Goal: Task Accomplishment & Management: Use online tool/utility

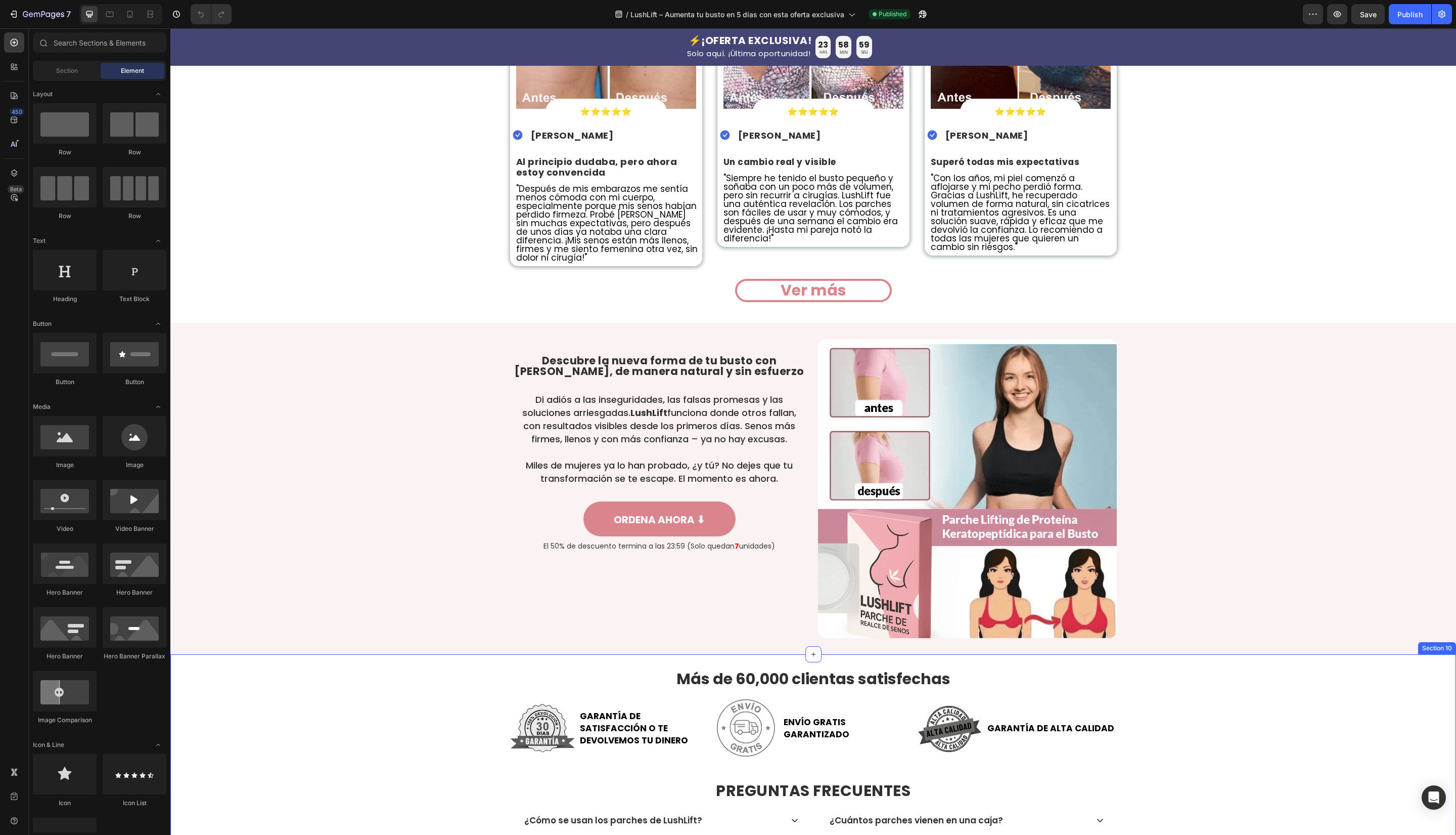
scroll to position [2109, 0]
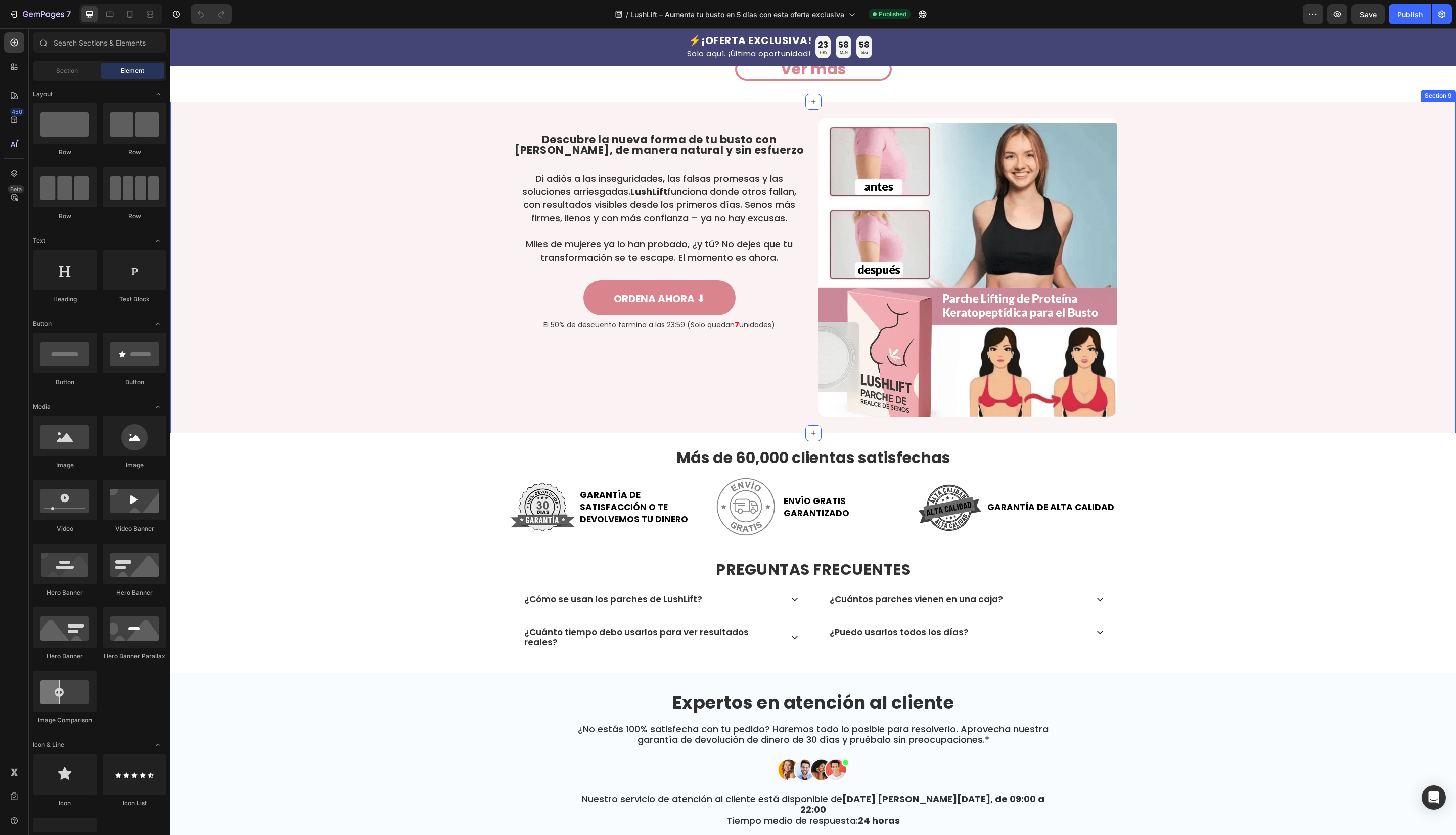
click at [529, 433] on div "Descubre la nueva forma de tu busto con LushLift, de manera natural y sin esfue…" at bounding box center [813, 267] width 1285 height 332
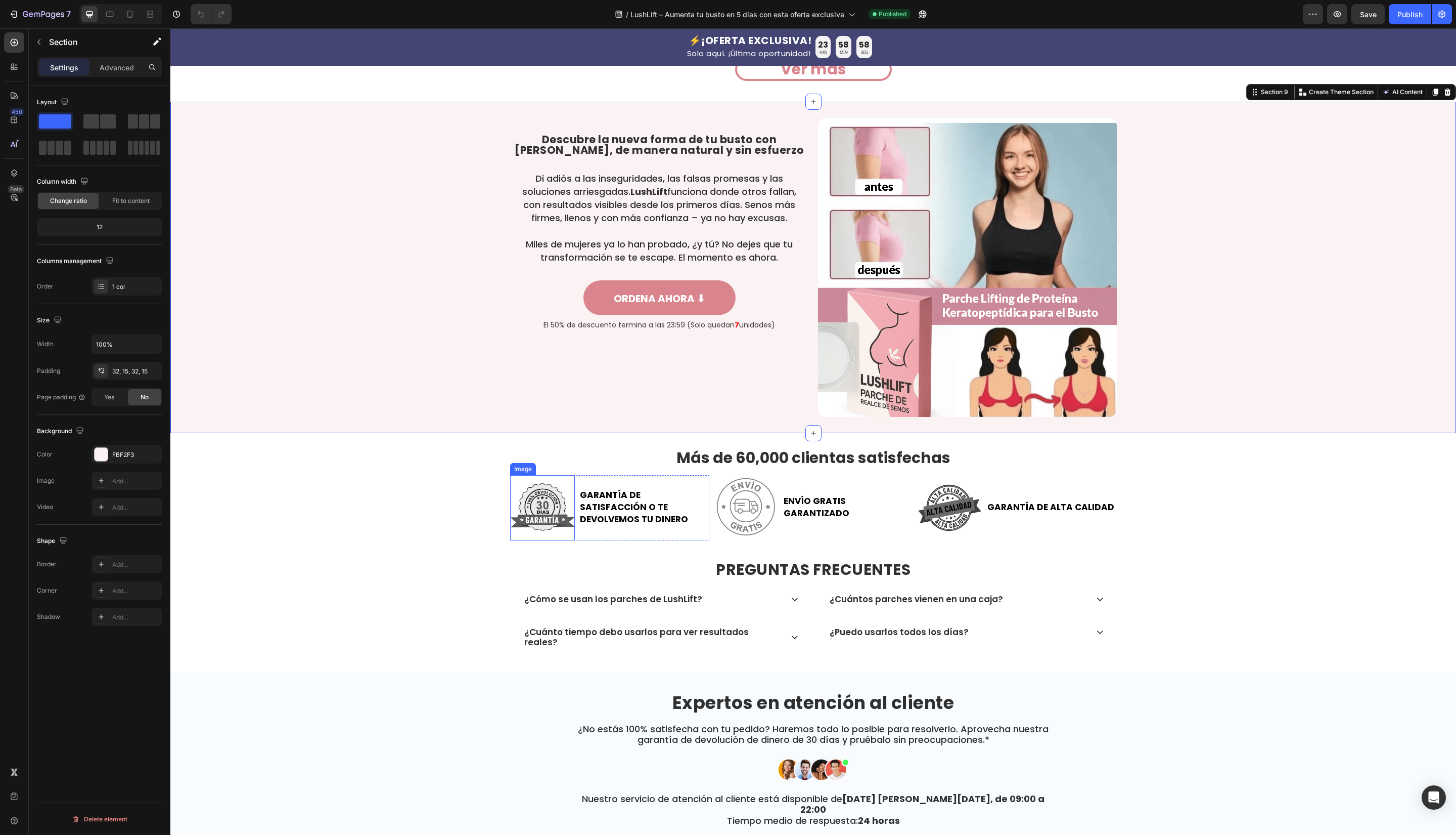
click at [541, 536] on img at bounding box center [543, 507] width 65 height 65
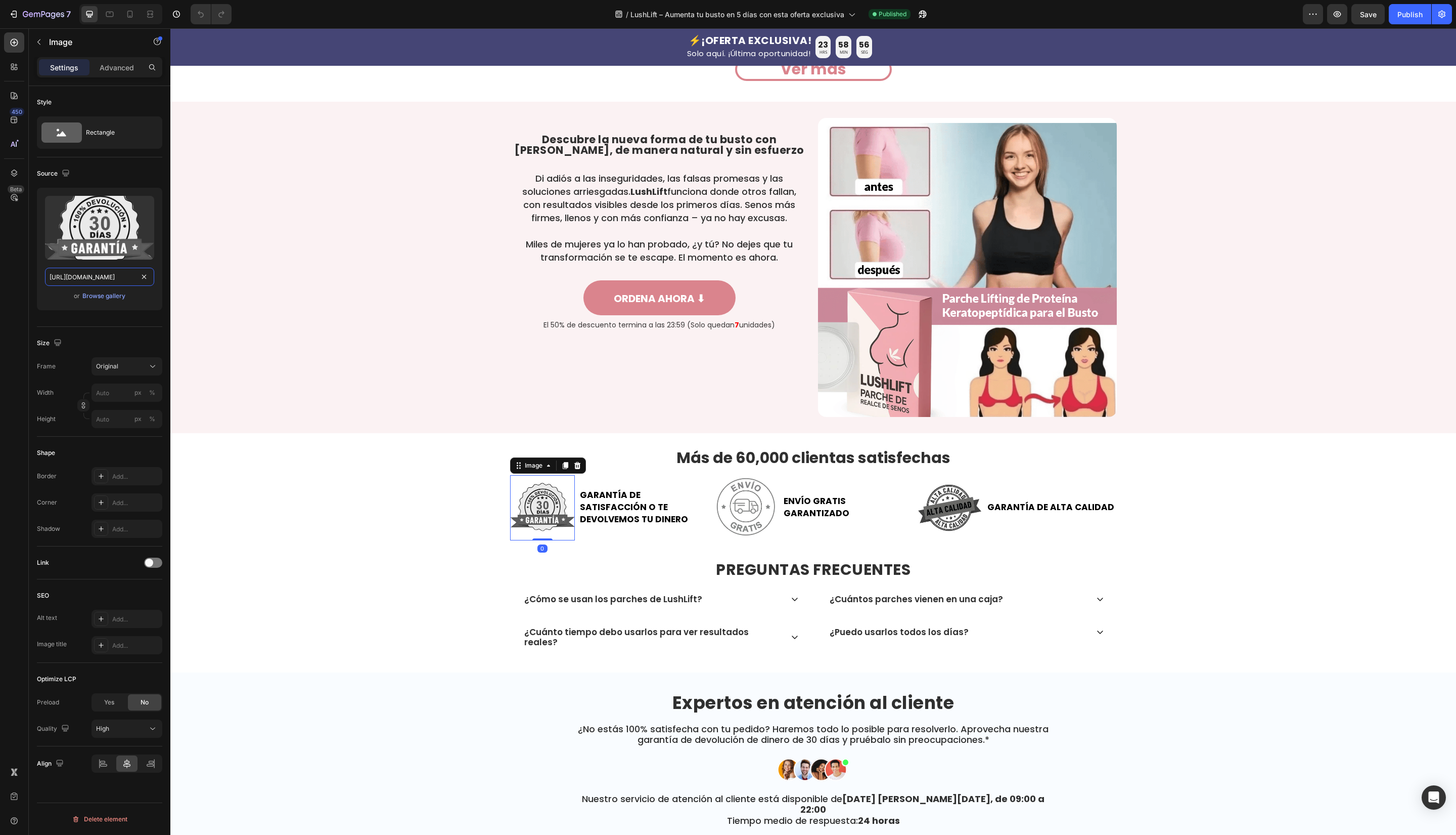
click at [94, 275] on input "https://cdn.shopify.com/s/files/1/0699/7970/1400/files/gempages_558182816613926…" at bounding box center [100, 276] width 109 height 18
click at [754, 540] on img at bounding box center [746, 507] width 65 height 65
click at [95, 281] on input "https://cdn.shopify.com/s/files/1/0699/7970/1400/files/gempages_558182816613926…" at bounding box center [100, 276] width 109 height 18
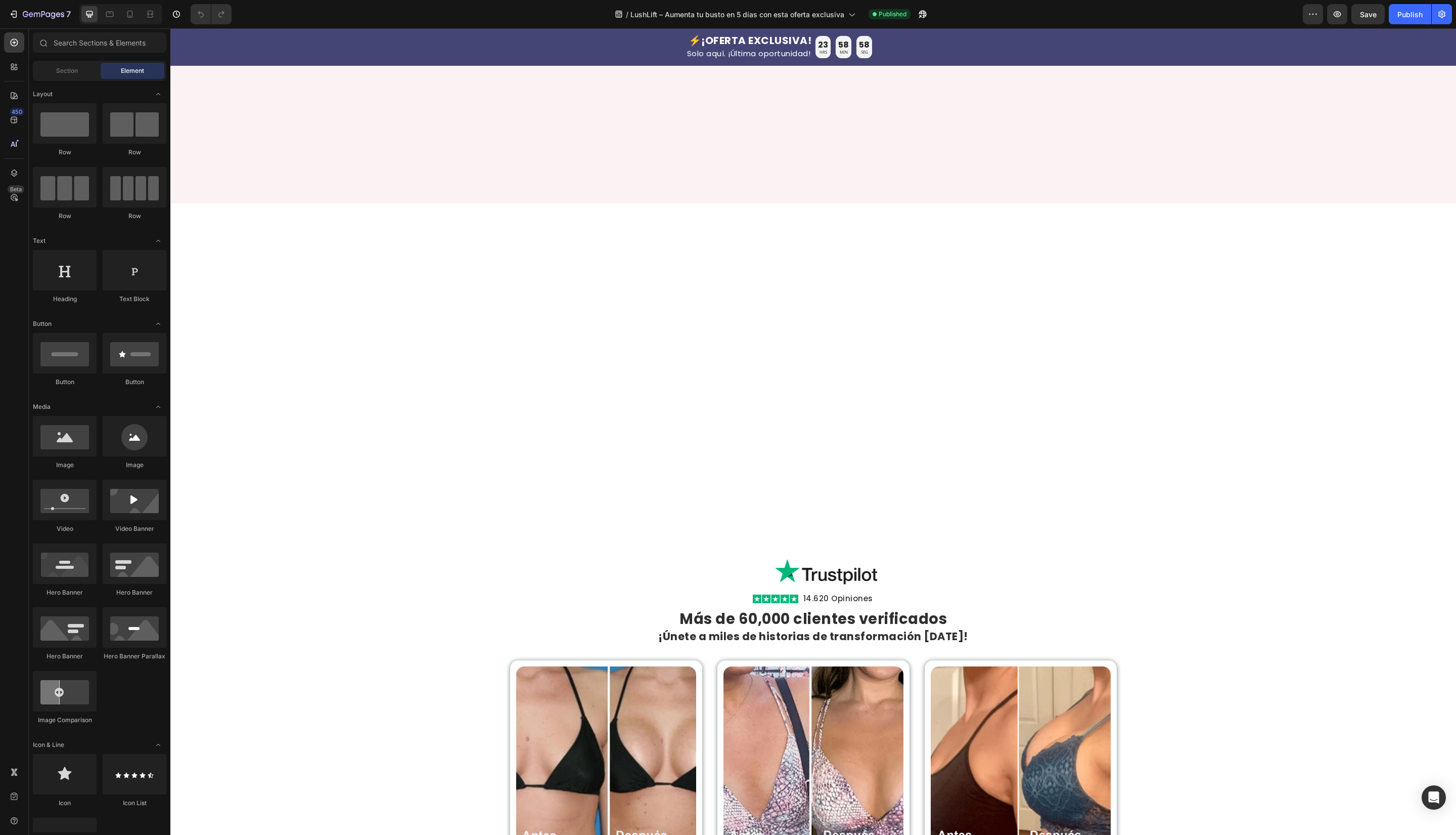
scroll to position [2361, 0]
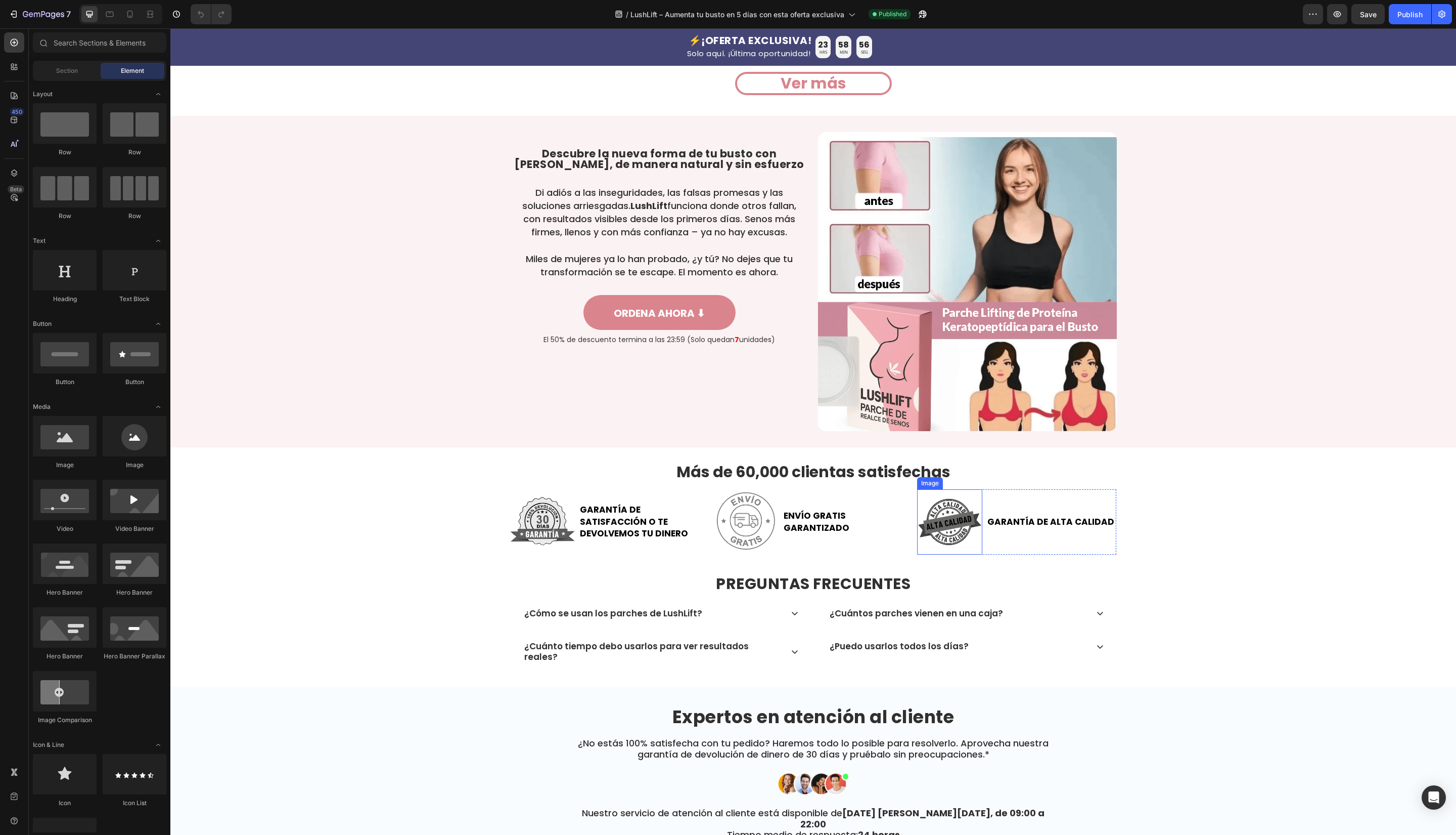
click at [946, 527] on img at bounding box center [950, 522] width 65 height 65
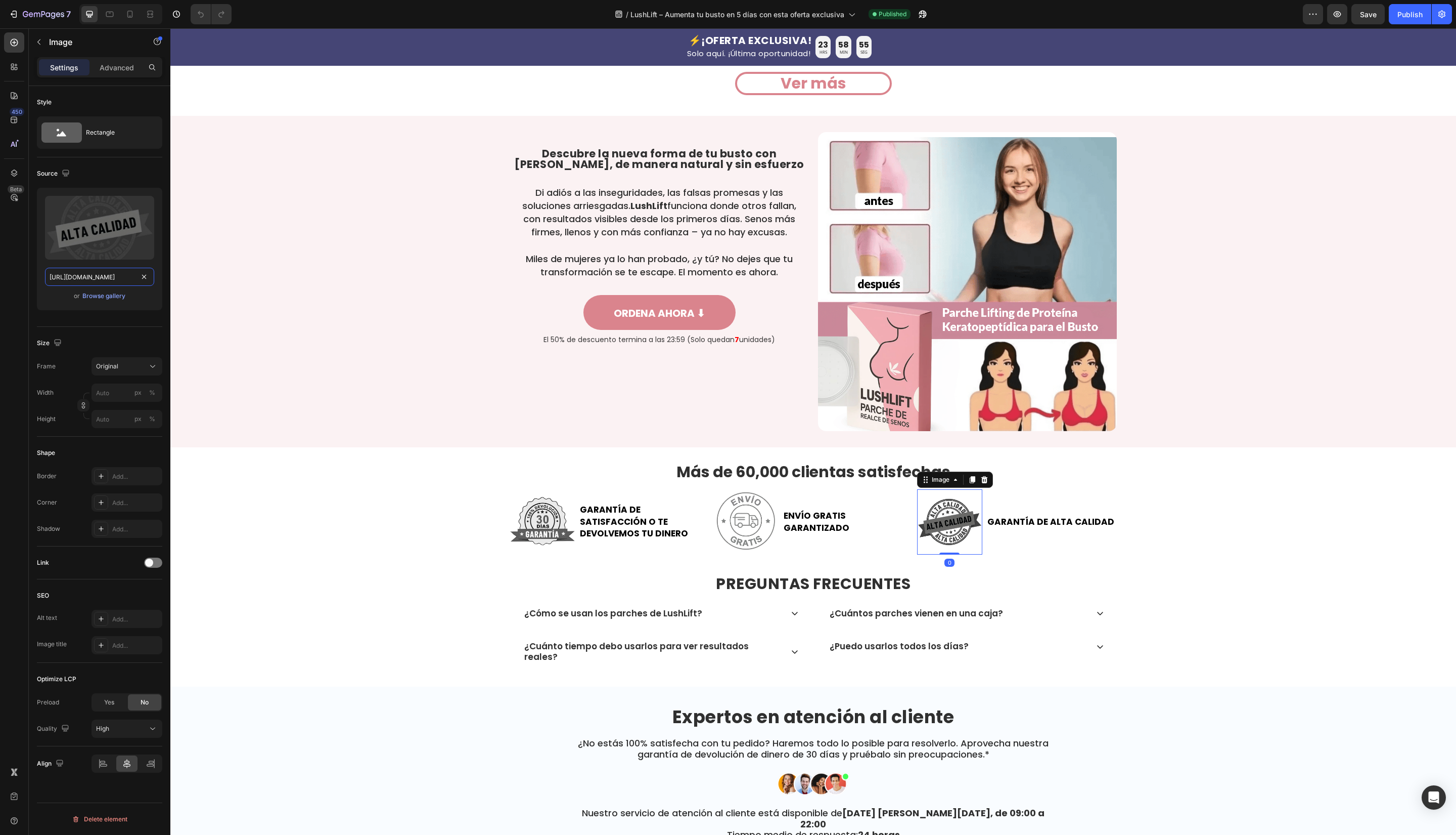
click at [103, 268] on input "https://cdn.shopify.com/s/files/1/0699/7970/1400/files/gempages_558182816613926…" at bounding box center [100, 276] width 109 height 18
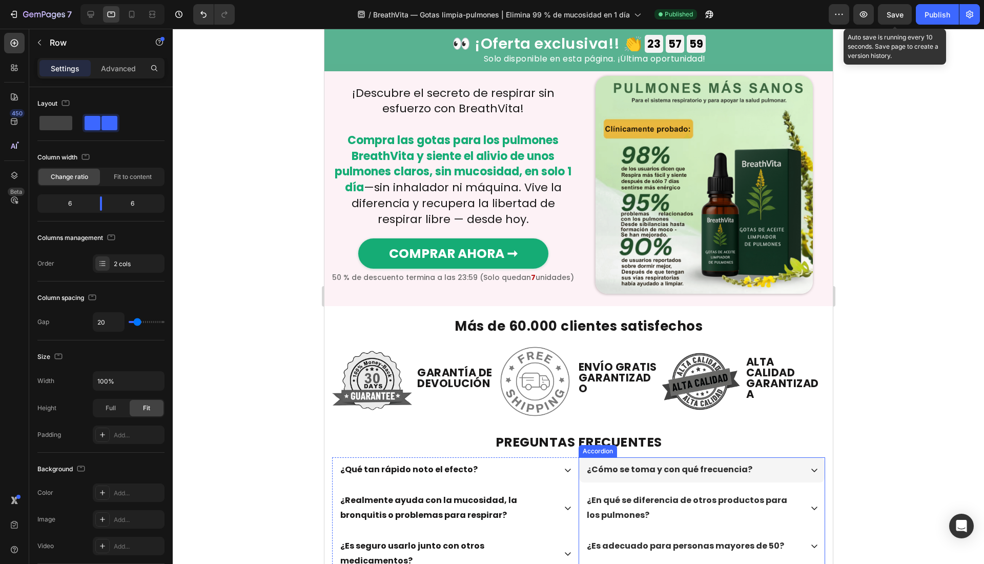
scroll to position [2305, 0]
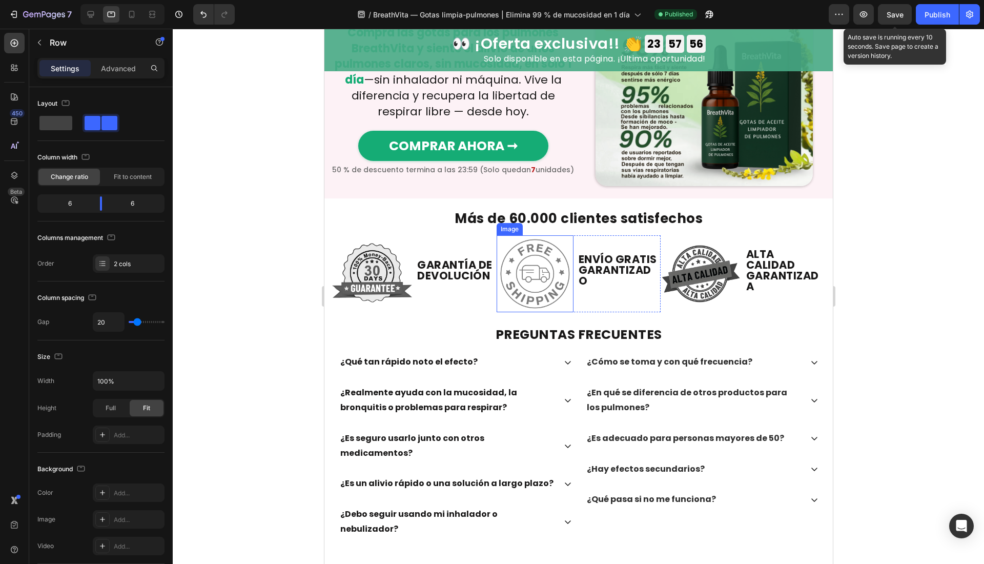
click at [547, 268] on img at bounding box center [534, 273] width 77 height 77
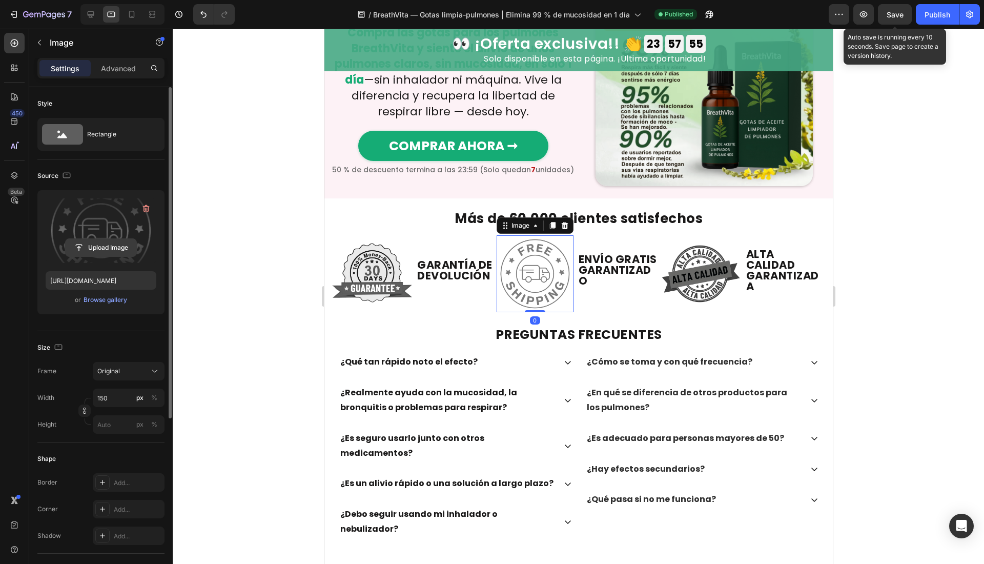
click at [94, 248] on input "file" at bounding box center [101, 247] width 71 height 17
click at [97, 274] on input "[URL][DOMAIN_NAME]" at bounding box center [101, 280] width 111 height 18
click at [95, 7] on div at bounding box center [91, 14] width 16 height 16
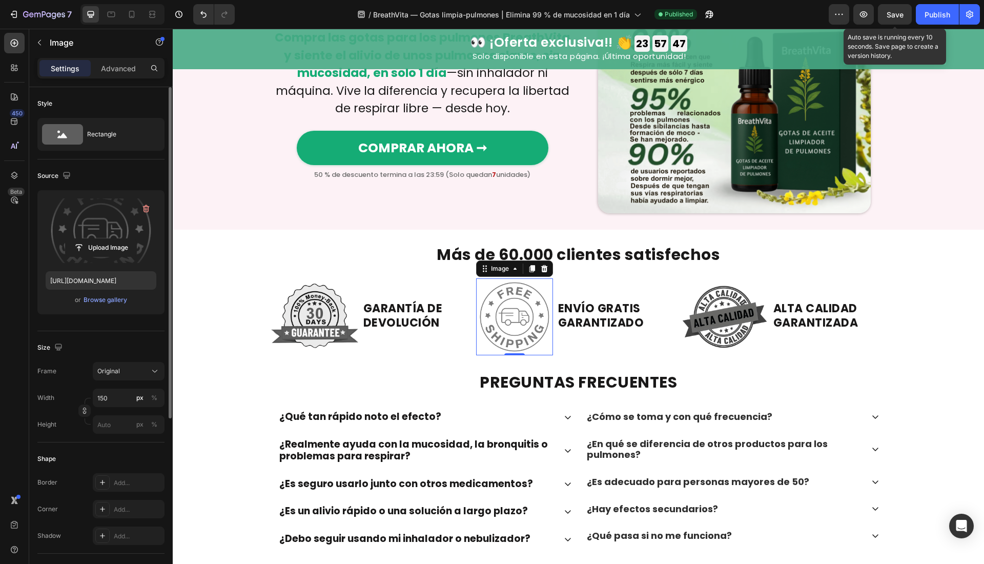
scroll to position [2620, 0]
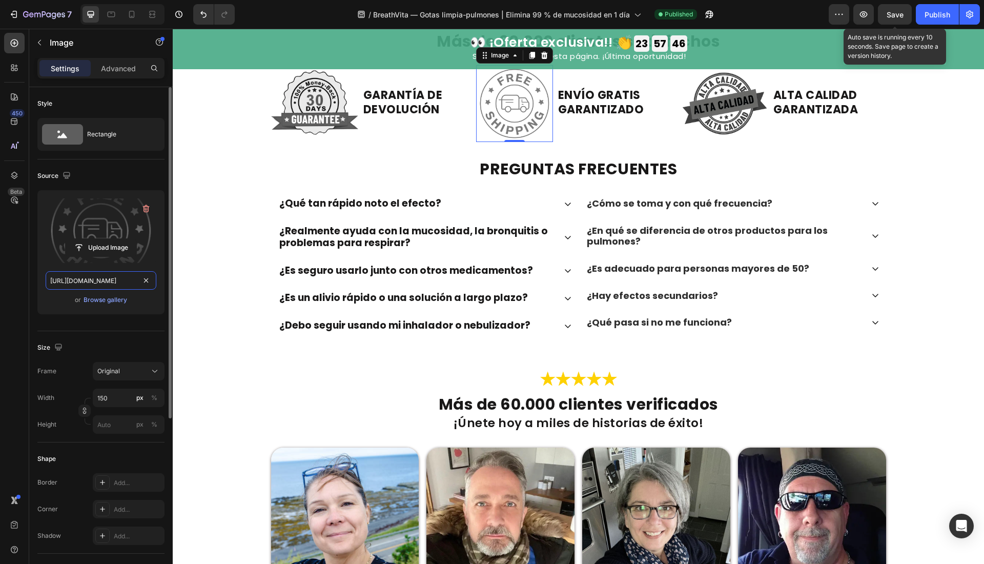
click at [89, 285] on input "[URL][DOMAIN_NAME]" at bounding box center [101, 280] width 111 height 18
paste input "1e154bb8-46e4-4e67-b621-8cba420473c2.webp"
type input "[URL][DOMAIN_NAME]"
click at [128, 11] on icon at bounding box center [132, 14] width 10 height 10
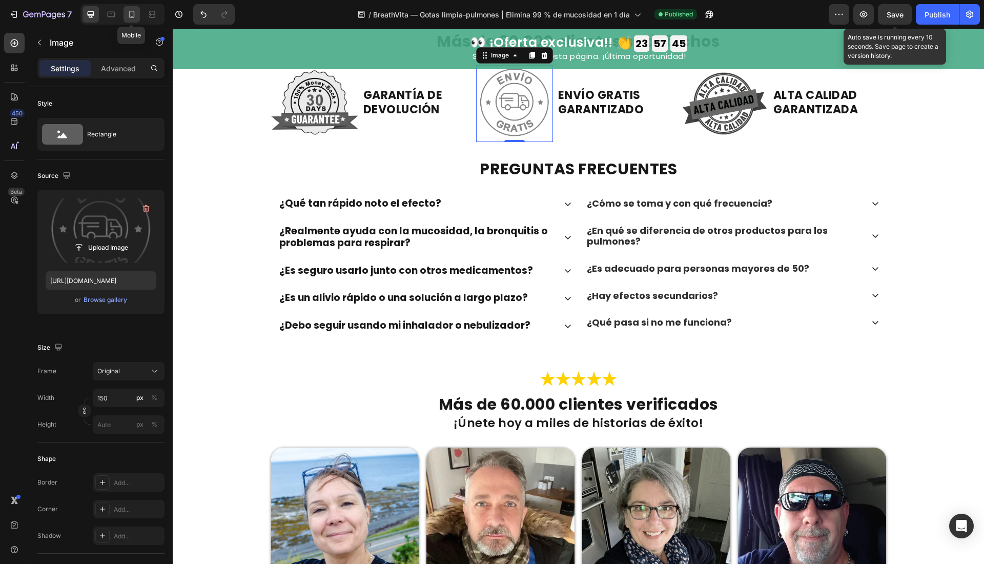
type input "110"
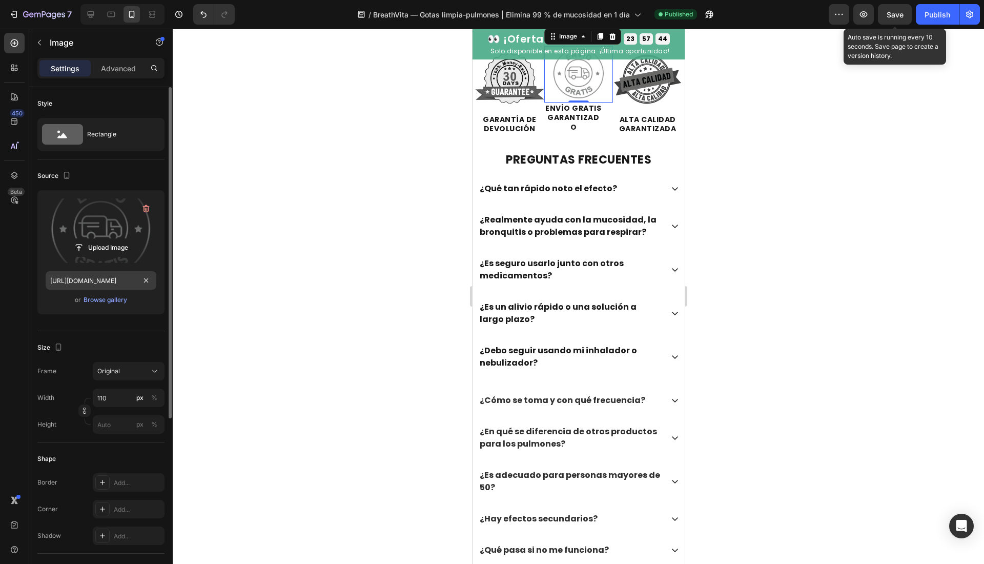
scroll to position [2454, 0]
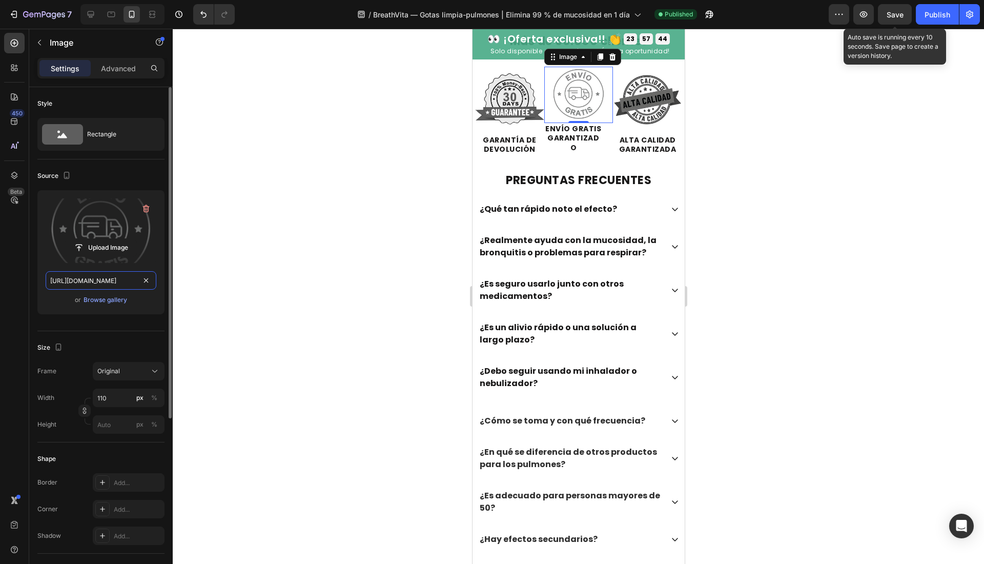
click at [93, 278] on input "[URL][DOMAIN_NAME]" at bounding box center [101, 280] width 111 height 18
click at [499, 96] on img at bounding box center [509, 99] width 69 height 69
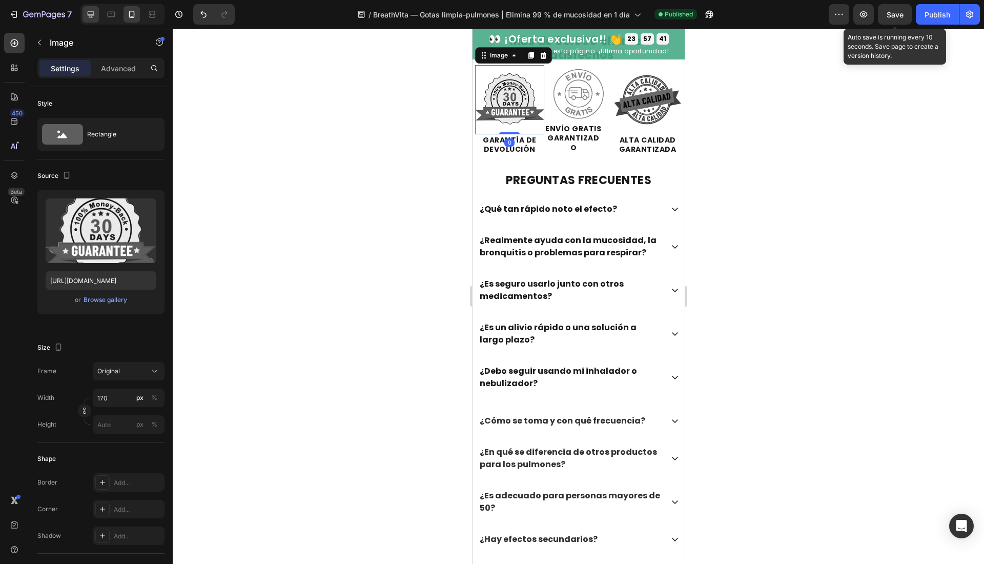
click at [93, 11] on icon at bounding box center [91, 14] width 10 height 10
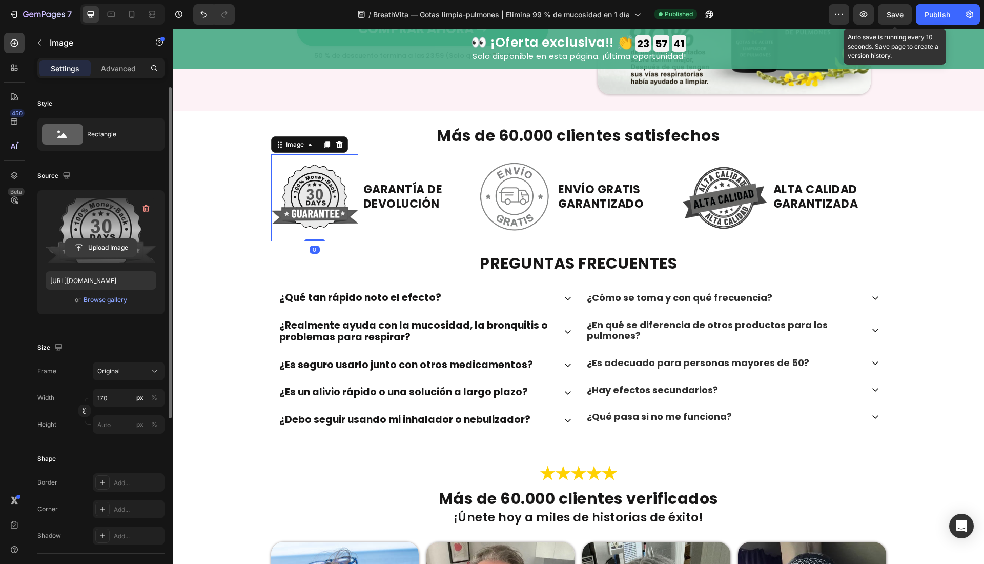
click at [100, 239] on input "file" at bounding box center [101, 247] width 71 height 17
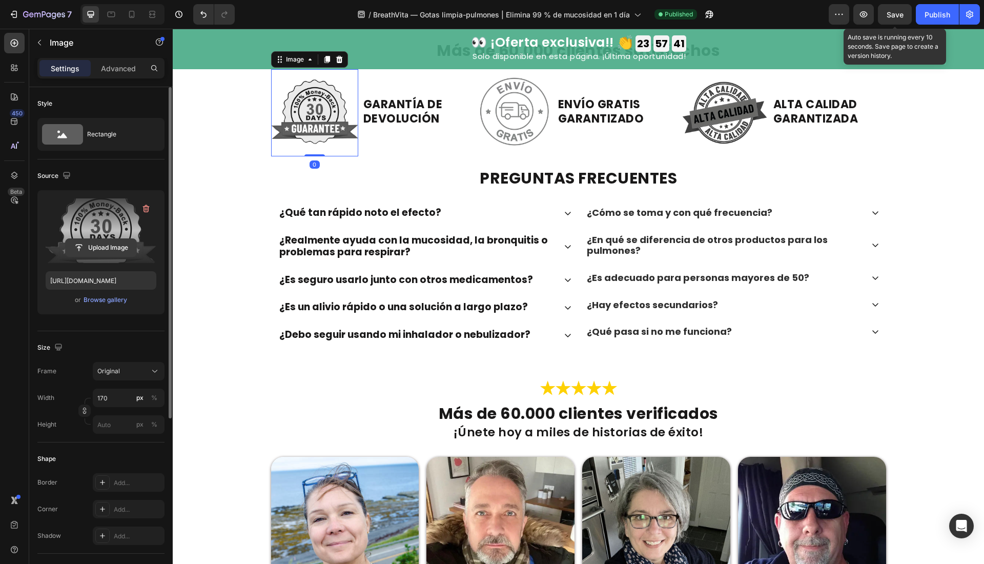
scroll to position [2615, 0]
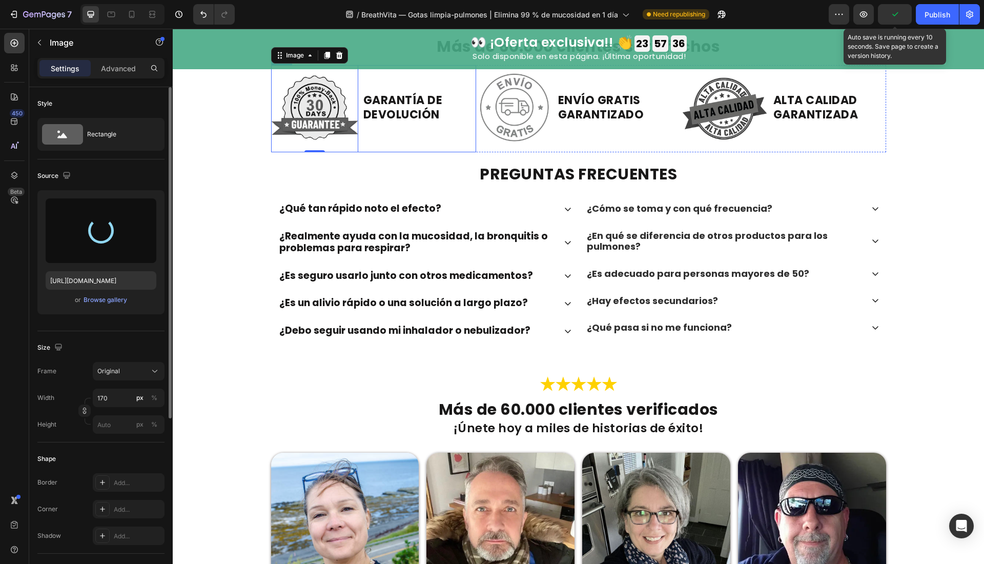
type input "[URL][DOMAIN_NAME]"
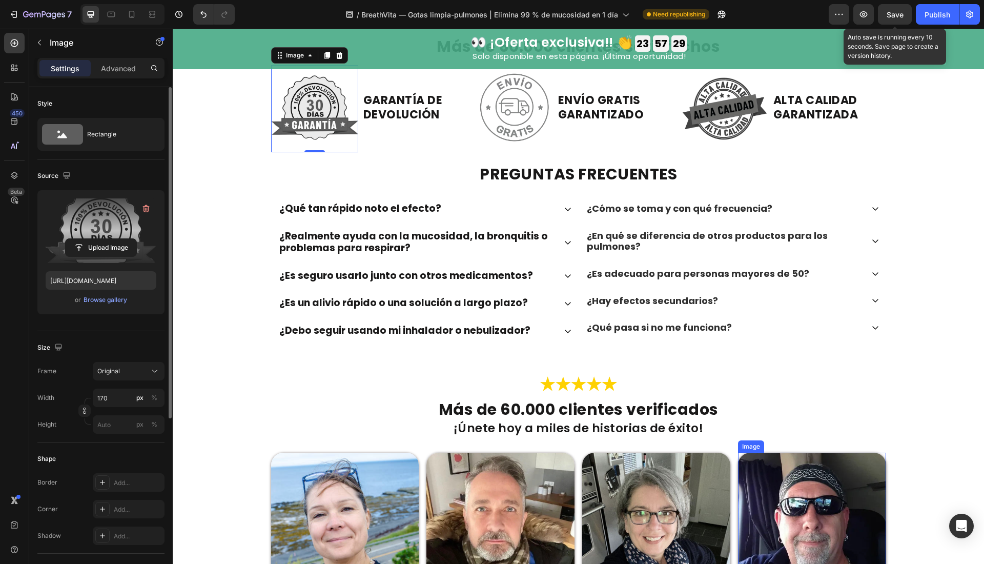
scroll to position [2933, 0]
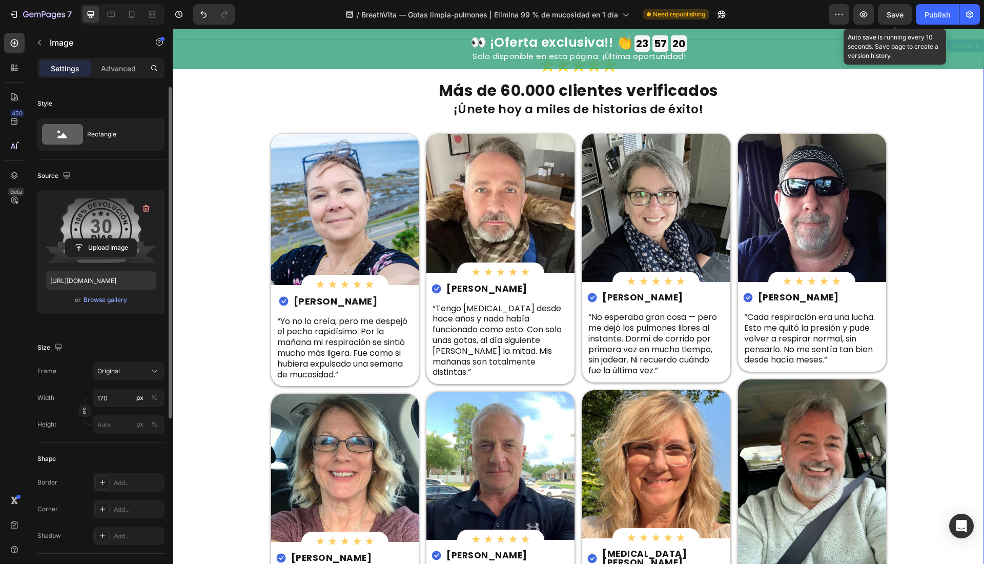
click at [214, 131] on div "Image Más de 60.000 clientes verificados Heading ¡Únete [DATE] a miles de histo…" at bounding box center [578, 398] width 811 height 684
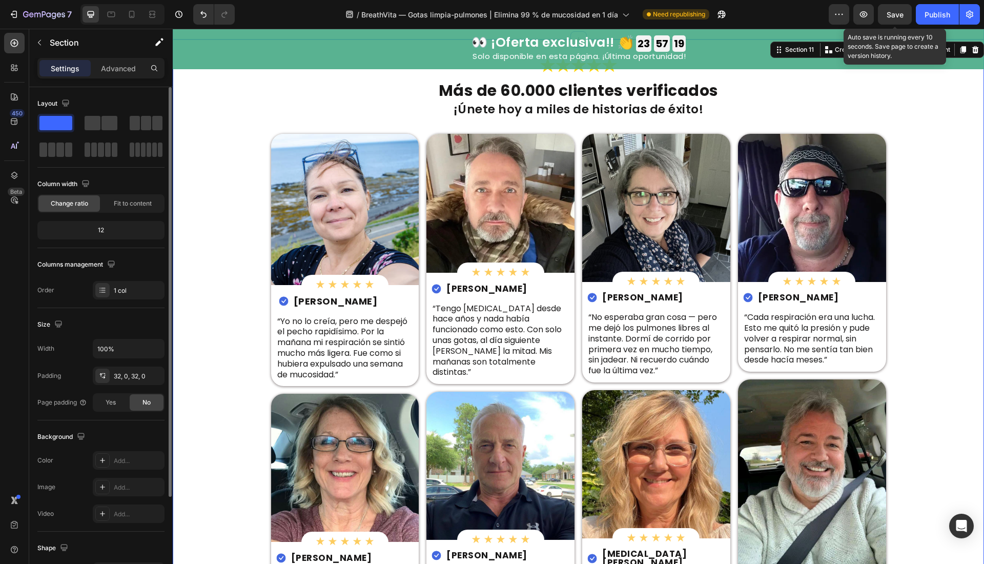
scroll to position [2527, 0]
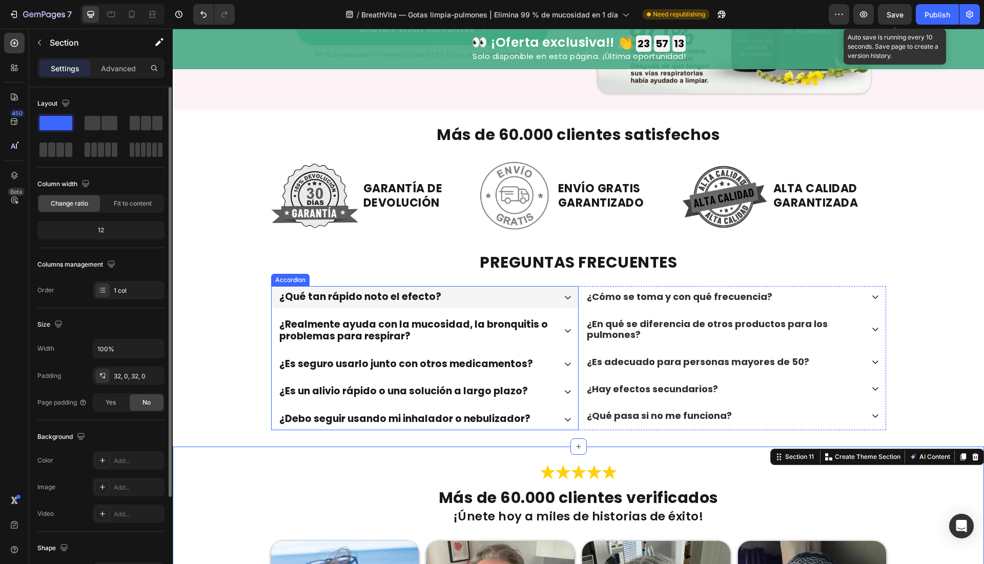
click at [359, 296] on p "¿Qué tan rápido noto el efecto?" at bounding box center [360, 297] width 162 height 12
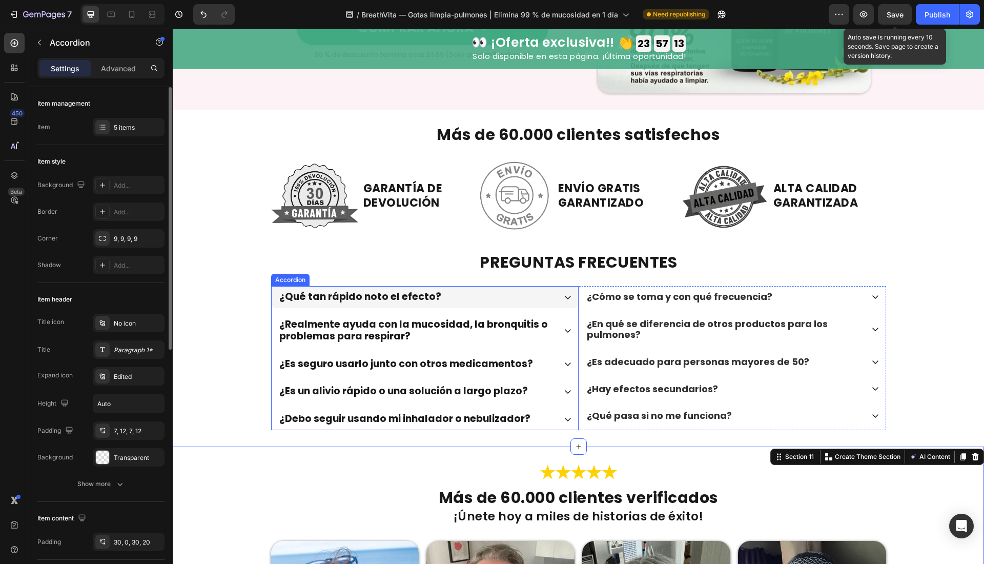
click at [359, 296] on p "¿Qué tan rápido noto el efecto?" at bounding box center [360, 297] width 162 height 12
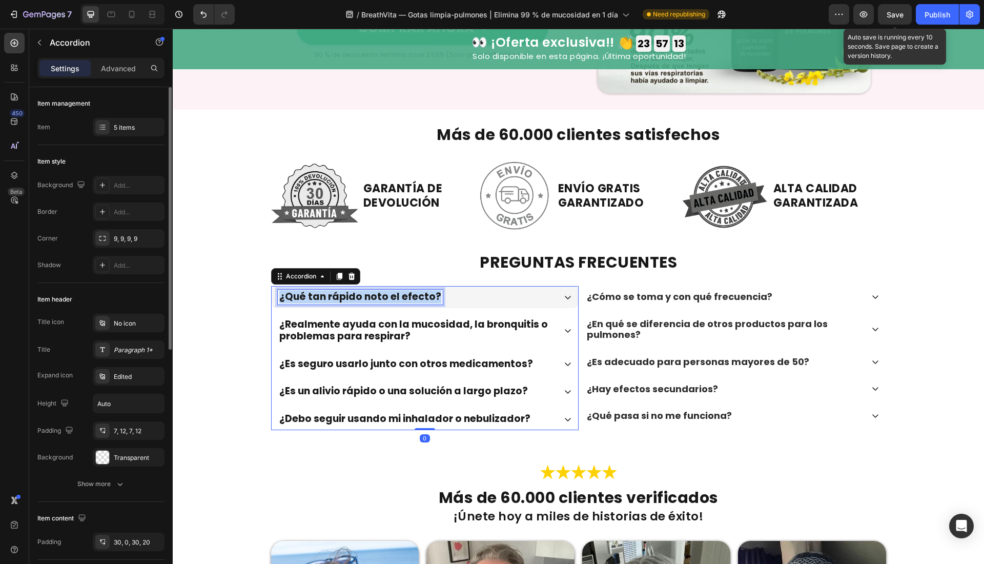
click at [359, 296] on p "¿Qué tan rápido noto el efecto?" at bounding box center [360, 297] width 162 height 12
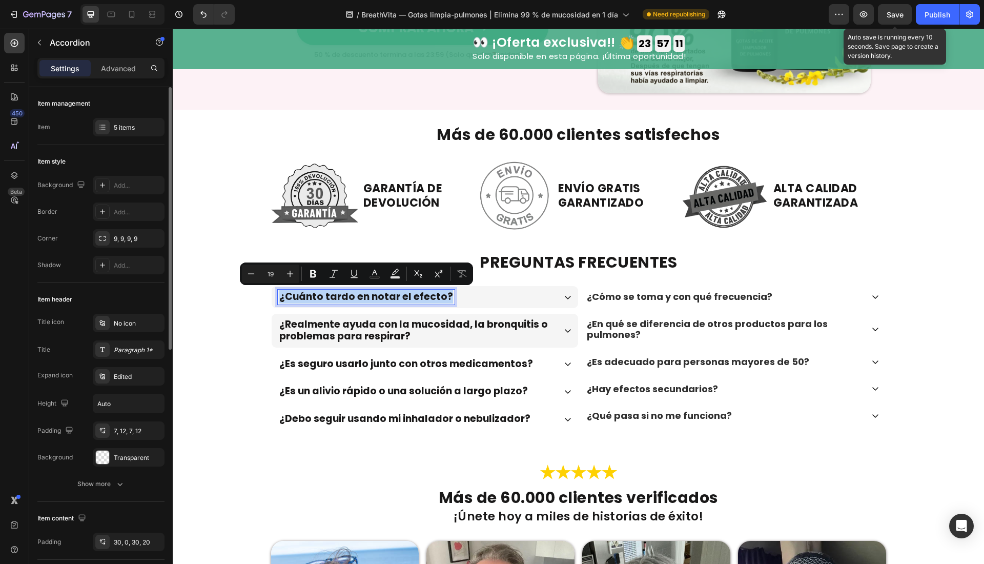
click at [404, 324] on p "¿Realmente ayuda con la mucosidad, la bronquitis o problemas para respirar?" at bounding box center [416, 331] width 275 height 24
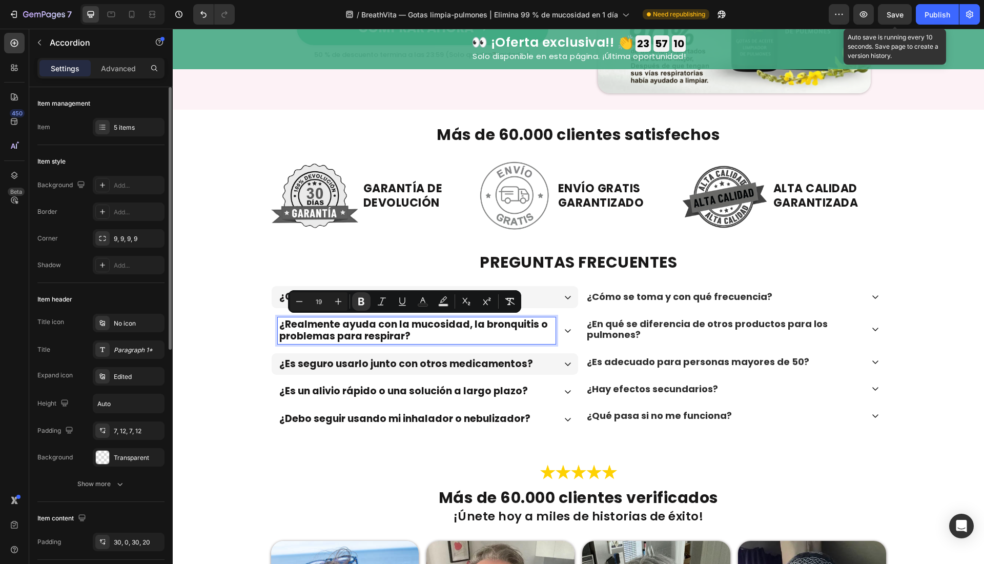
click at [388, 361] on p "¿Es seguro usarlo junto con otros medicamentos?" at bounding box center [406, 364] width 254 height 12
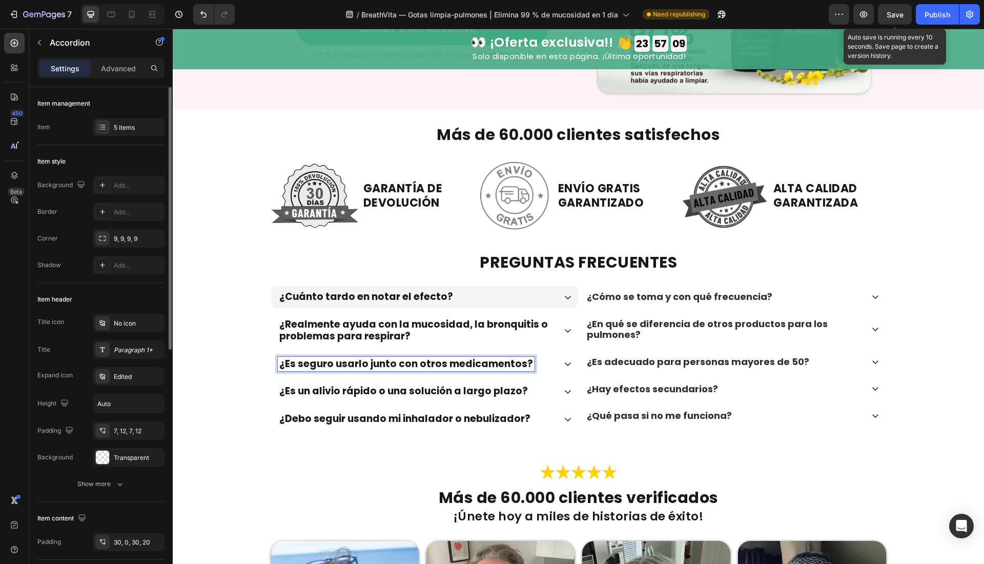
click at [359, 301] on p "¿Cuánto tardo en notar el efecto?" at bounding box center [366, 297] width 174 height 12
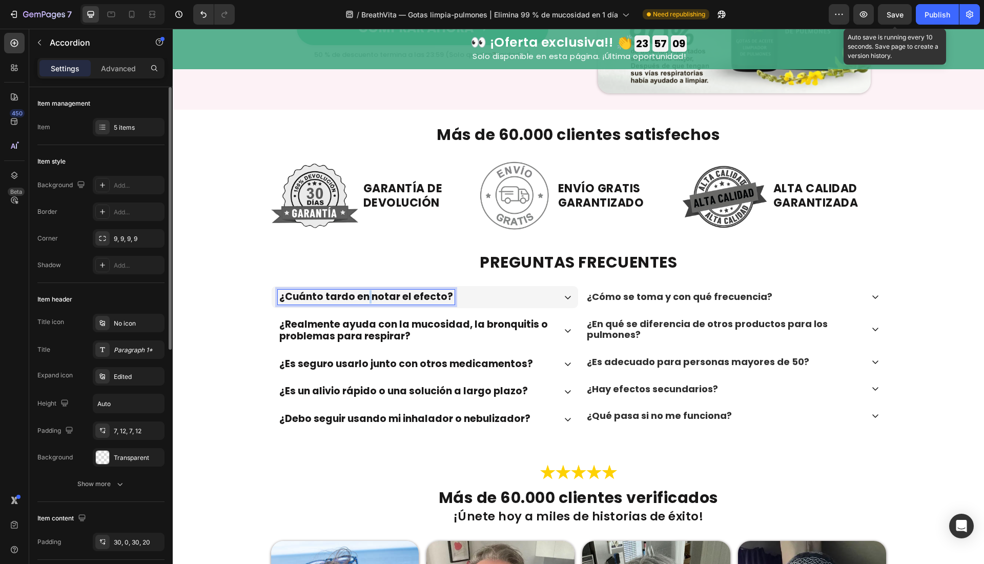
click at [359, 301] on p "¿Cuánto tardo en notar el efecto?" at bounding box center [366, 297] width 174 height 12
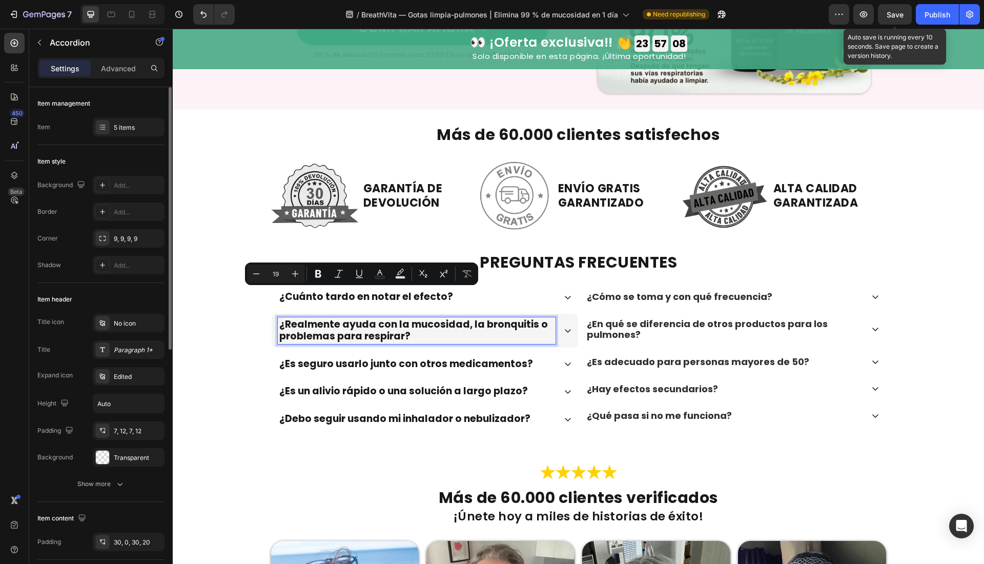
click at [361, 321] on strong "¿Realmente ayuda con la mucosidad, la bronquitis o problemas para respirar?" at bounding box center [413, 330] width 269 height 26
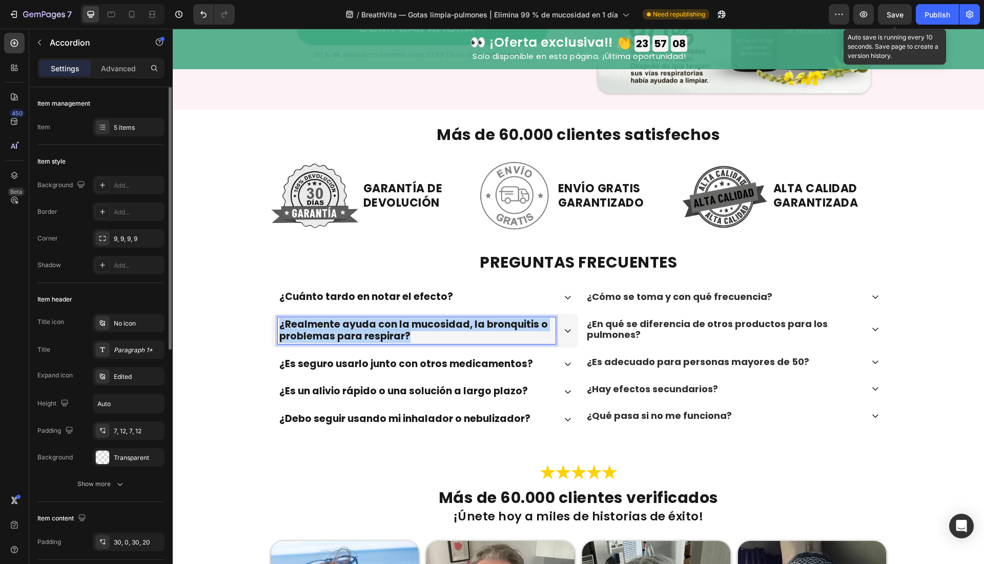
click at [361, 321] on strong "¿Realmente ayuda con la mucosidad, la bronquitis o problemas para respirar?" at bounding box center [413, 330] width 269 height 26
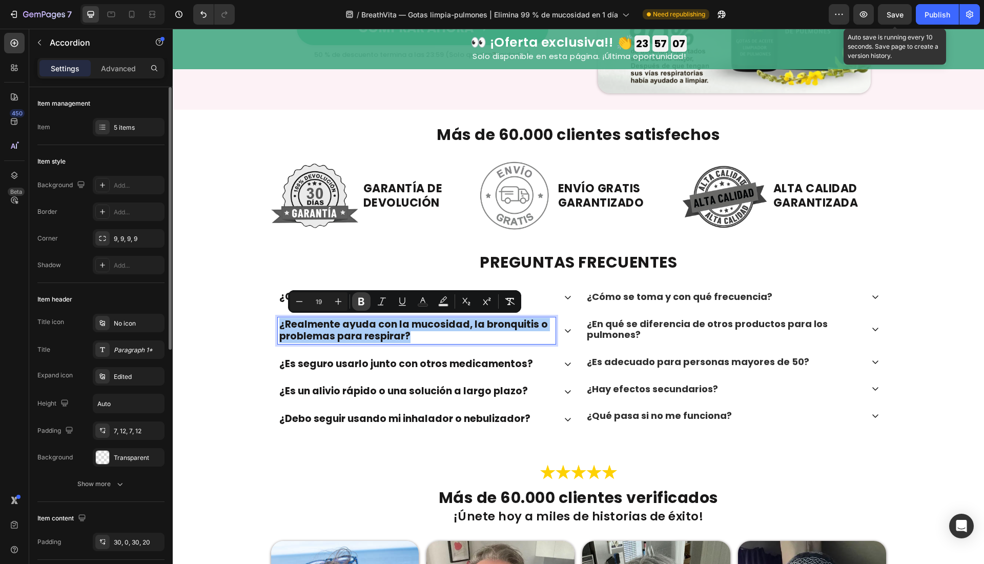
click at [359, 306] on button "Bold" at bounding box center [361, 301] width 18 height 18
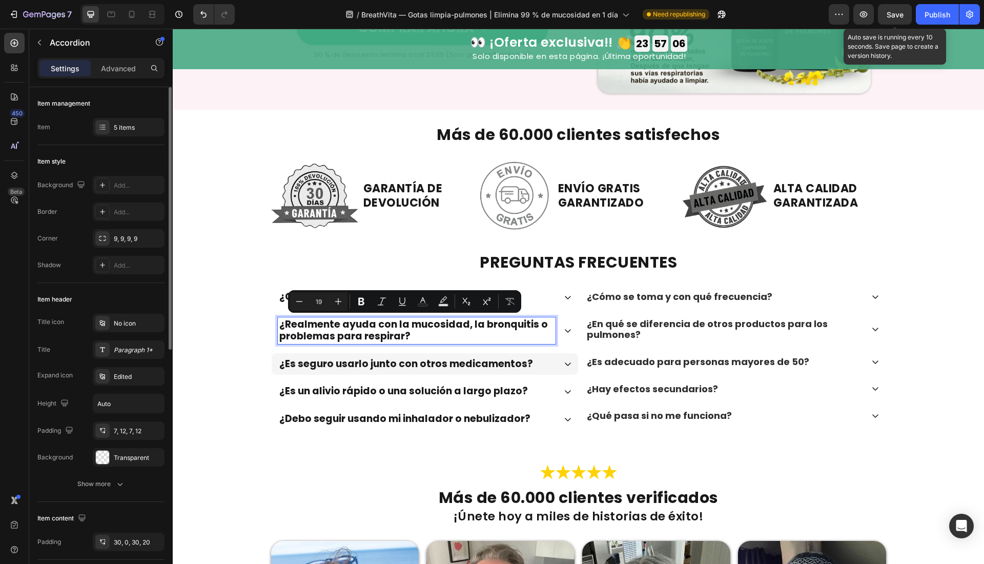
click at [362, 358] on p "¿Es seguro usarlo junto con otros medicamentos?" at bounding box center [406, 364] width 254 height 12
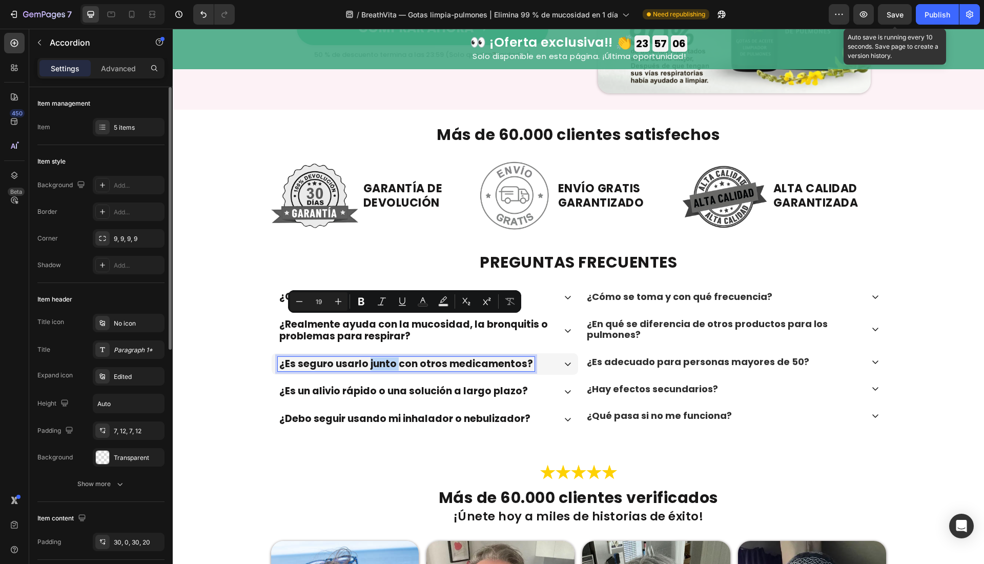
click at [362, 358] on p "¿Es seguro usarlo junto con otros medicamentos?" at bounding box center [406, 364] width 254 height 12
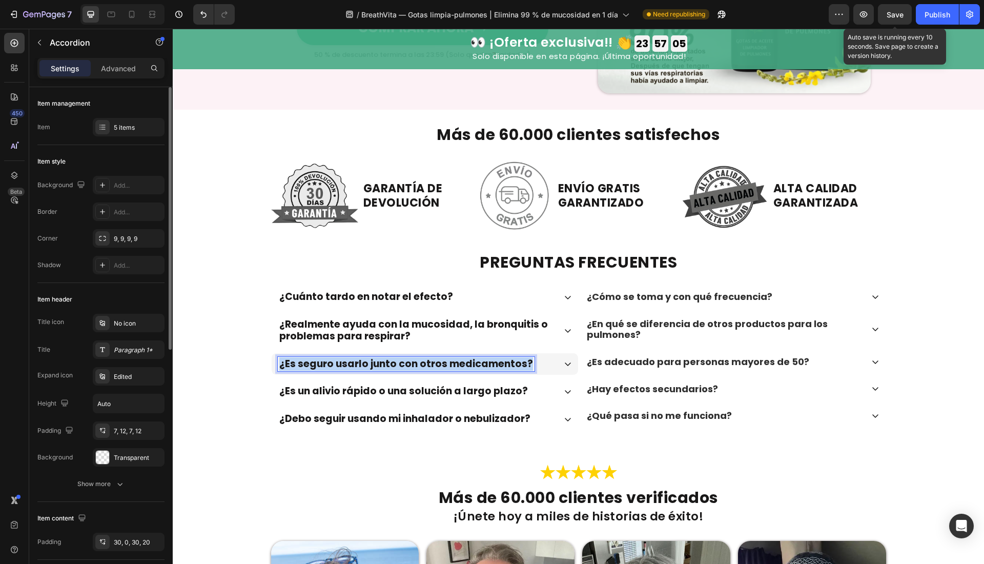
click at [362, 358] on p "¿Es seguro usarlo junto con otros medicamentos?" at bounding box center [406, 364] width 254 height 12
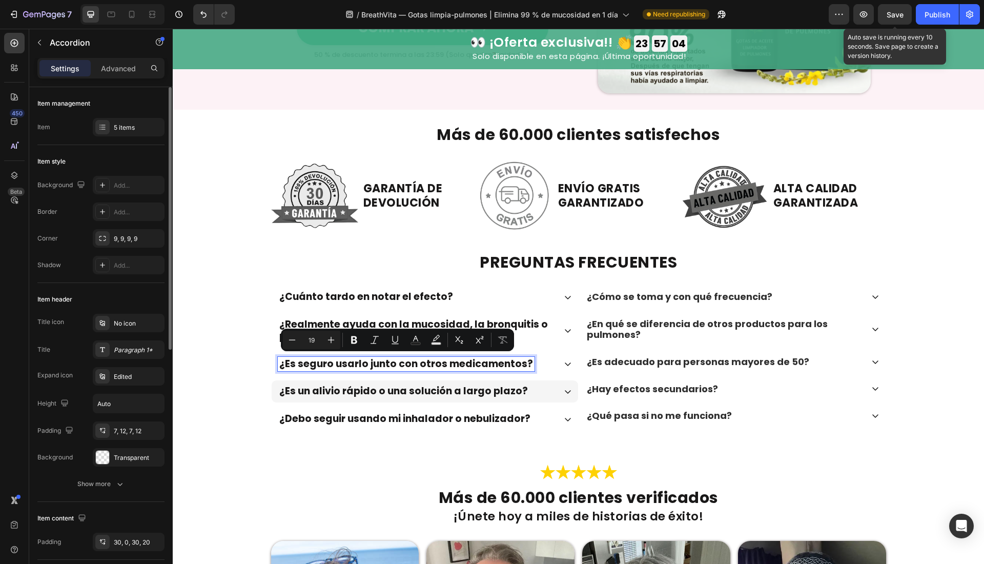
click at [370, 390] on p "¿Es un alivio rápido o una solución a largo plazo?" at bounding box center [403, 391] width 249 height 12
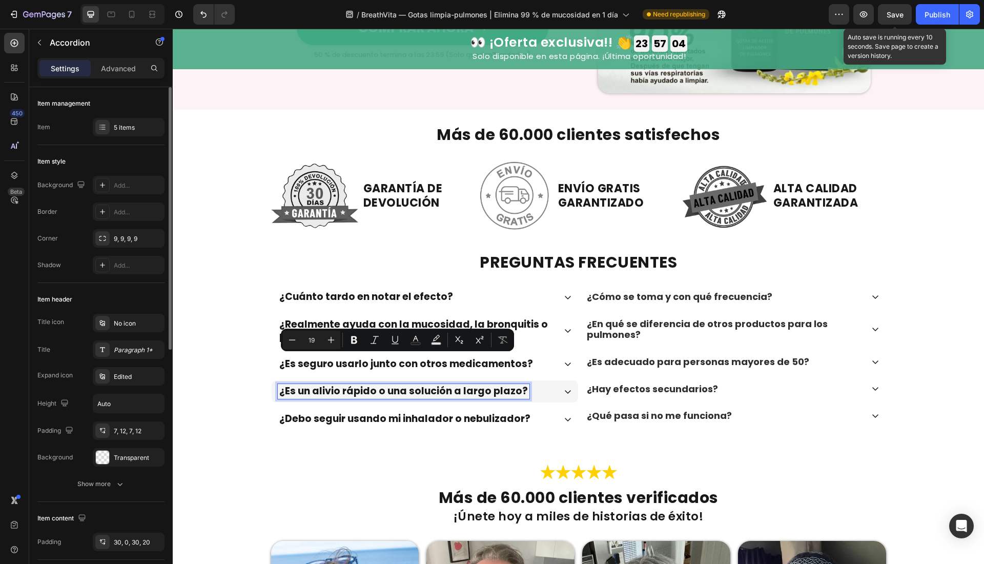
click at [371, 394] on p "¿Es un alivio rápido o una solución a largo plazo?" at bounding box center [403, 391] width 249 height 12
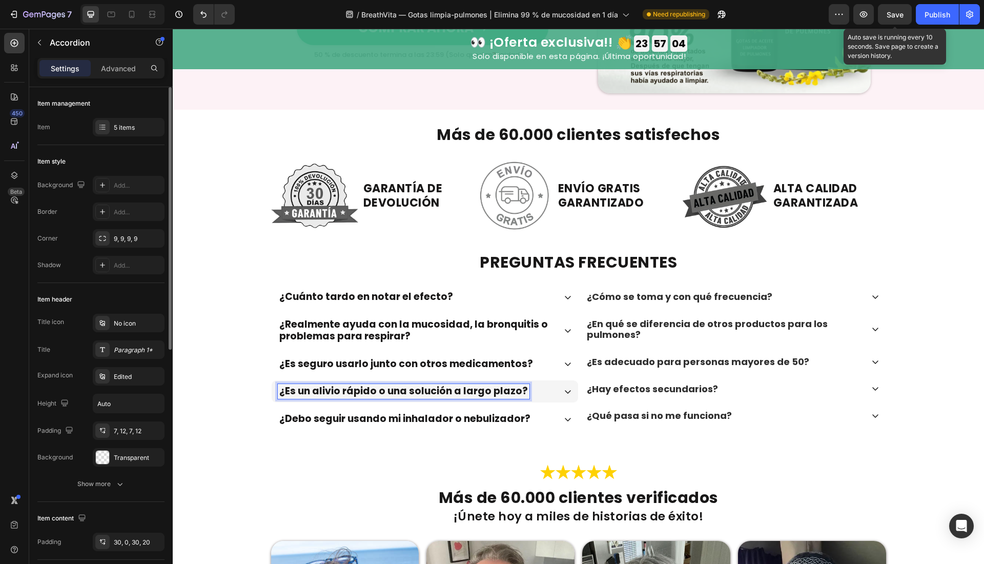
click at [371, 394] on p "¿Es un alivio rápido o una solución a largo plazo?" at bounding box center [403, 391] width 249 height 12
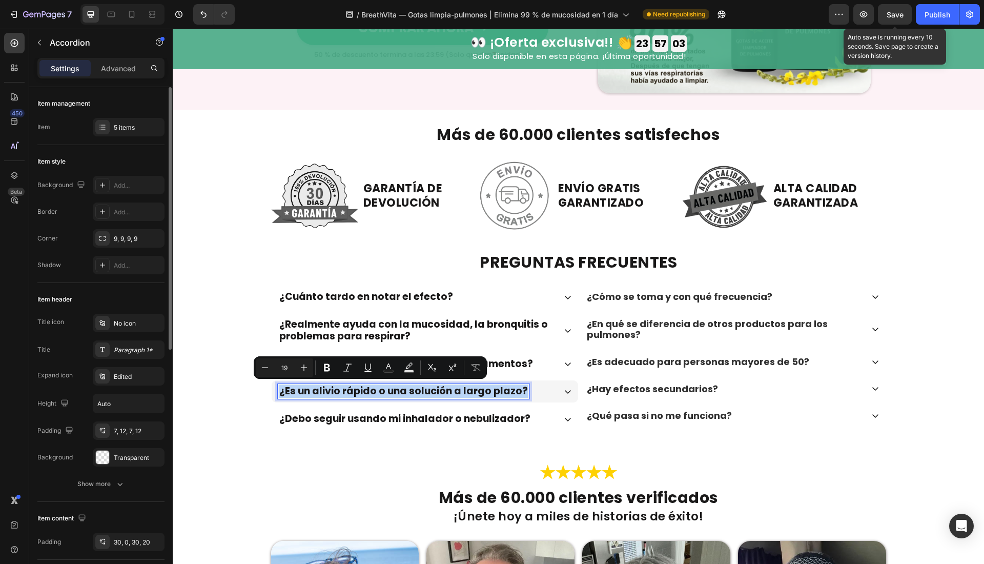
click at [371, 394] on p "¿Es un alivio rápido o una solución a largo plazo?" at bounding box center [403, 391] width 249 height 12
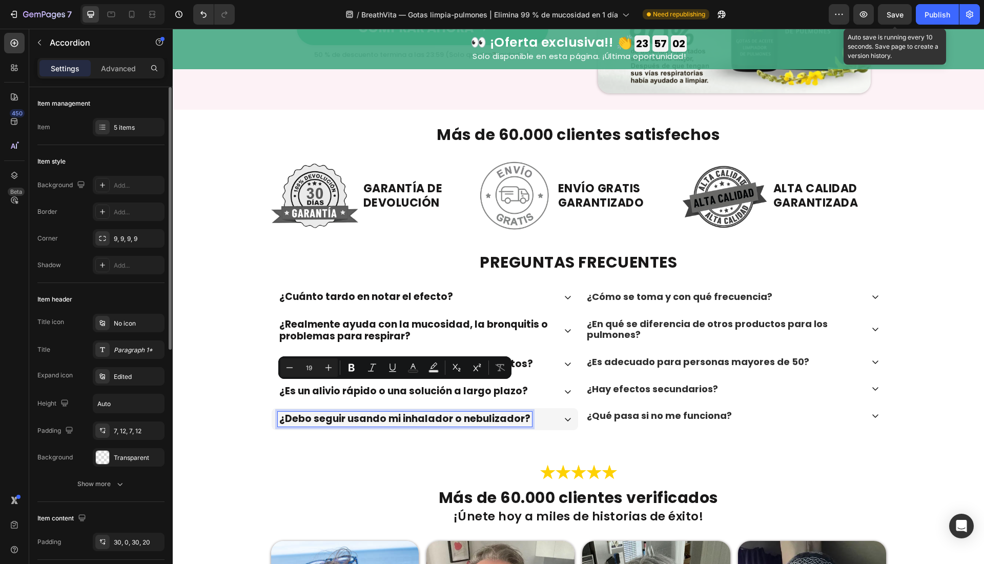
click at [375, 413] on p "¿Debo seguir usando mi inhalador o nebulizador?" at bounding box center [404, 419] width 251 height 12
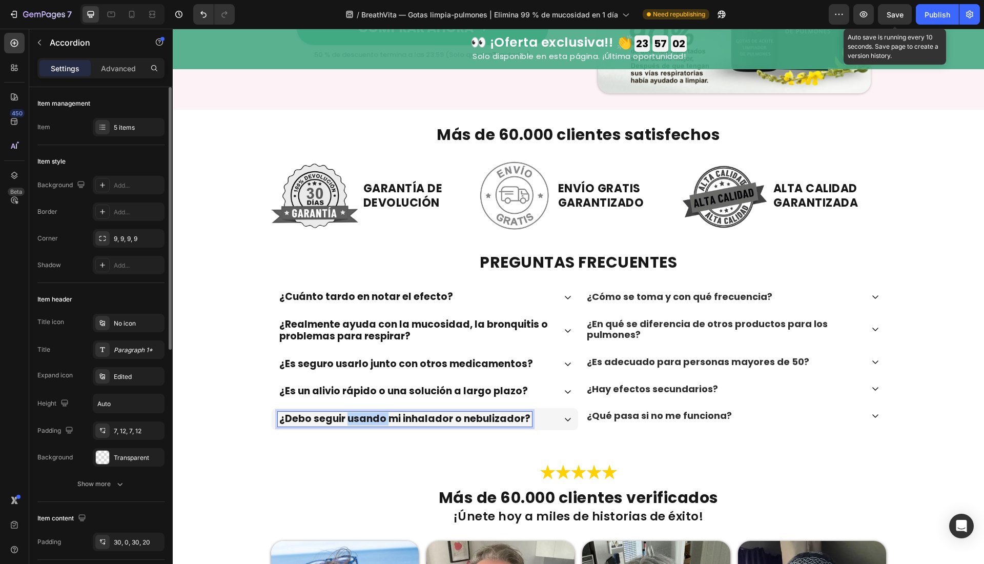
click at [375, 413] on p "¿Debo seguir usando mi inhalador o nebulizador?" at bounding box center [404, 419] width 251 height 12
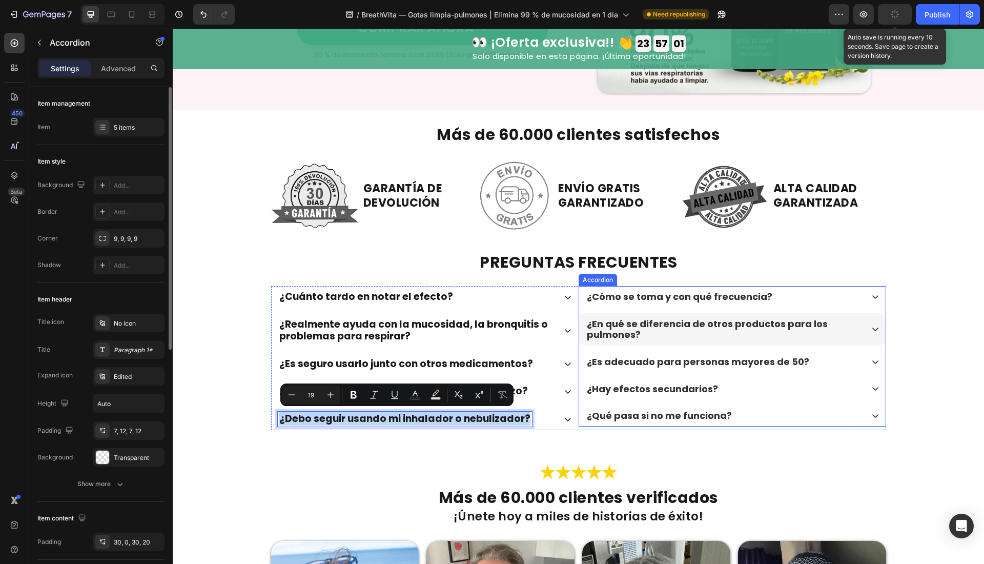
click at [615, 336] on p "¿En qué se diferencia de otros productos para los pulmones?" at bounding box center [724, 329] width 275 height 22
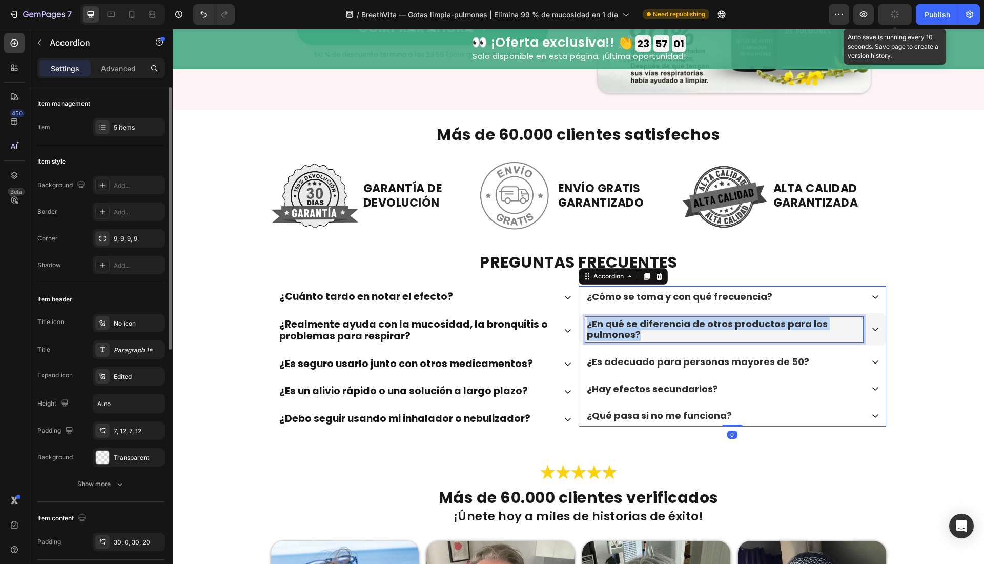
click at [615, 336] on p "¿En qué se diferencia de otros productos para los pulmones?" at bounding box center [724, 329] width 275 height 22
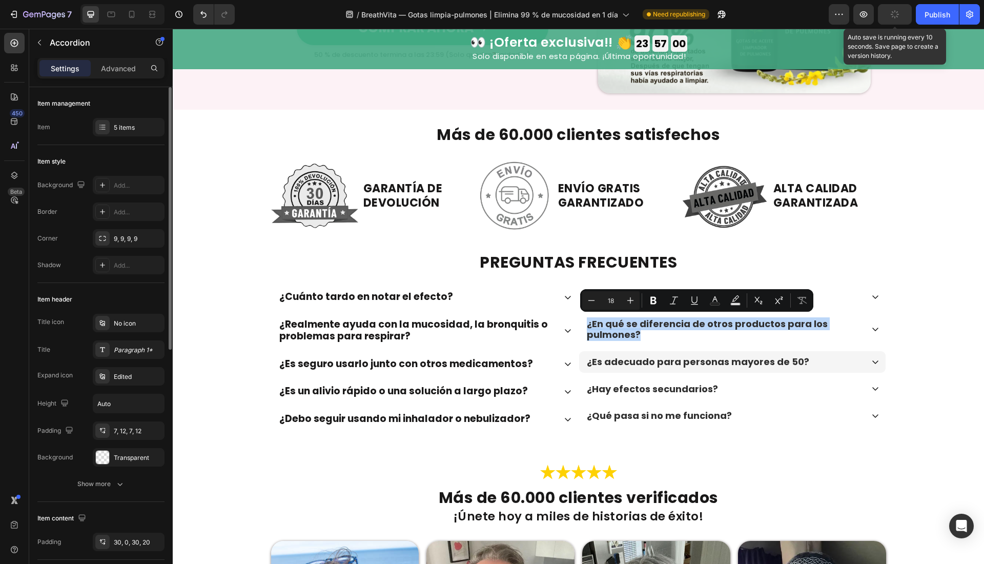
click at [621, 352] on div "¿Es adecuado para personas mayores de 50?" at bounding box center [732, 362] width 306 height 22
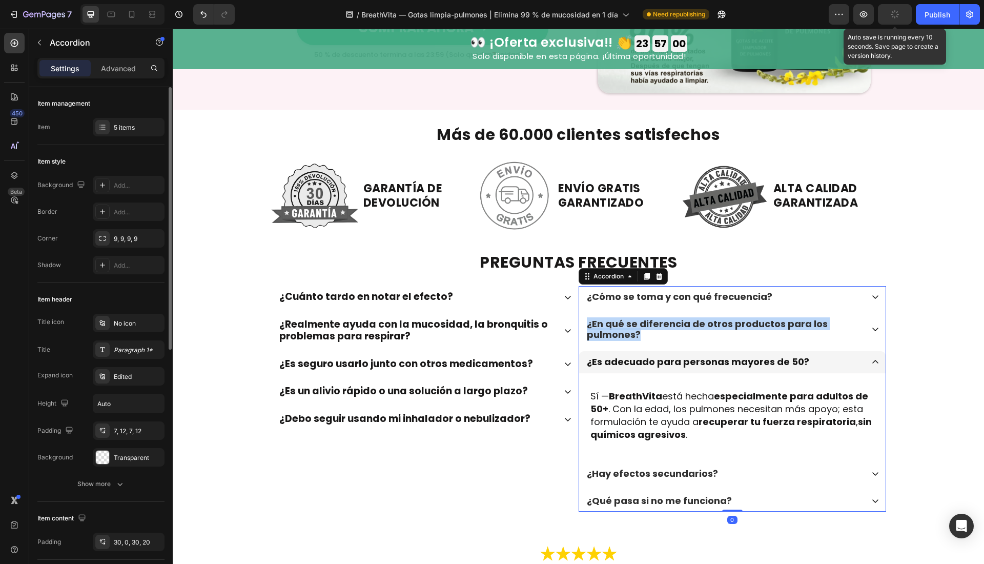
click at [621, 352] on div "¿Es adecuado para personas mayores de 50?" at bounding box center [732, 362] width 306 height 22
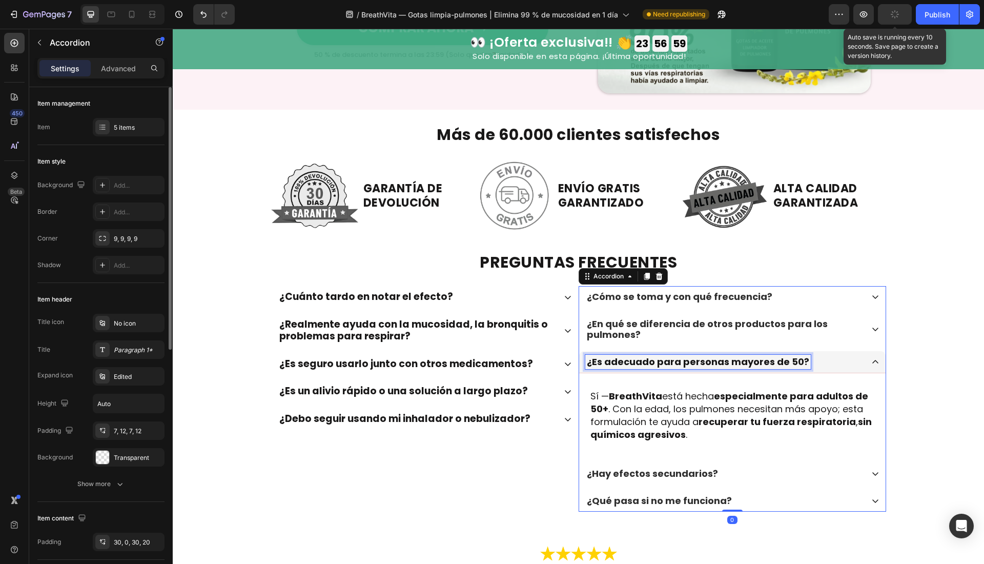
click at [621, 358] on p "¿Es adecuado para personas mayores de 50?" at bounding box center [698, 361] width 222 height 11
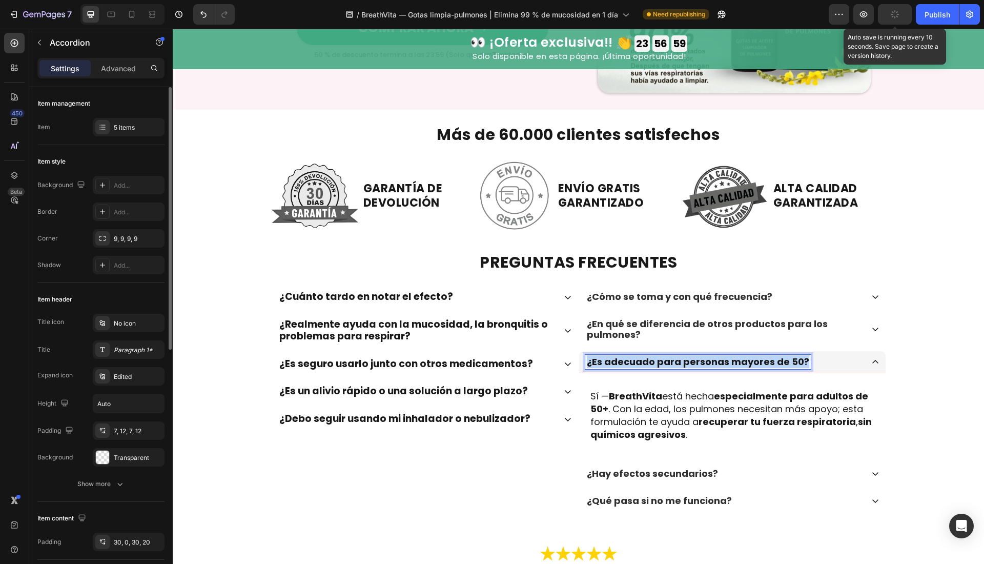
click at [621, 358] on p "¿Es adecuado para personas mayores de 50?" at bounding box center [698, 361] width 222 height 11
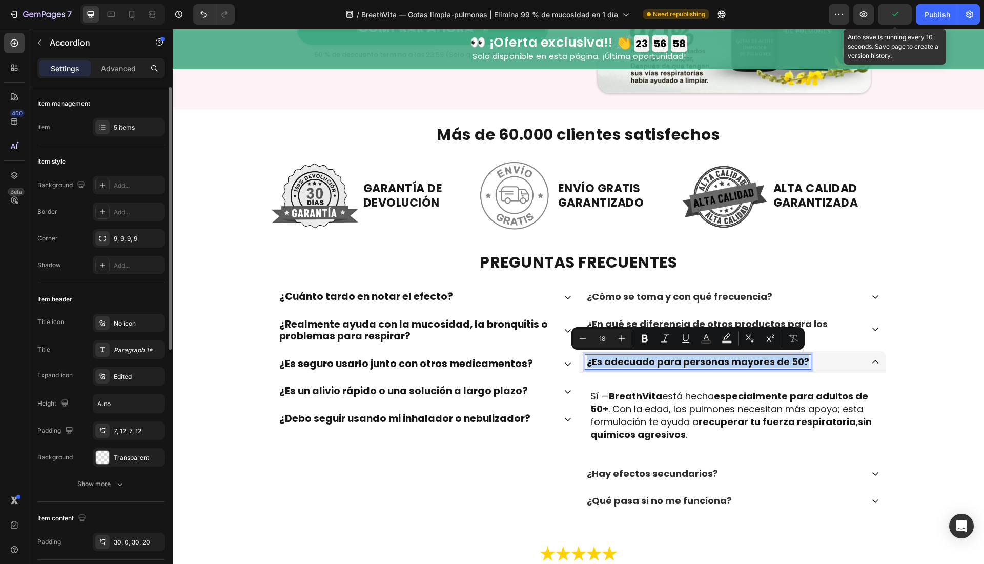
click at [643, 306] on div "¿Cómo se toma y con qué frecuencia? ¿En qué se diferencia de otros productos pa…" at bounding box center [732, 398] width 307 height 225
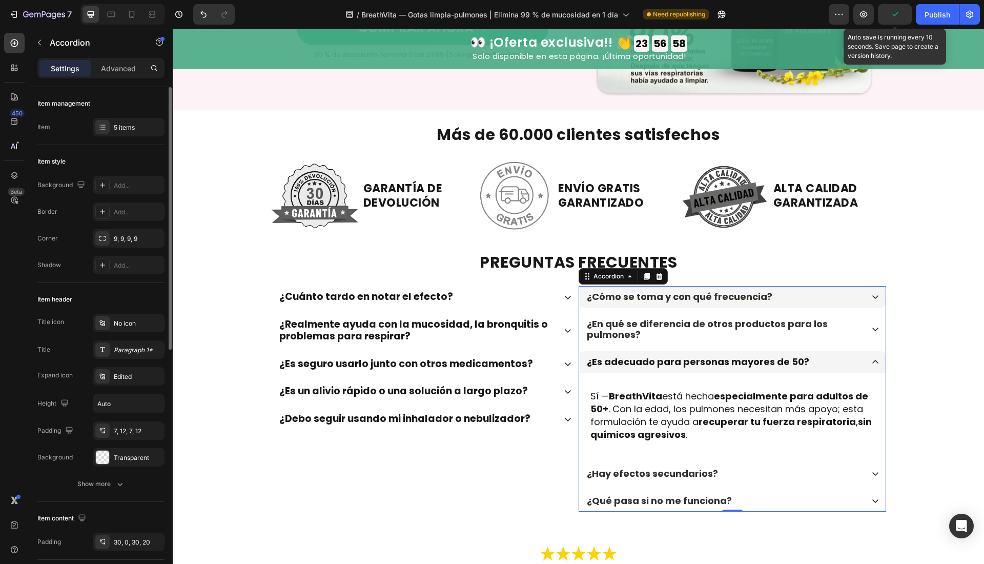
click at [645, 298] on p "¿Cómo se toma y con qué frecuencia?" at bounding box center [680, 296] width 186 height 11
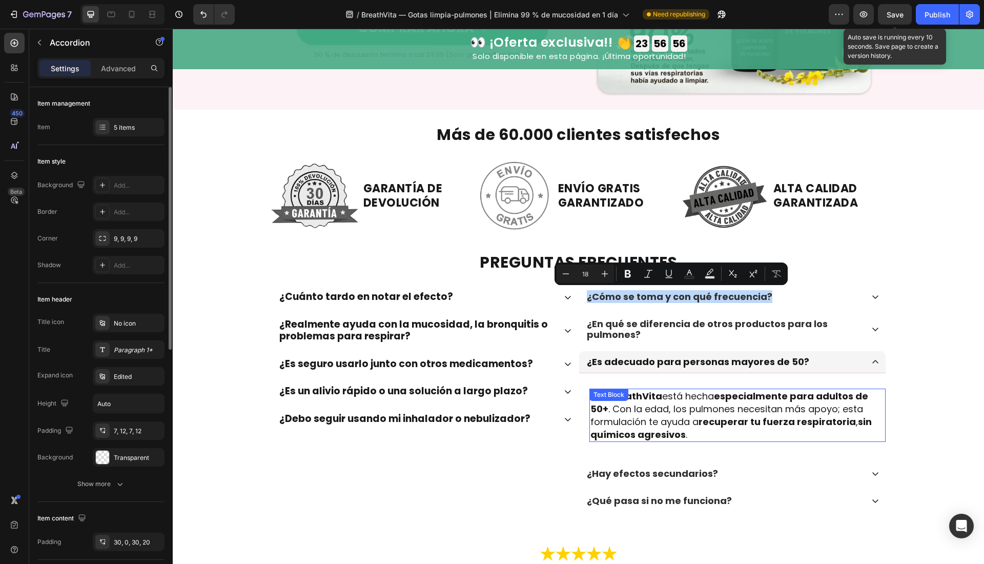
click at [639, 440] on div "Sí — BreathVita está hecha especialmente para adultos de 50+ . Con la edad, los…" at bounding box center [732, 415] width 306 height 85
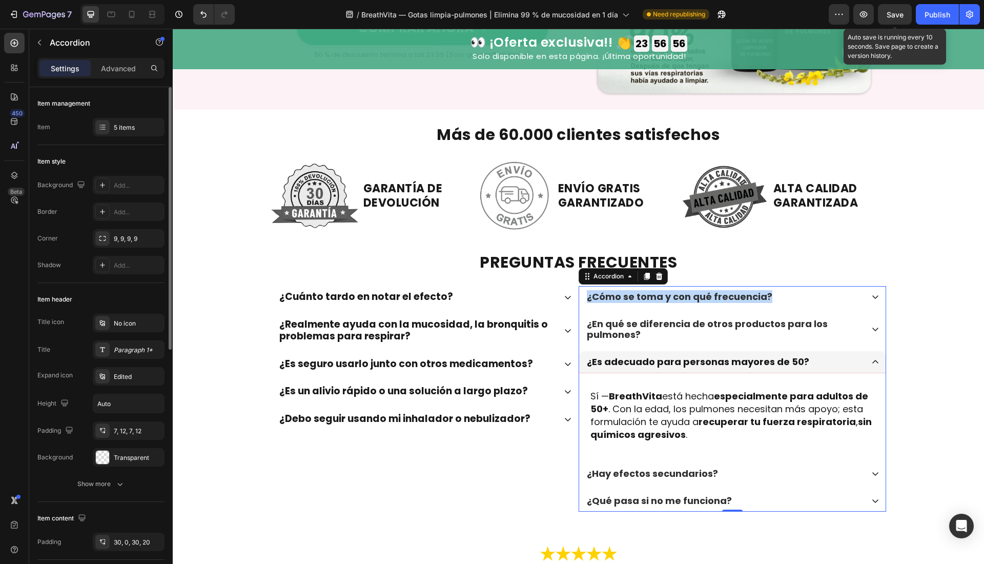
click at [632, 458] on div "¿Cómo se toma y con qué frecuencia? ¿En qué se diferencia de otros productos pa…" at bounding box center [732, 398] width 307 height 225
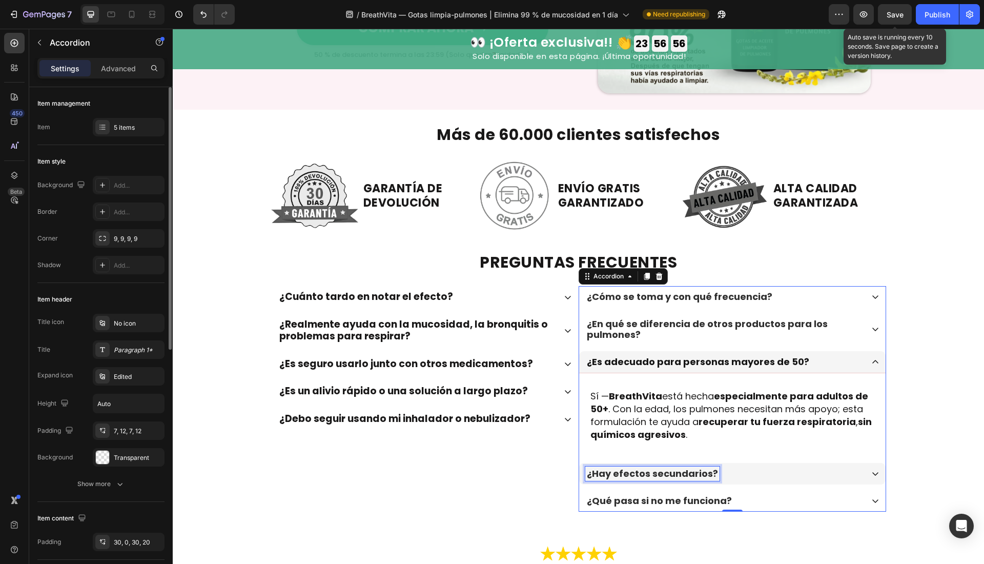
click at [632, 468] on p "¿Hay efectos secundarios?" at bounding box center [652, 473] width 131 height 11
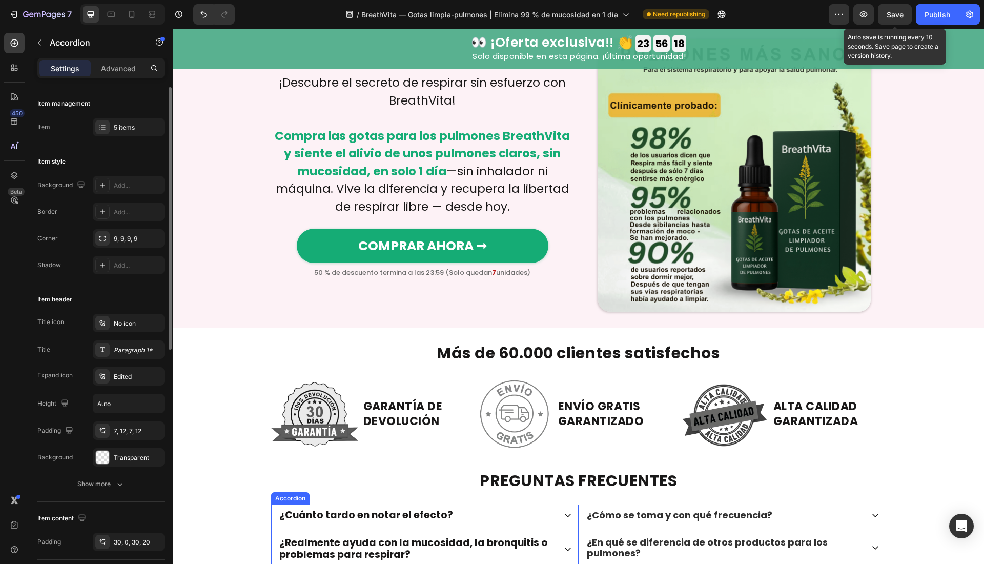
scroll to position [2846, 0]
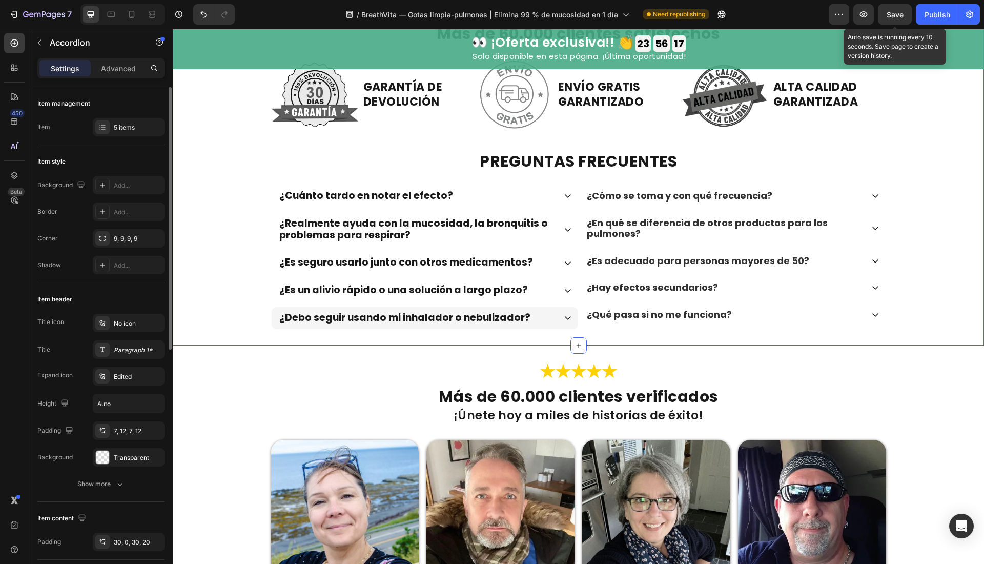
drag, startPoint x: 559, startPoint y: 333, endPoint x: 554, endPoint y: 321, distance: 13.1
click at [559, 333] on div "Más de 60.000 clientes satisfechos Heading Row Image GARANTÍA DE DEVOLUCIÓN Hea…" at bounding box center [578, 177] width 811 height 337
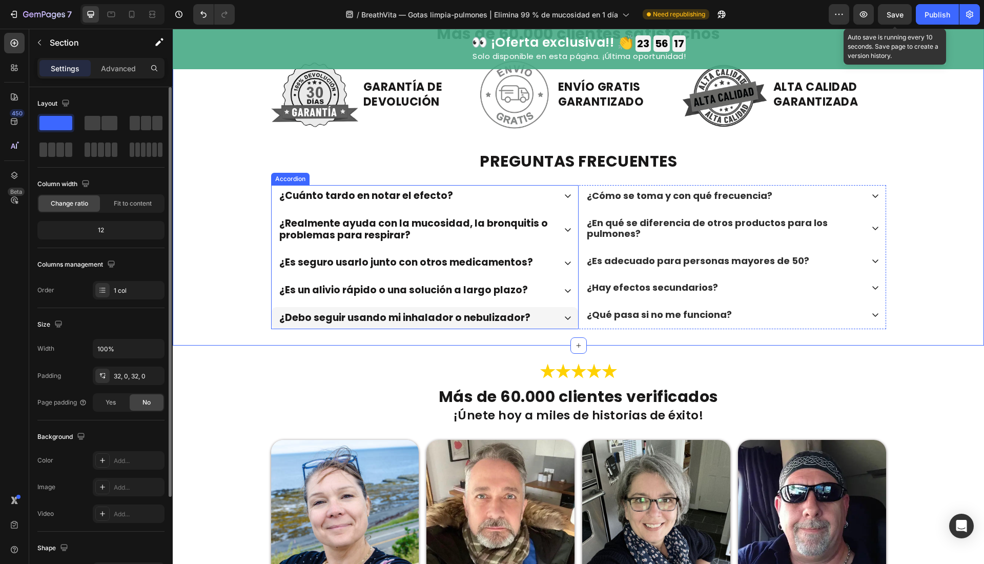
click at [555, 320] on div "¿Debo seguir usando mi inhalador o nebulizador?" at bounding box center [425, 318] width 306 height 22
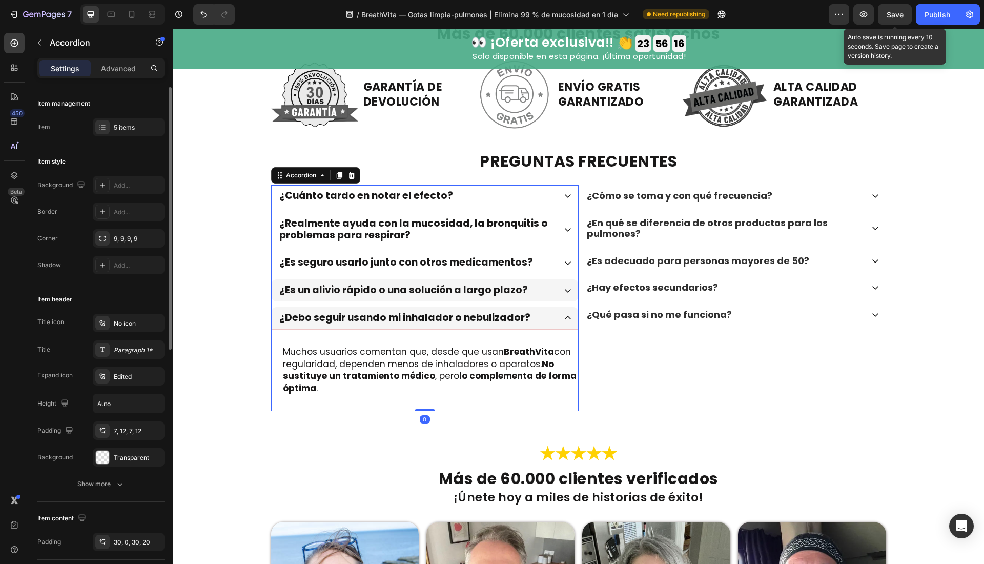
click at [564, 292] on icon at bounding box center [568, 290] width 8 height 8
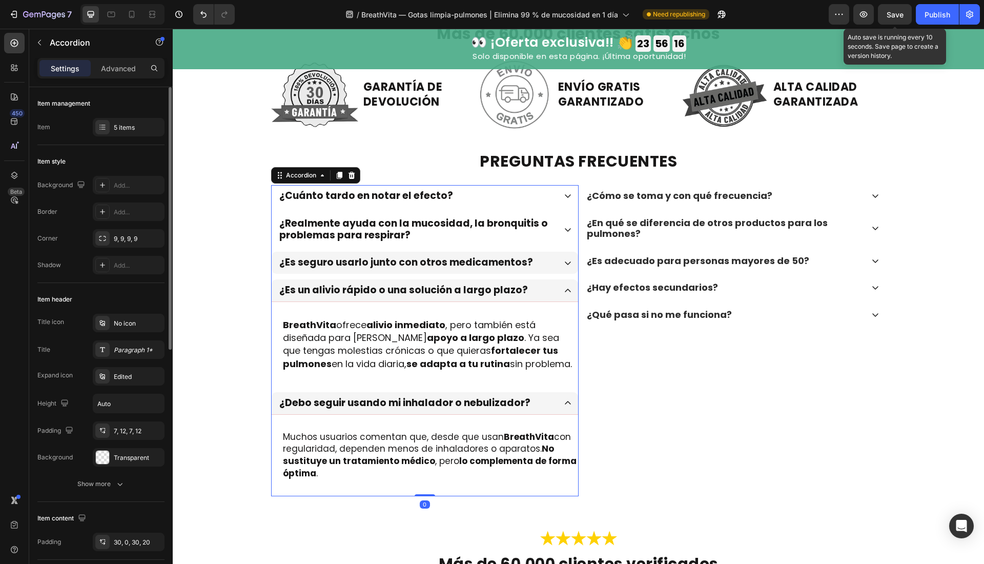
click at [564, 259] on icon at bounding box center [568, 263] width 8 height 8
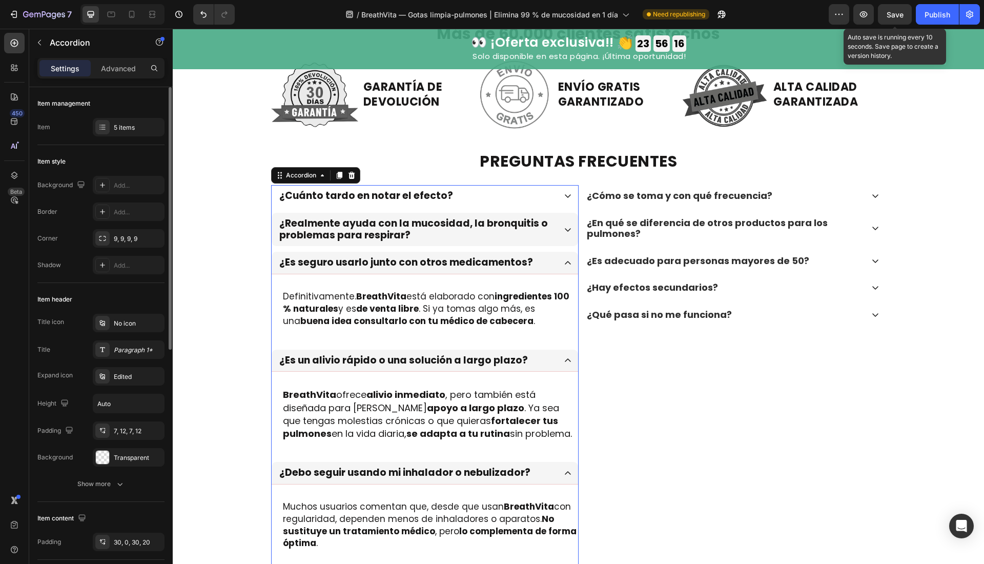
click at [560, 234] on div "¿Realmente ayuda con la mucosidad, la bronquitis o problemas para respirar?" at bounding box center [425, 230] width 306 height 34
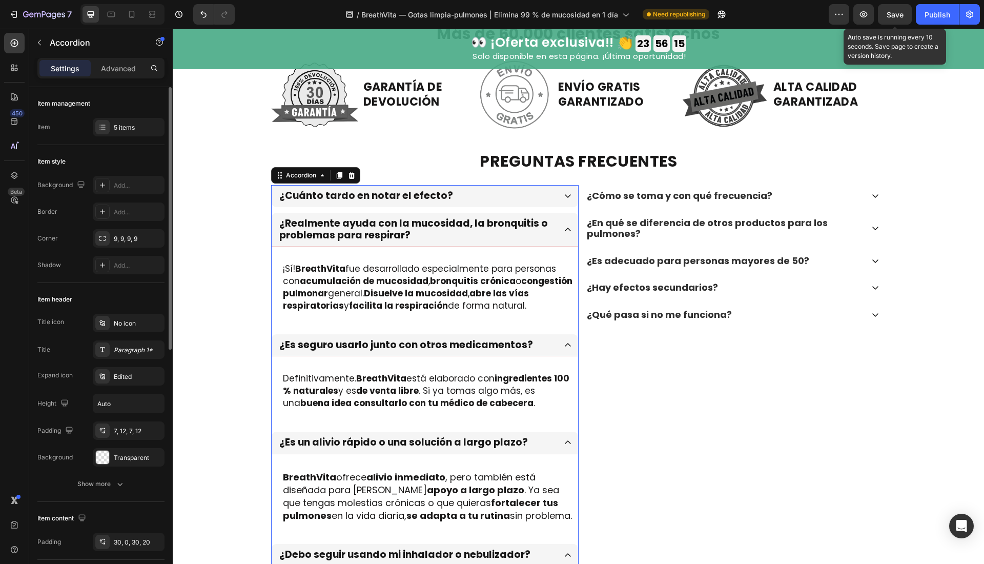
click at [557, 199] on div "¿Cuánto tardo en notar el efecto?" at bounding box center [425, 196] width 306 height 22
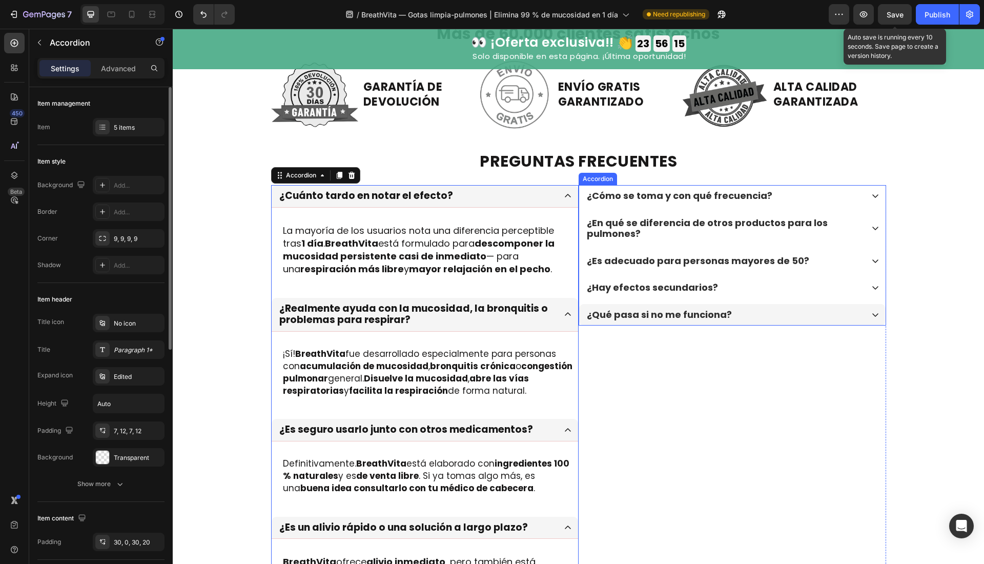
click at [807, 310] on div "¿Qué pasa si no me funciona?" at bounding box center [724, 314] width 278 height 14
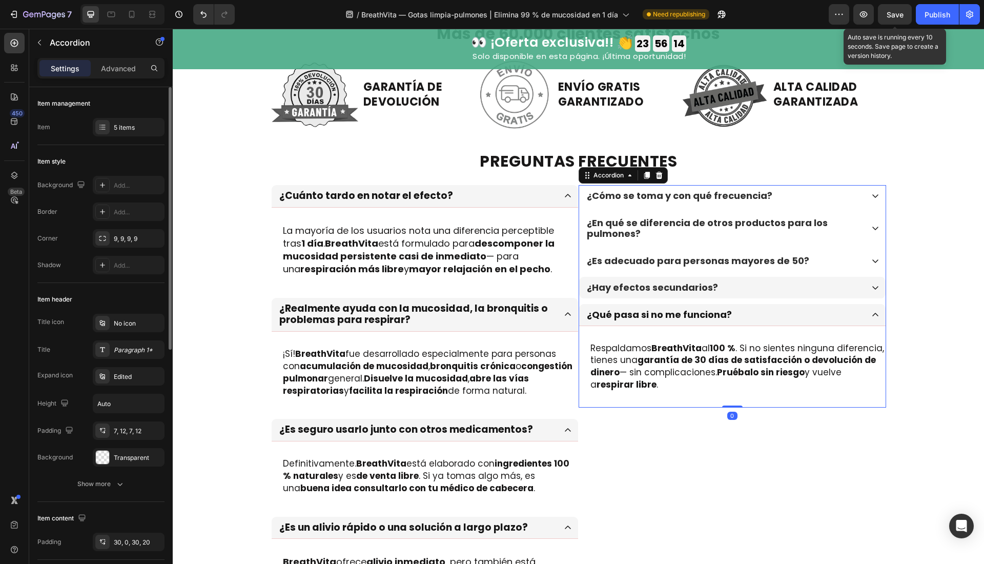
click at [816, 290] on div "¿Hay efectos secundarios?" at bounding box center [724, 287] width 278 height 14
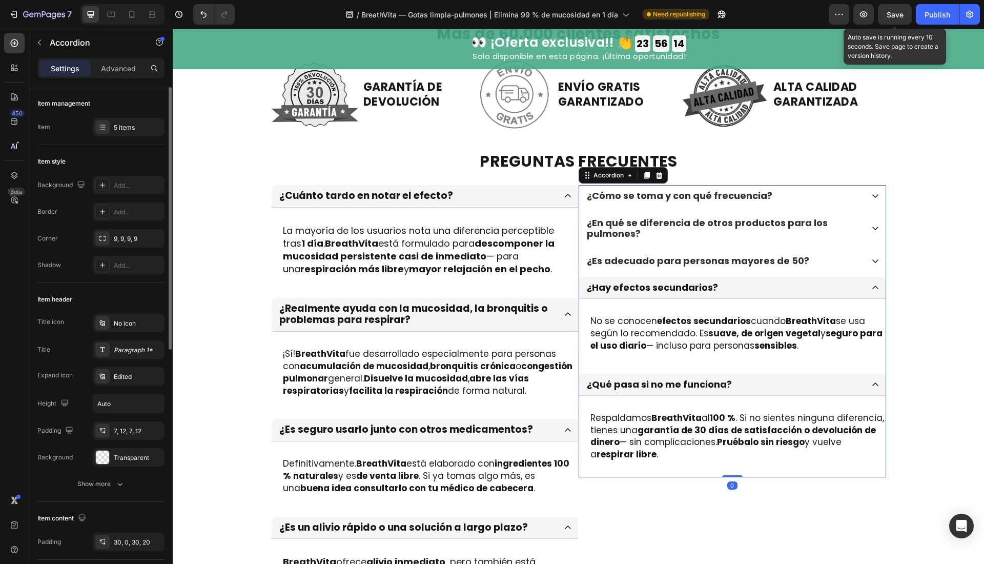
drag, startPoint x: 833, startPoint y: 262, endPoint x: 849, endPoint y: 247, distance: 22.1
click at [834, 262] on div "¿Es adecuado para personas mayores de 50?" at bounding box center [724, 261] width 278 height 14
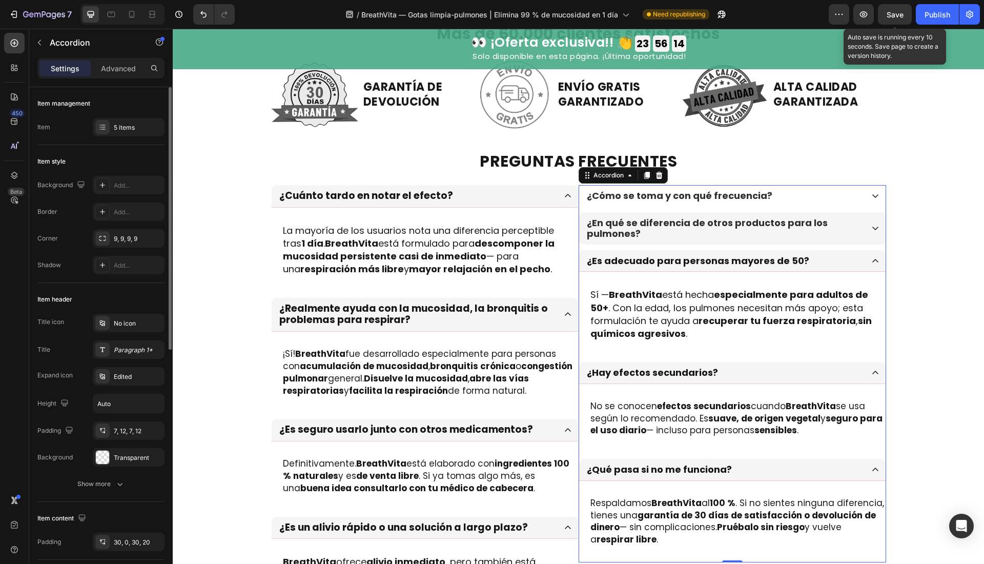
click at [846, 230] on p "¿En qué se diferencia de otros productos para los pulmones?" at bounding box center [724, 228] width 275 height 22
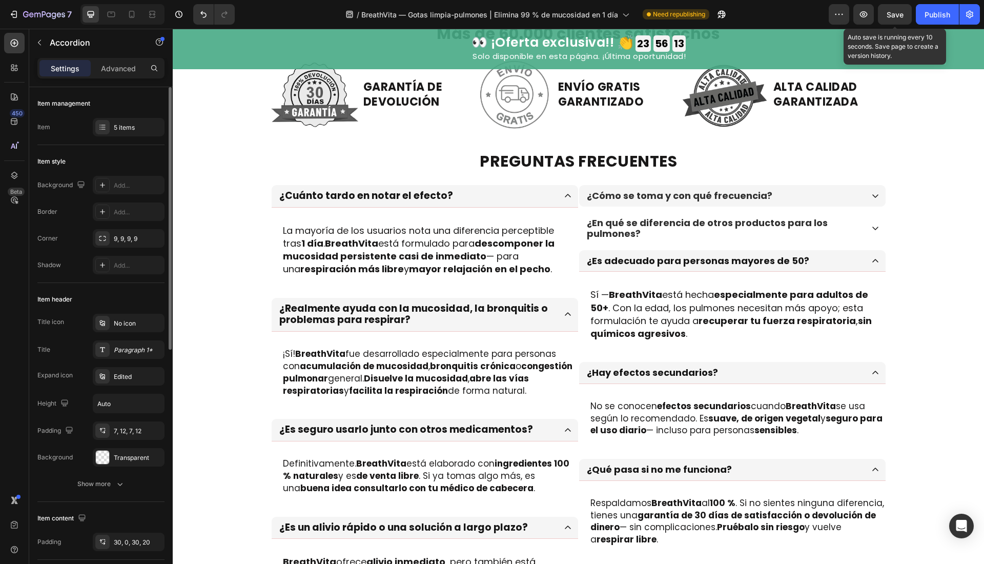
click at [849, 204] on div "¿Cómo se toma y con qué frecuencia?" at bounding box center [732, 196] width 306 height 22
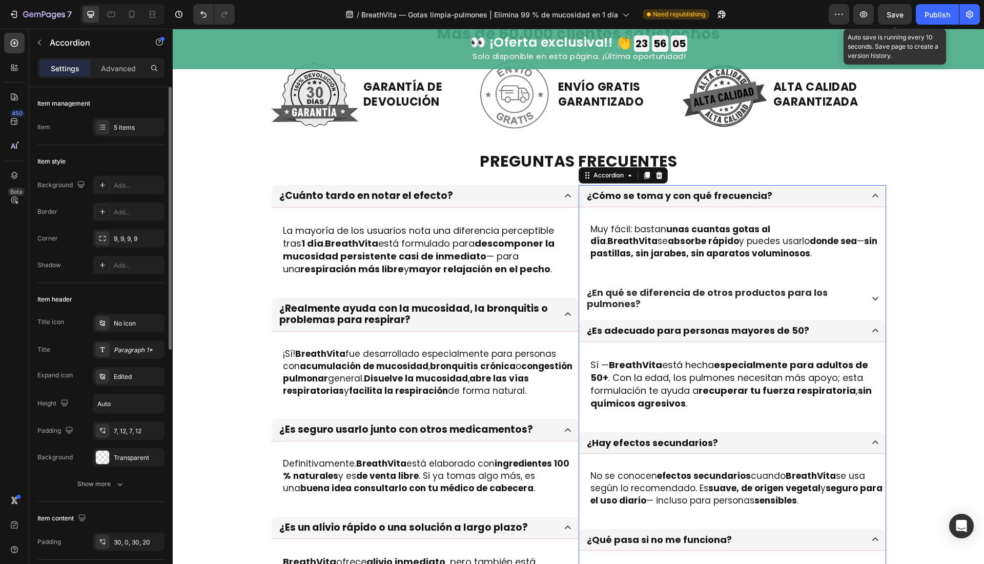
scroll to position [3165, 0]
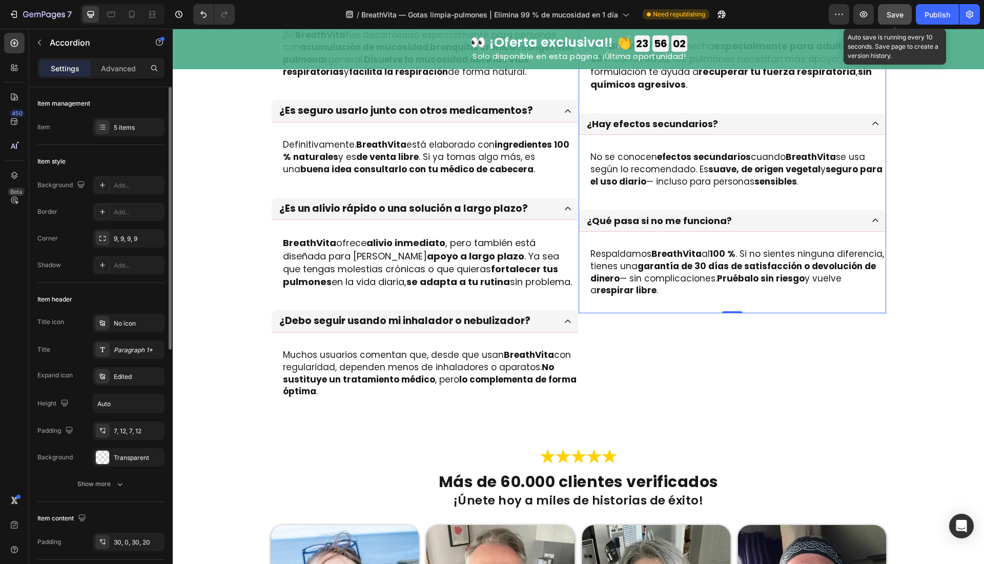
click at [902, 16] on span "Save" at bounding box center [895, 14] width 17 height 9
click at [933, 10] on div "Publish" at bounding box center [938, 14] width 26 height 11
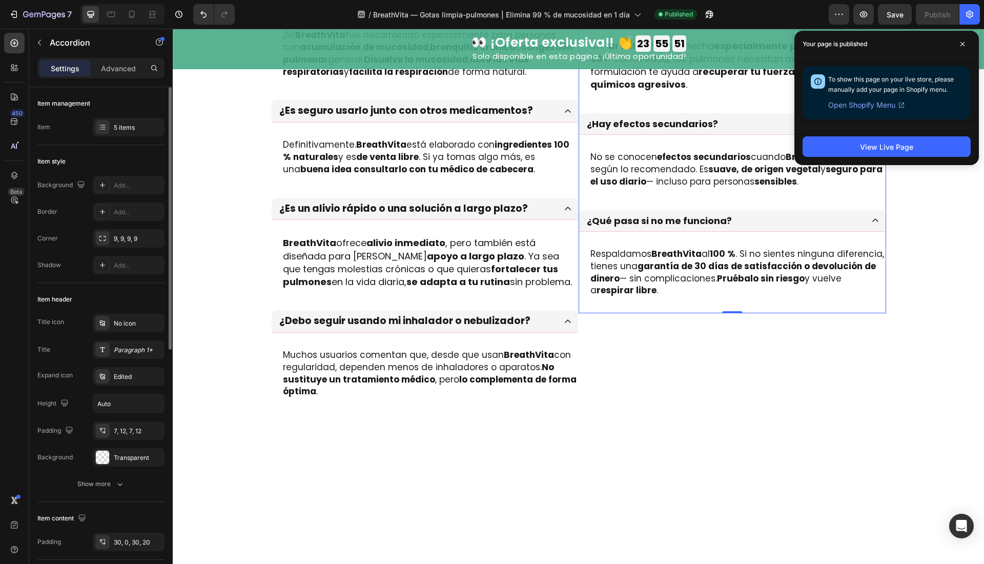
scroll to position [2846, 0]
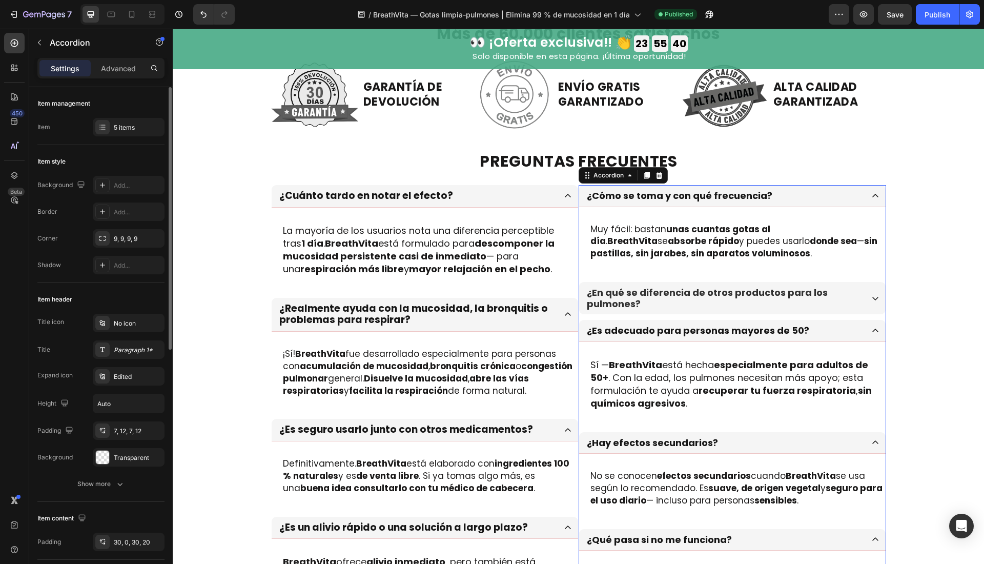
click at [871, 300] on icon at bounding box center [875, 298] width 8 height 8
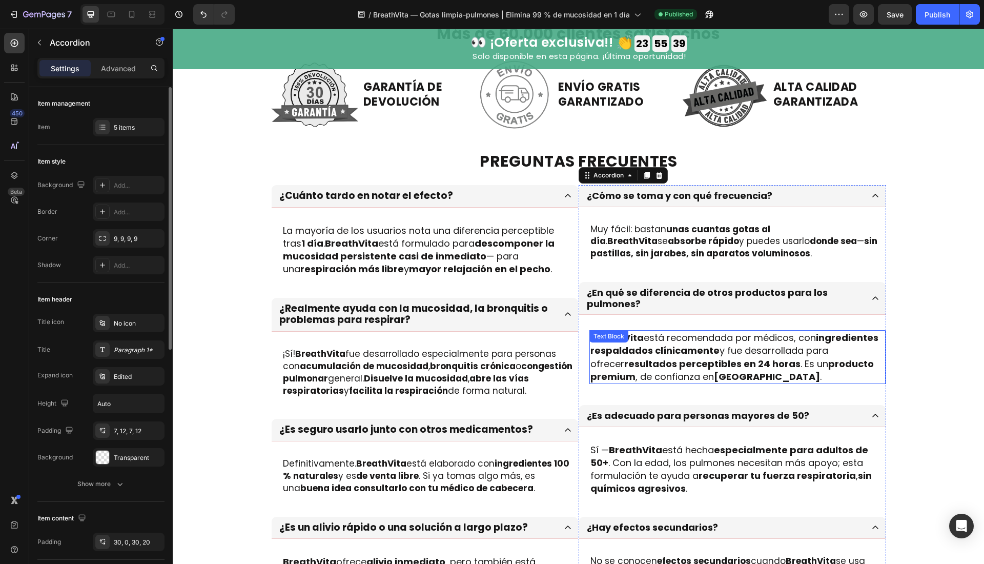
click at [762, 369] on p "BreathVita está recomendada por médicos, con ingredientes respaldados clínicame…" at bounding box center [737, 357] width 294 height 52
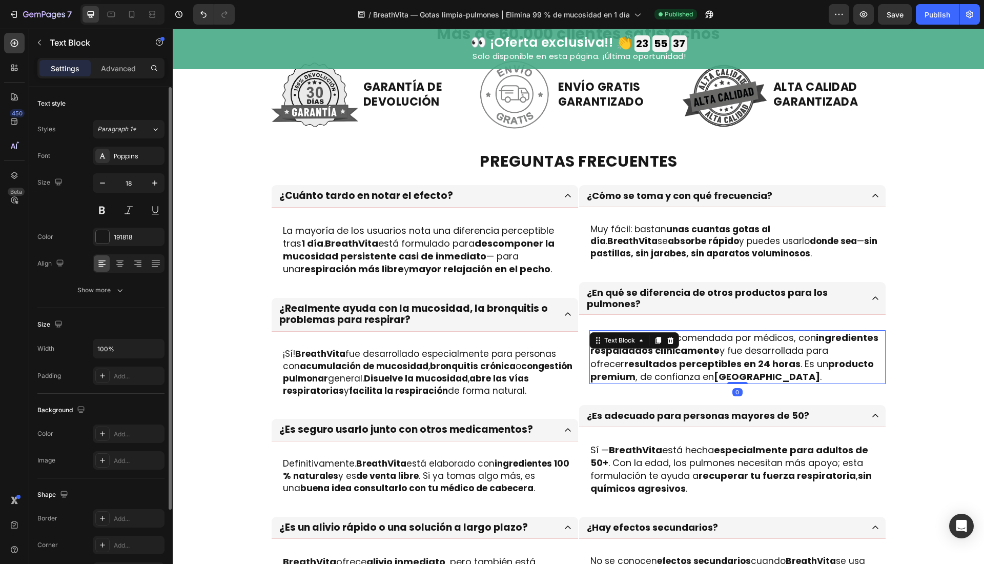
click at [765, 375] on p "BreathVita está recomendada por médicos, con ingredientes respaldados clínicame…" at bounding box center [737, 357] width 294 height 52
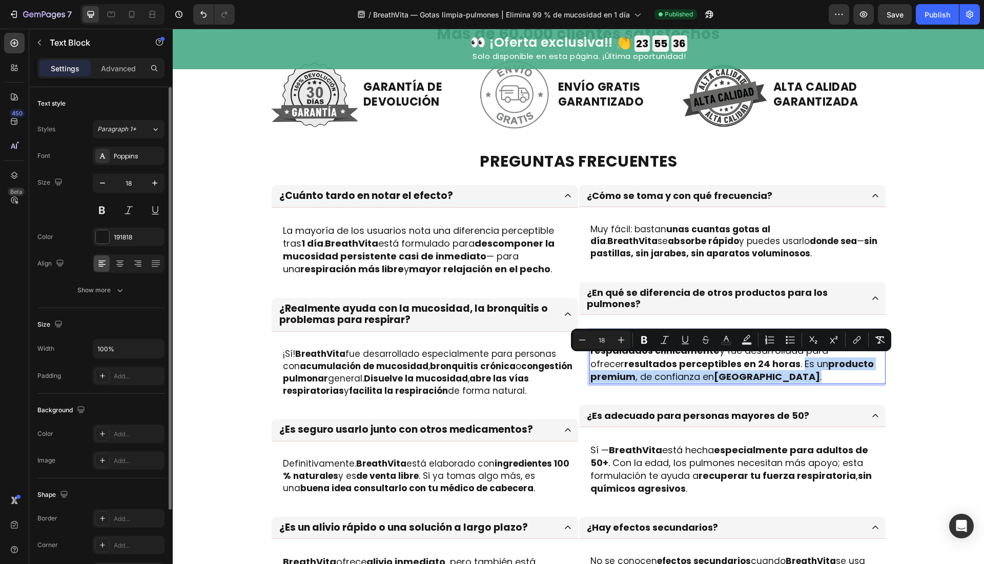
drag, startPoint x: 768, startPoint y: 378, endPoint x: 760, endPoint y: 362, distance: 18.3
click at [760, 362] on p "BreathVita está recomendada por médicos, con ingredientes respaldados clínicame…" at bounding box center [737, 357] width 294 height 52
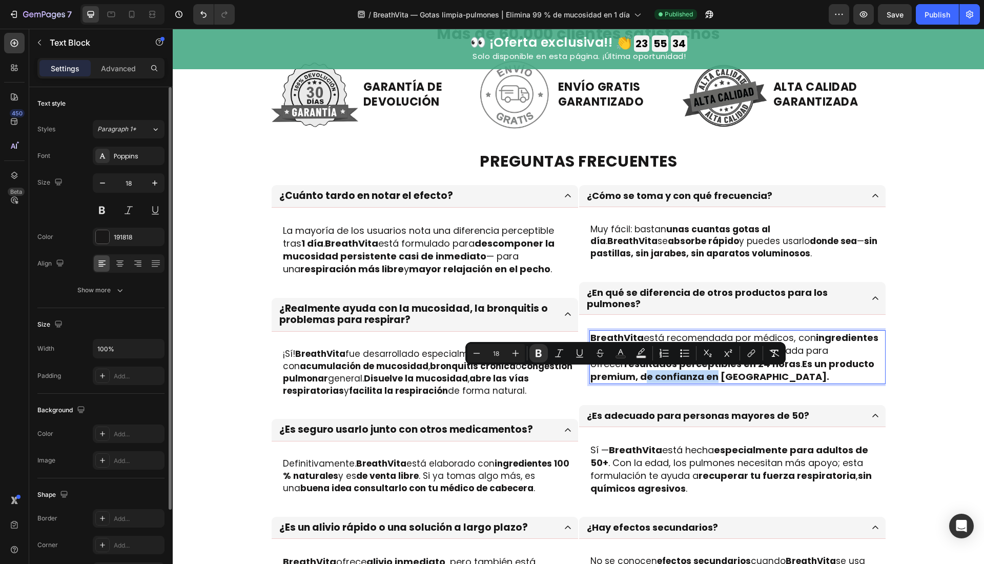
drag, startPoint x: 659, startPoint y: 376, endPoint x: 588, endPoint y: 376, distance: 70.7
click at [590, 376] on strong "Es un producto premium, de confianza en [GEOGRAPHIC_DATA]." at bounding box center [732, 370] width 284 height 26
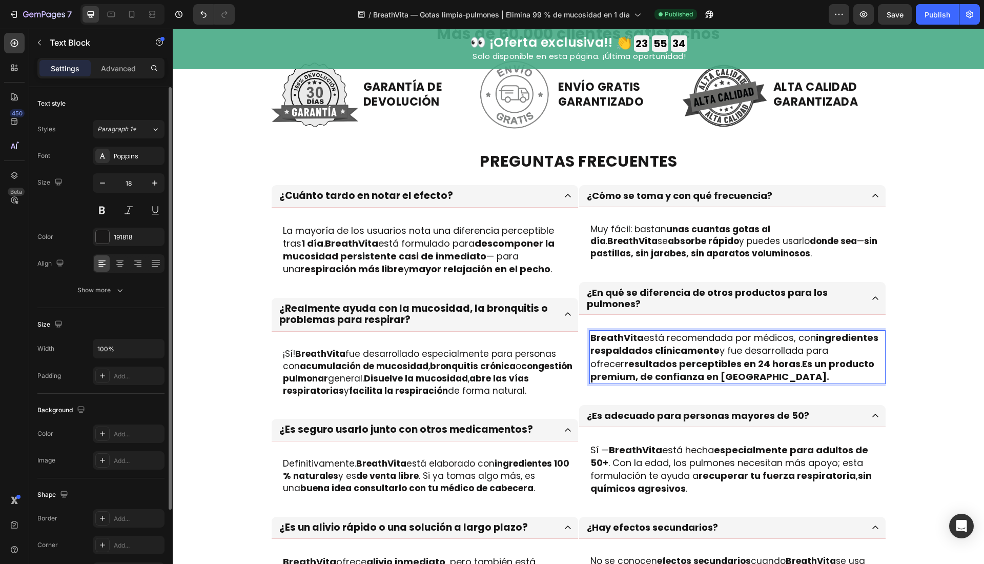
click at [590, 377] on strong "Es un producto premium, de confianza en [GEOGRAPHIC_DATA]." at bounding box center [732, 370] width 284 height 26
drag, startPoint x: 586, startPoint y: 377, endPoint x: 698, endPoint y: 365, distance: 112.4
click at [658, 375] on strong "Es un producto premium, de confianza en [GEOGRAPHIC_DATA]." at bounding box center [732, 370] width 284 height 26
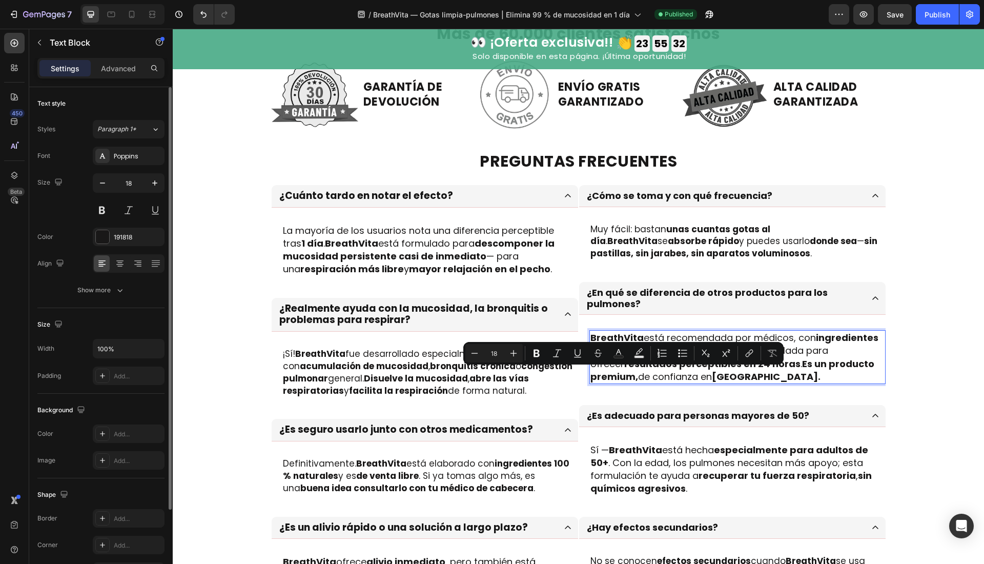
click at [723, 370] on strong "[GEOGRAPHIC_DATA]." at bounding box center [766, 376] width 109 height 13
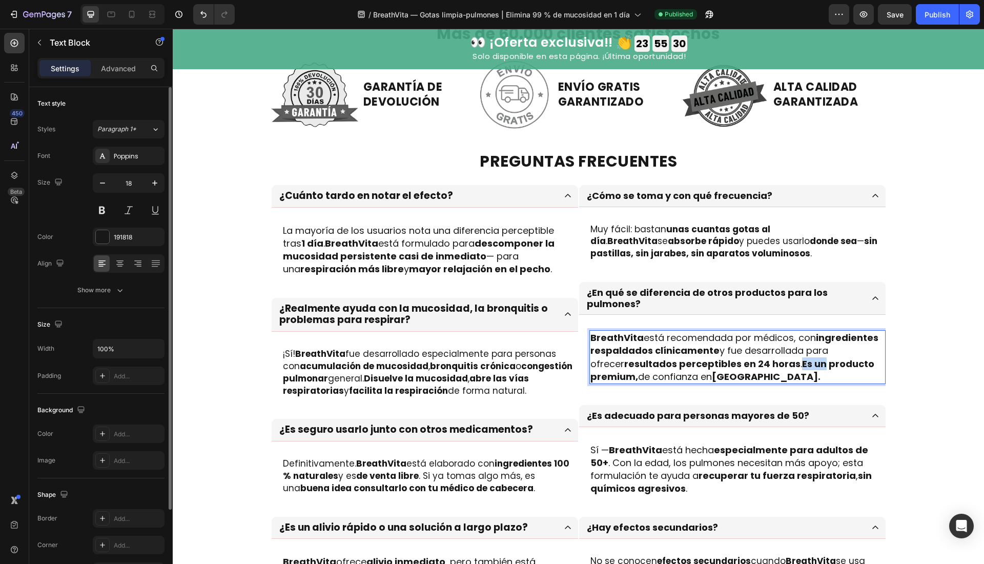
drag, startPoint x: 758, startPoint y: 364, endPoint x: 783, endPoint y: 366, distance: 24.6
click at [782, 366] on strong "Es un producto premium," at bounding box center [732, 370] width 284 height 26
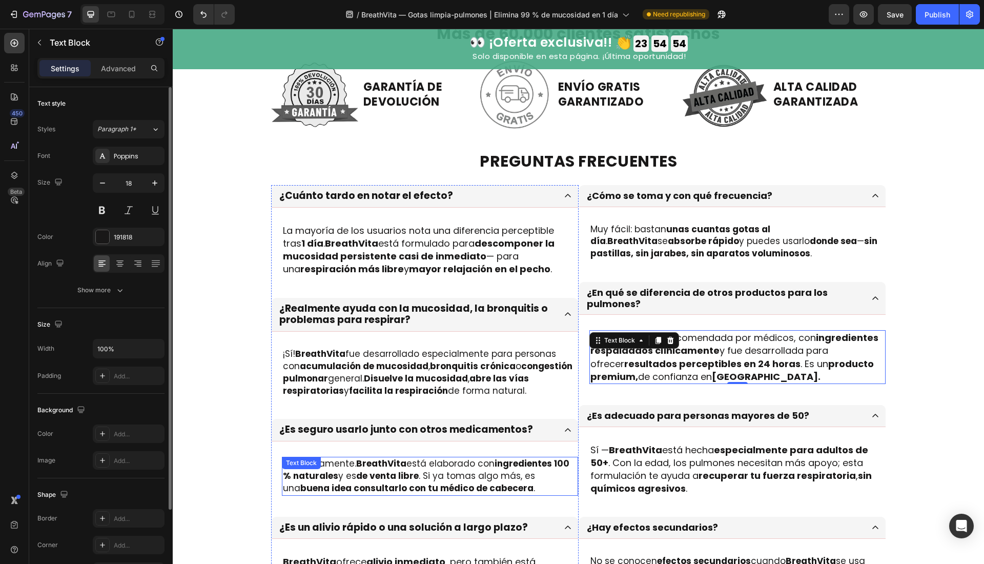
click at [347, 466] on div "Definitivamente. BreathVita está elaborado con ingredientes 100 % naturales y e…" at bounding box center [430, 476] width 296 height 38
click at [357, 470] on div at bounding box center [363, 467] width 12 height 12
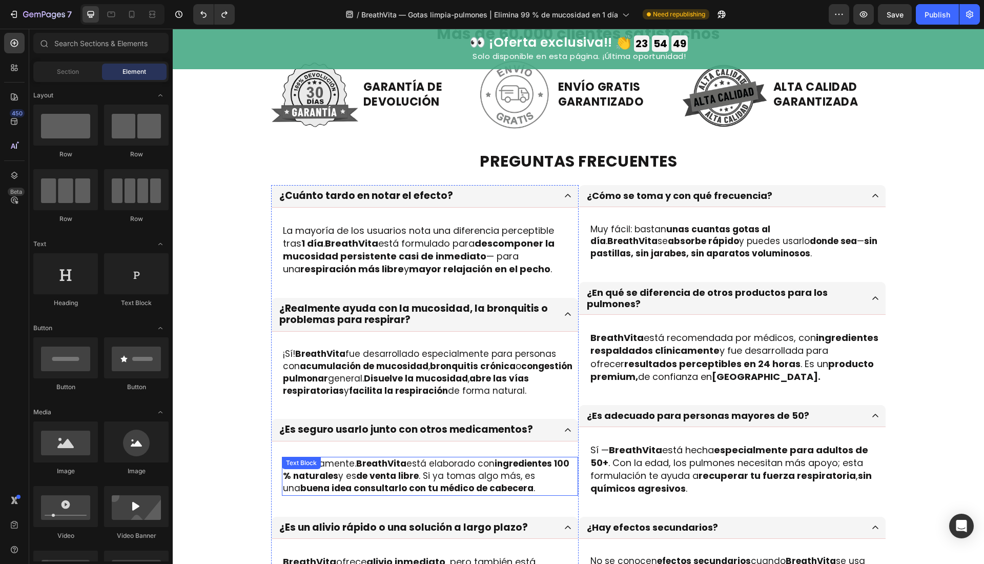
click at [343, 475] on p "Definitivamente. BreathVita está elaborado con ingredientes 100 % naturales y e…" at bounding box center [430, 476] width 294 height 36
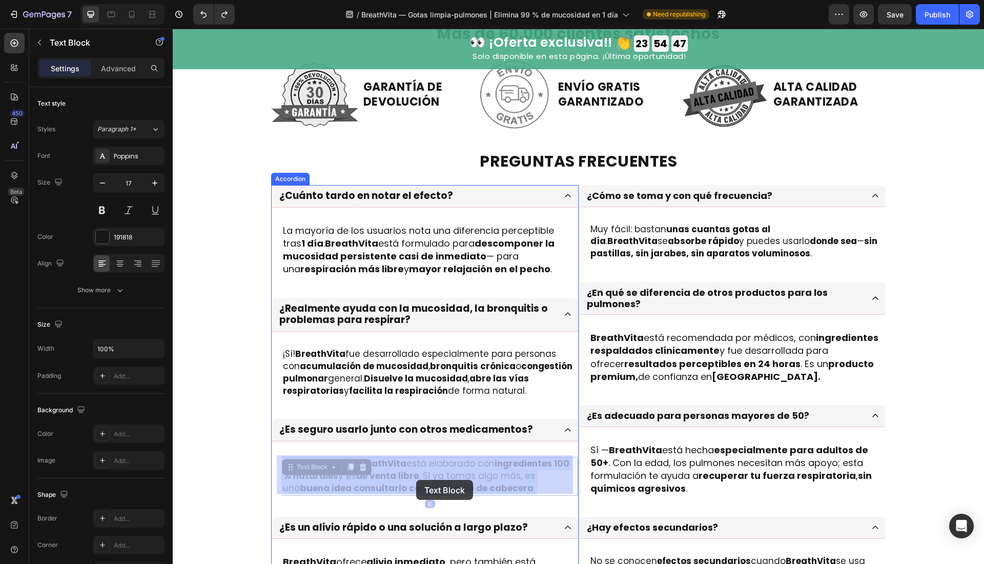
drag, startPoint x: 340, startPoint y: 476, endPoint x: 416, endPoint y: 480, distance: 76.5
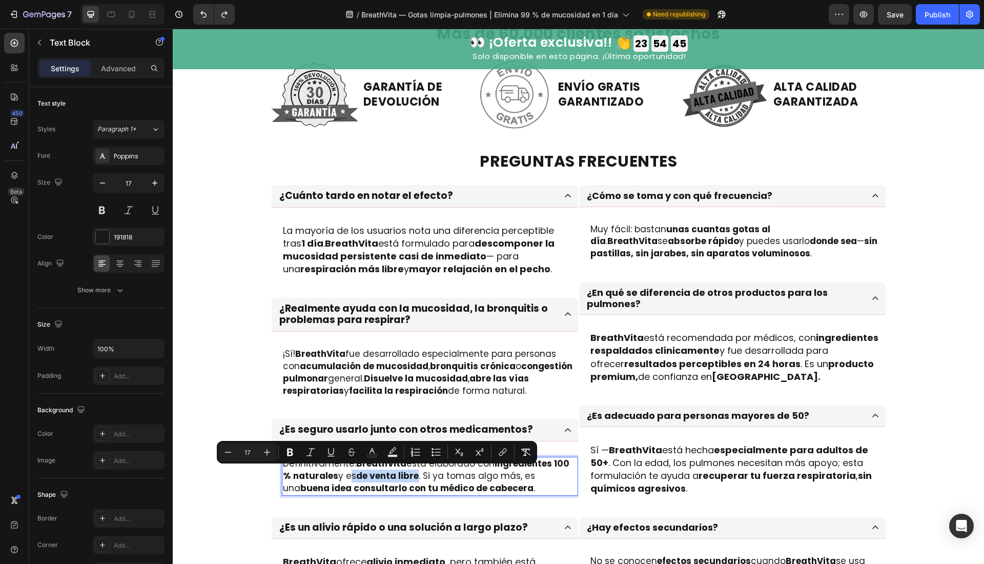
drag, startPoint x: 414, startPoint y: 477, endPoint x: 341, endPoint y: 474, distance: 72.3
click at [341, 474] on p "Definitivamente. BreathVita está elaborado con ingredientes 100 % naturales y e…" at bounding box center [430, 476] width 294 height 36
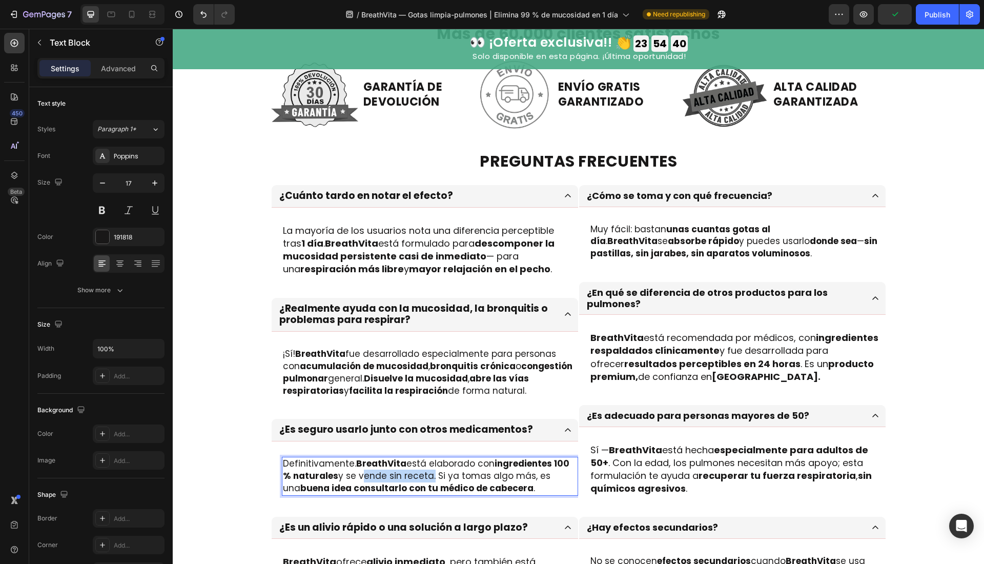
drag, startPoint x: 355, startPoint y: 475, endPoint x: 421, endPoint y: 477, distance: 66.7
click at [422, 477] on p "Definitivamente. BreathVita está elaborado con ingredientes 100 % naturales y s…" at bounding box center [430, 476] width 294 height 36
click at [708, 446] on p "Sí — BreathVita está hecha especialmente para adultos de 50+ . Con la edad, los…" at bounding box center [737, 469] width 294 height 52
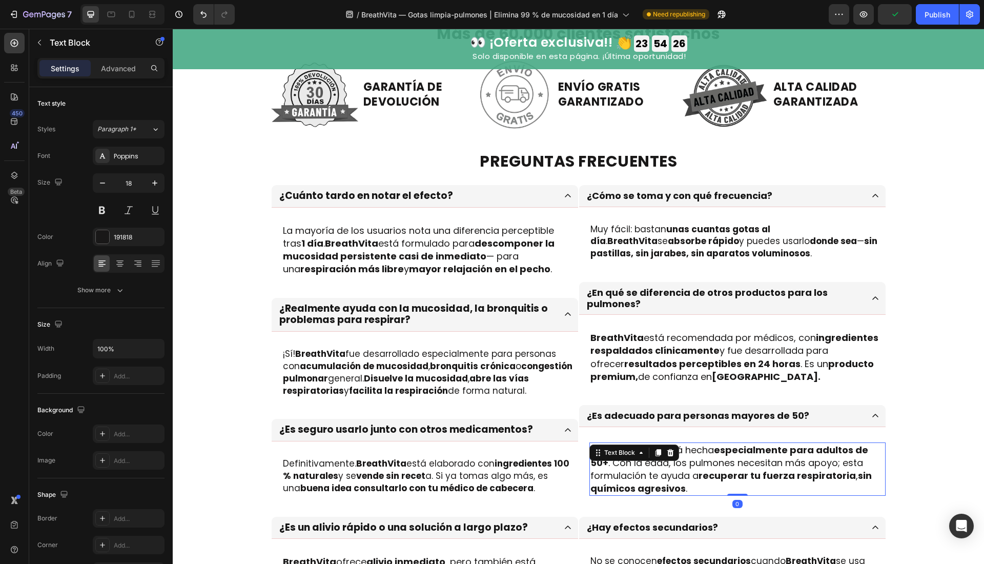
click at [715, 447] on strong "especialmente para adultos de 50+" at bounding box center [729, 456] width 278 height 26
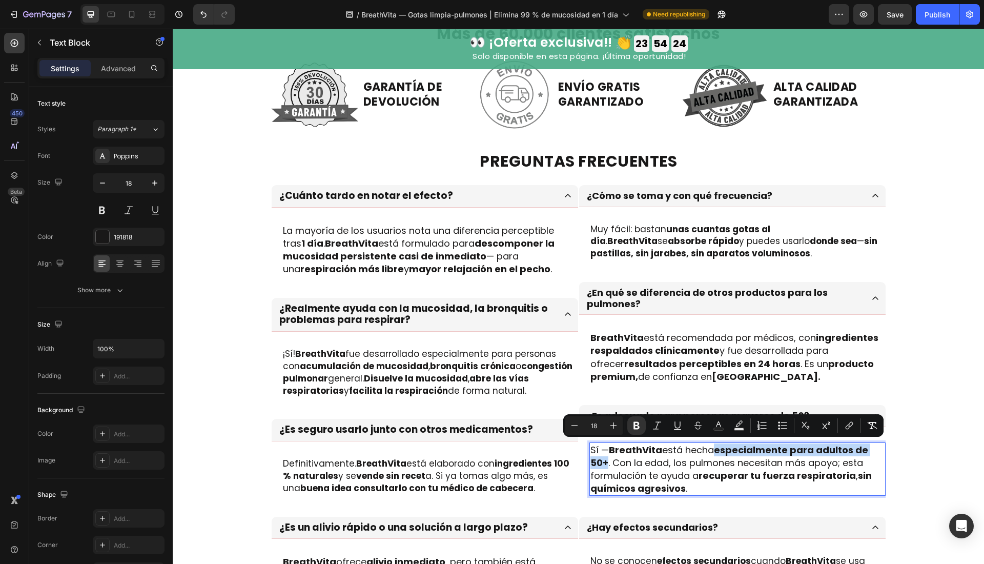
drag, startPoint x: 715, startPoint y: 447, endPoint x: 598, endPoint y: 461, distance: 118.7
click at [598, 461] on strong "especialmente para adultos de 50+" at bounding box center [729, 456] width 278 height 26
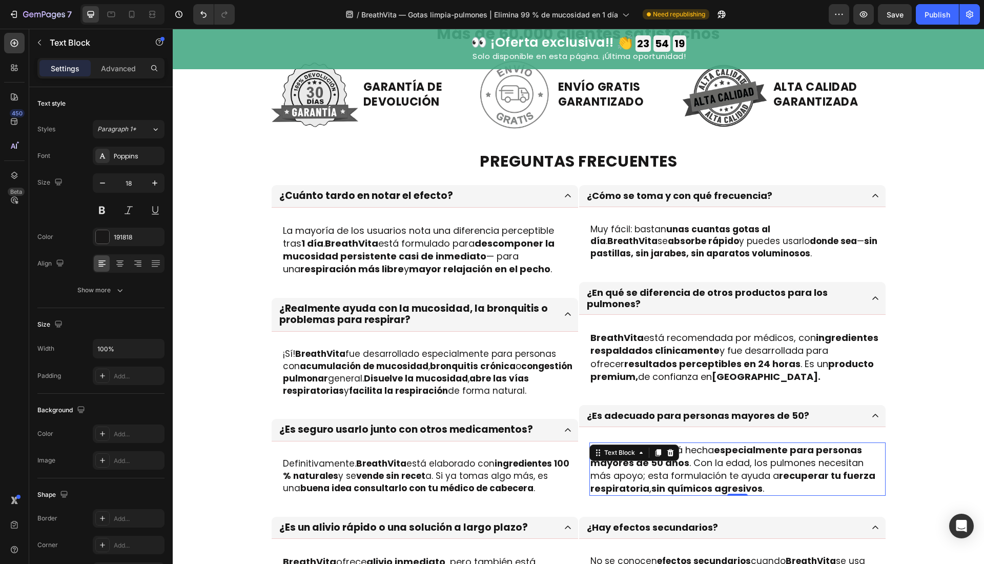
click at [184, 208] on div "Más de 60.000 clientes satisfechos Heading Row Image GARANTÍA DE DEVOLUCIÓN Hea…" at bounding box center [578, 379] width 811 height 708
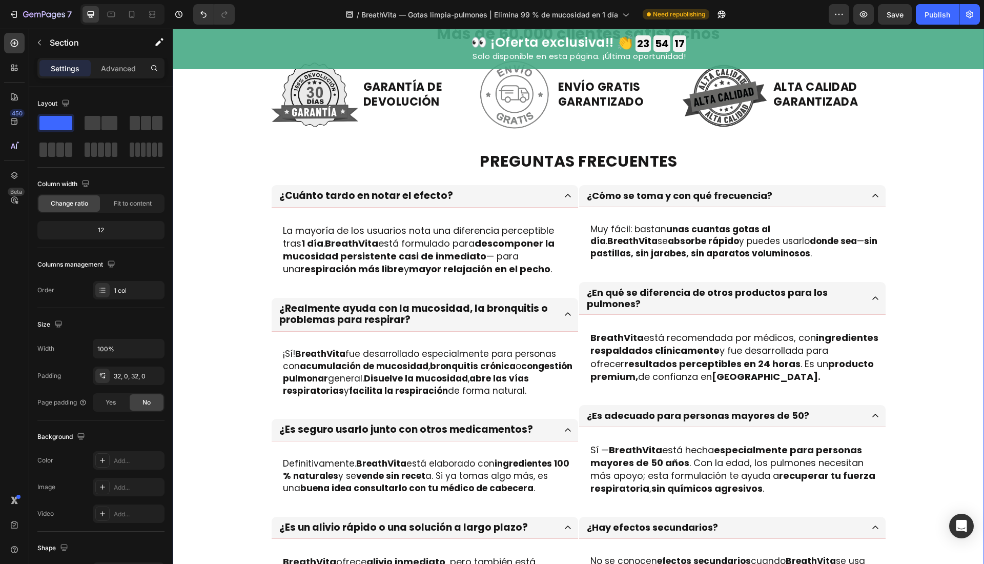
scroll to position [3122, 0]
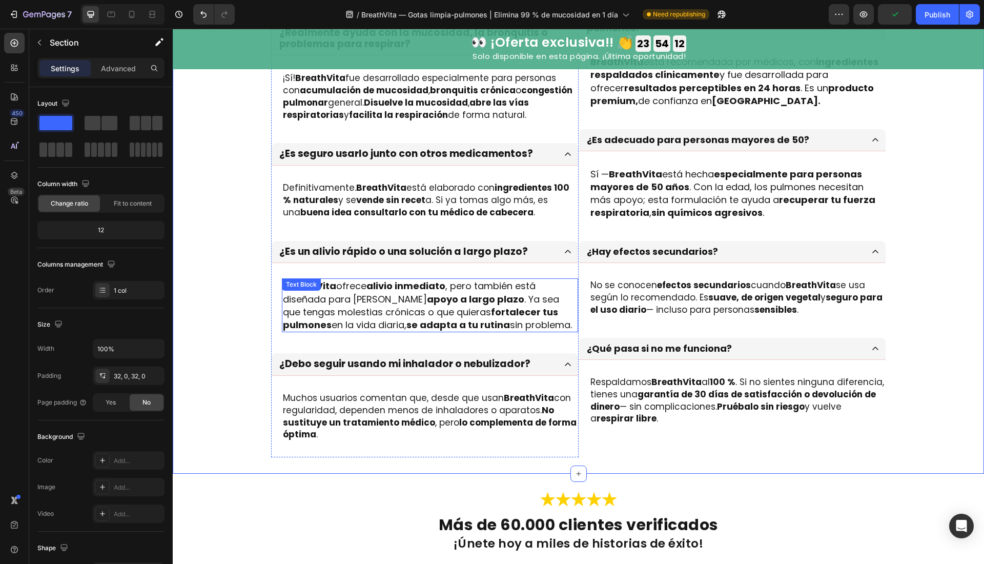
click at [351, 287] on div "BreathVita ofrece alivio inmediato , pero también está diseñada para brindar ap…" at bounding box center [430, 305] width 296 height 54
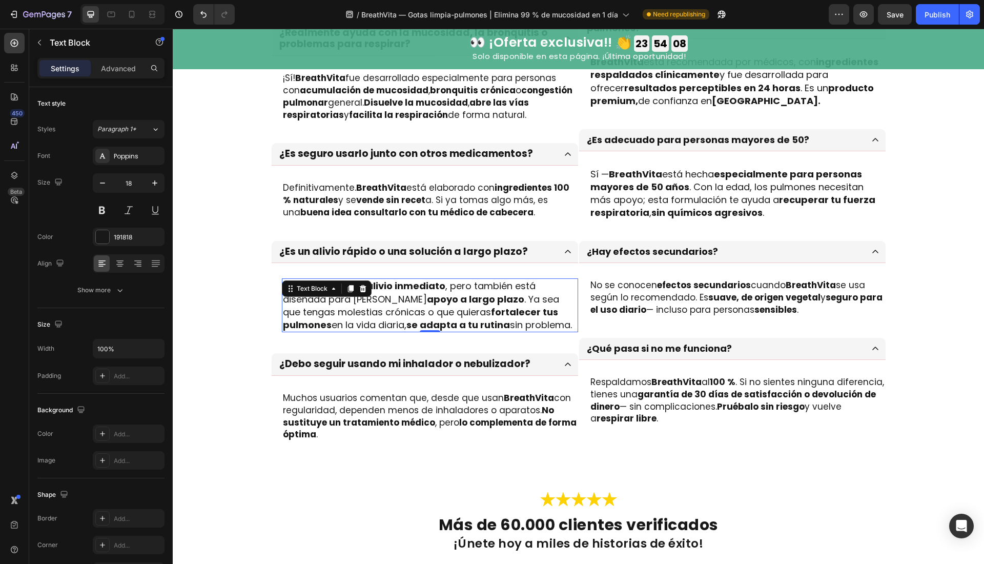
click at [427, 303] on p "BreathVita ofrece alivio inmediato , pero también está diseñada para brindar ap…" at bounding box center [430, 305] width 294 height 52
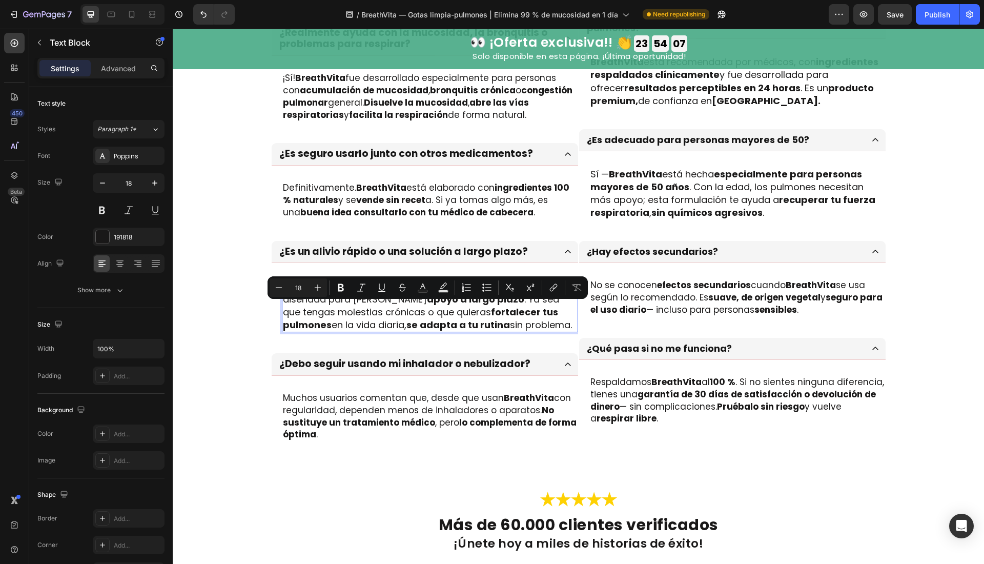
drag, startPoint x: 470, startPoint y: 301, endPoint x: 474, endPoint y: 296, distance: 6.3
click at [469, 301] on strong "apoyo a largo plazo" at bounding box center [475, 299] width 97 height 13
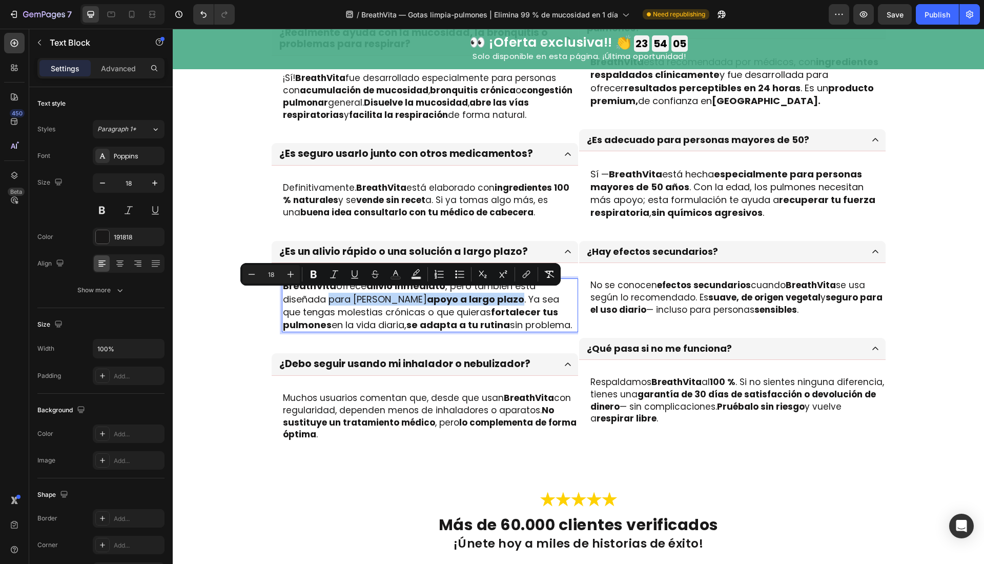
drag, startPoint x: 475, startPoint y: 297, endPoint x: 323, endPoint y: 301, distance: 152.3
click at [323, 301] on p "BreathVita ofrece alivio inmediato , pero también está diseñada para brindar ap…" at bounding box center [430, 305] width 294 height 52
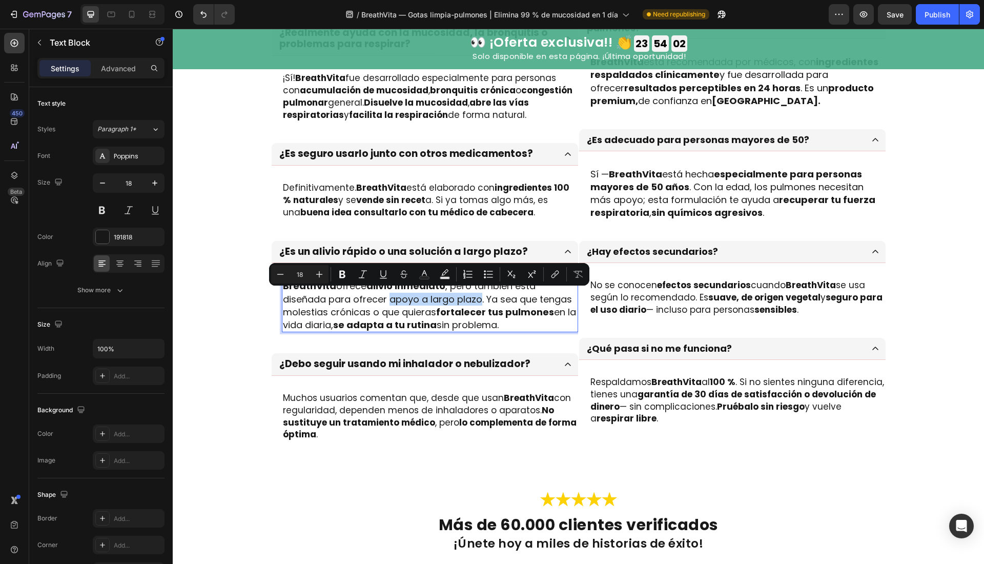
drag, startPoint x: 384, startPoint y: 296, endPoint x: 474, endPoint y: 301, distance: 89.8
click at [474, 301] on p "BreathVita ofrece alivio inmediato , pero también está diseñada para ofrecer ap…" at bounding box center [430, 305] width 294 height 52
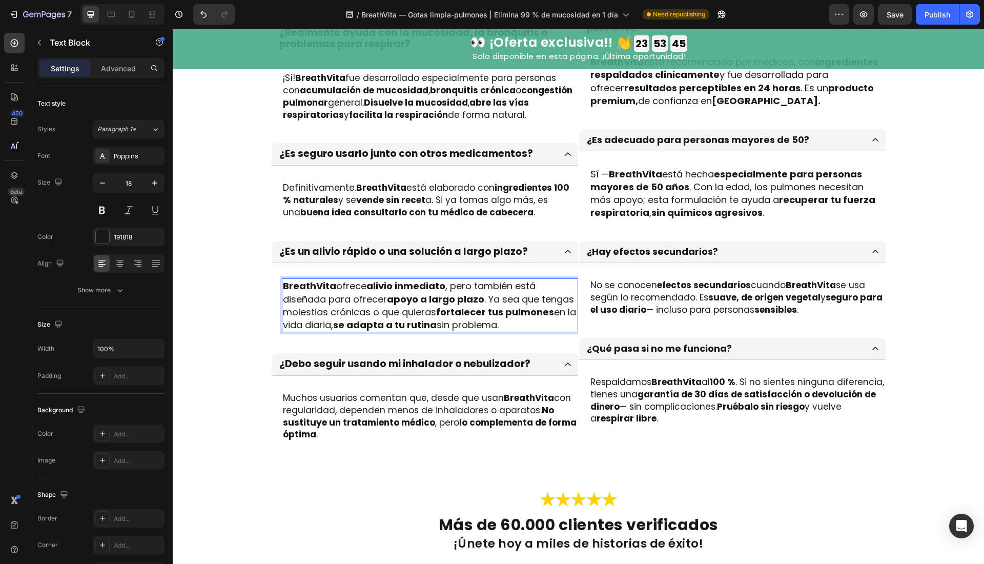
click at [492, 292] on p "BreathVita ofrece alivio inmediato , pero también está diseñada para ofrecer ap…" at bounding box center [430, 305] width 294 height 52
drag, startPoint x: 485, startPoint y: 293, endPoint x: 488, endPoint y: 299, distance: 6.2
click at [488, 299] on p "BreathVita ofrece alivio inmediato , pero también está diseñada para ofrecer ap…" at bounding box center [430, 305] width 294 height 52
click at [482, 297] on p "BreathVita ofrece alivio inmediato , pero también está diseñada para ofrecer ap…" at bounding box center [430, 305] width 294 height 52
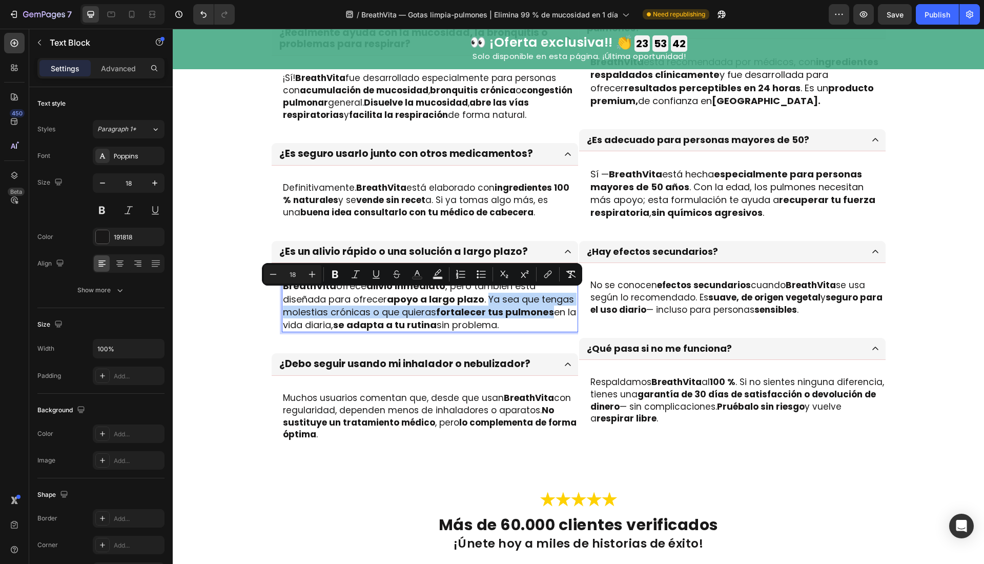
drag, startPoint x: 483, startPoint y: 296, endPoint x: 545, endPoint y: 313, distance: 64.6
click at [546, 313] on p "BreathVita ofrece alivio inmediato , pero también está diseñada para ofrecer ap…" at bounding box center [430, 305] width 294 height 52
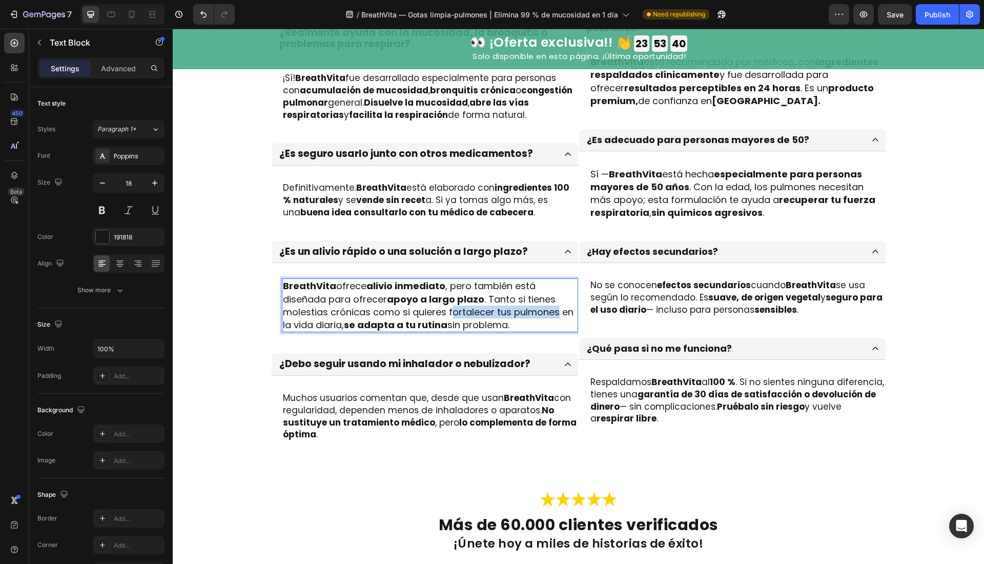
drag, startPoint x: 445, startPoint y: 307, endPoint x: 551, endPoint y: 313, distance: 106.7
click at [551, 313] on p "BreathVita ofrece alivio inmediato , pero también está diseñada para ofrecer ap…" at bounding box center [430, 305] width 294 height 52
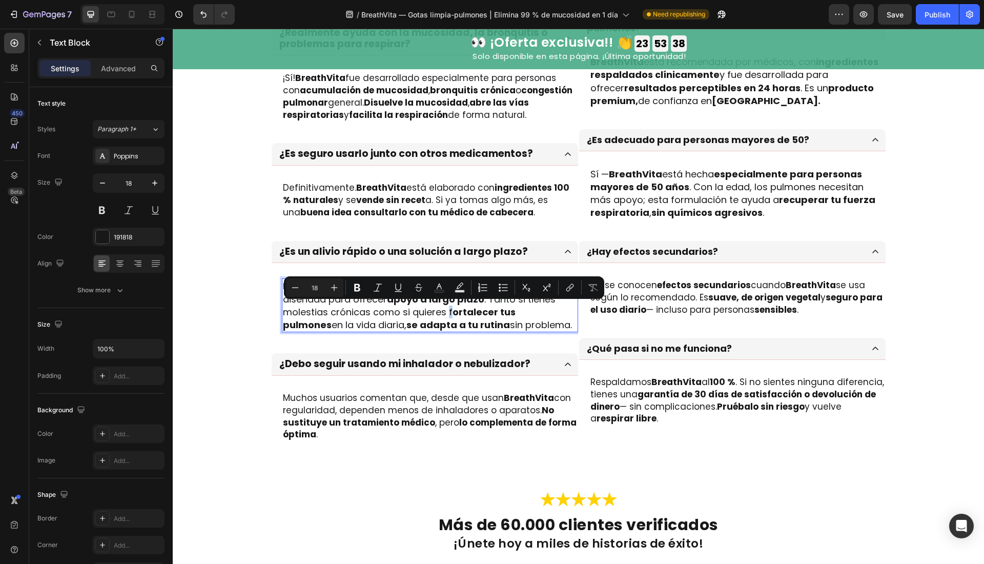
click at [444, 308] on p "BreathVita ofrece alivio inmediato , pero también está diseñada para ofrecer ap…" at bounding box center [430, 305] width 294 height 52
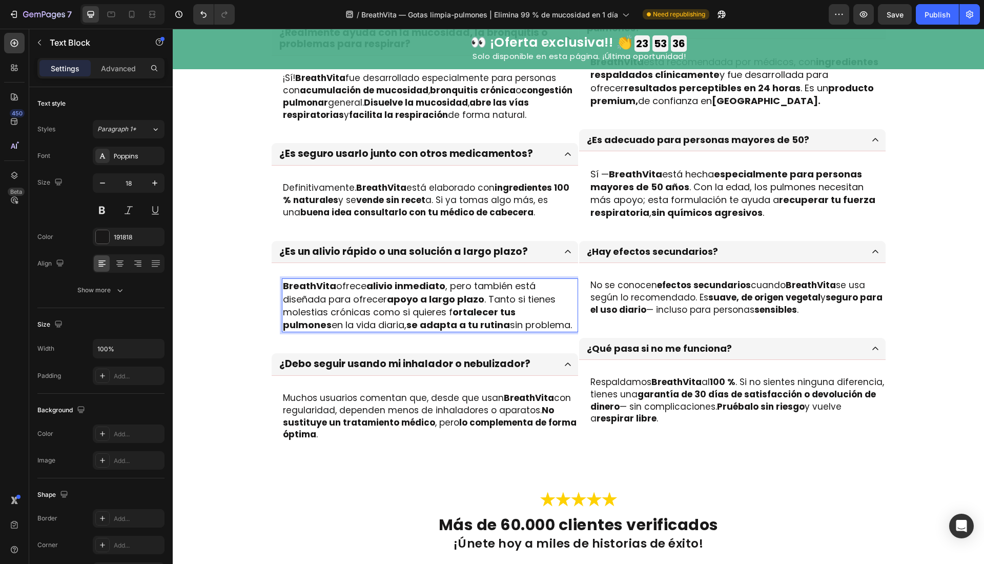
click at [444, 308] on p "BreathVita ofrece alivio inmediato , pero también está diseñada para ofrecer ap…" at bounding box center [430, 305] width 294 height 52
drag, startPoint x: 442, startPoint y: 309, endPoint x: 449, endPoint y: 309, distance: 6.7
click at [447, 308] on p "BreathVita ofrece alivio inmediato , pero también está diseñada para ofrecer ap…" at bounding box center [430, 305] width 294 height 52
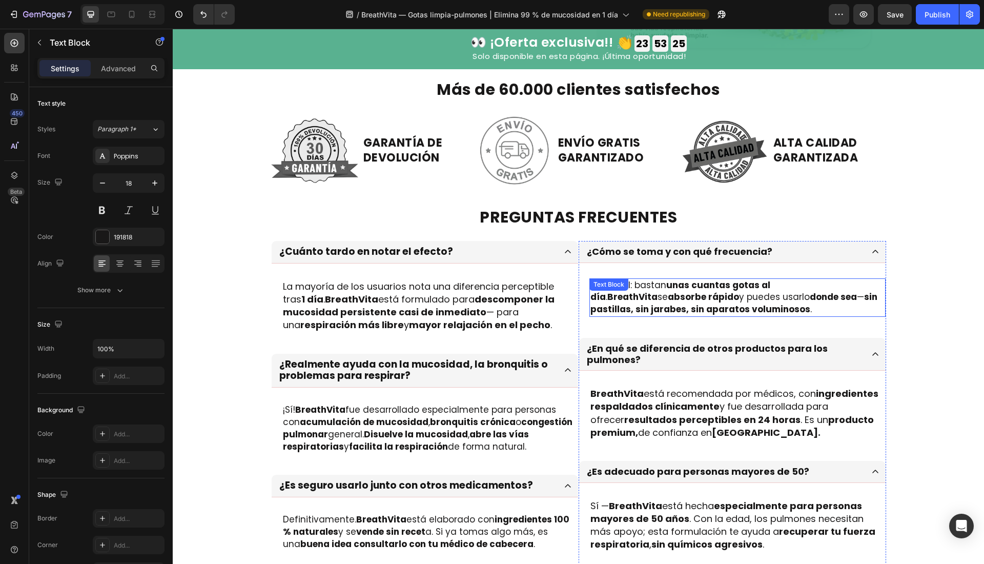
click at [810, 296] on strong "donde sea" at bounding box center [833, 297] width 47 height 12
click at [810, 299] on strong "donde sea" at bounding box center [833, 297] width 47 height 12
drag, startPoint x: 773, startPoint y: 297, endPoint x: 664, endPoint y: 301, distance: 109.7
click at [664, 301] on p "Muy fácil: bastan unas cuantas gotas al día . BreathVita se absorbe rápido y pu…" at bounding box center [737, 297] width 294 height 36
drag, startPoint x: 741, startPoint y: 296, endPoint x: 806, endPoint y: 297, distance: 65.1
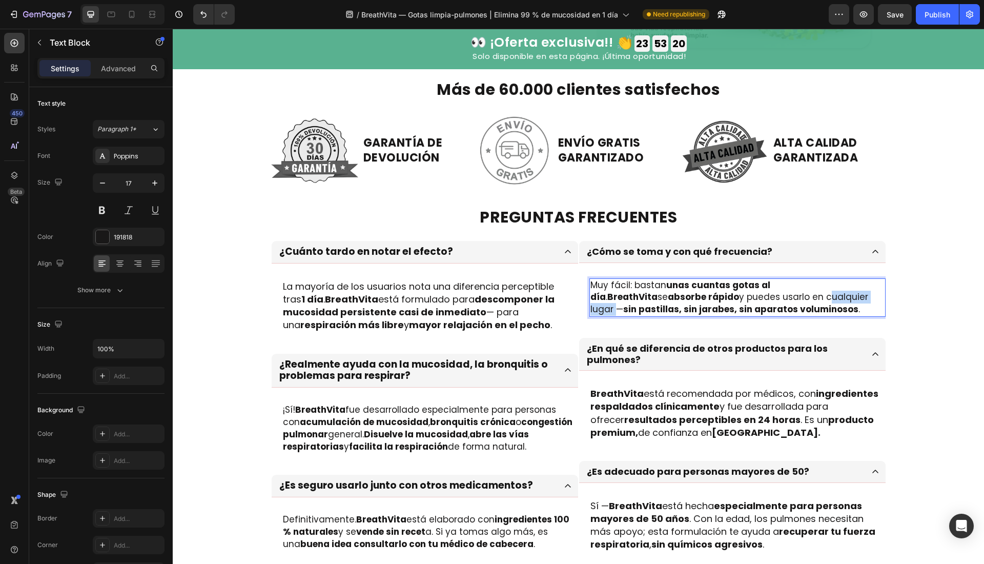
click at [806, 297] on p "Muy fácil: bastan unas cuantas gotas al día . BreathVita se absorbe rápido y pu…" at bounding box center [737, 297] width 294 height 36
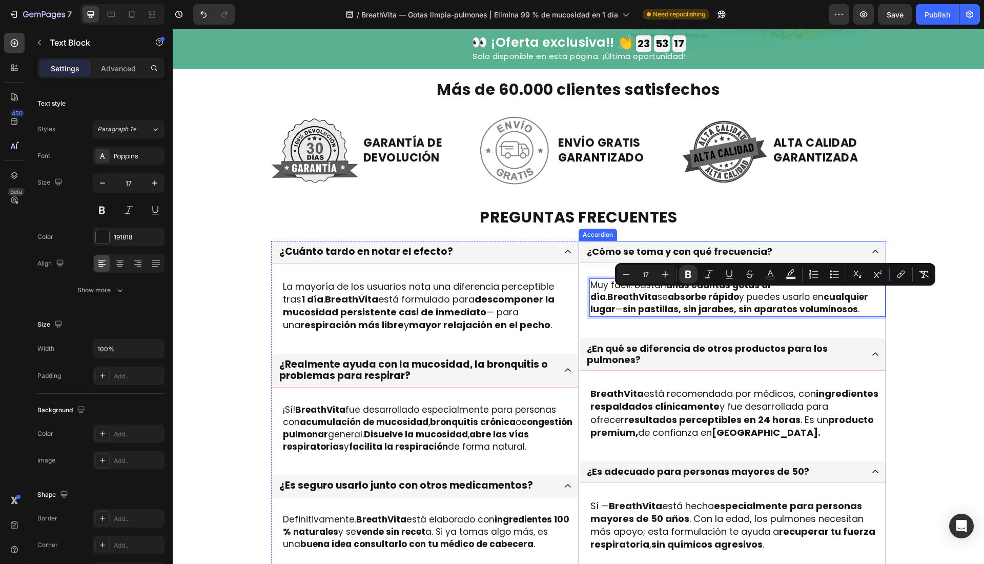
scroll to position [3217, 0]
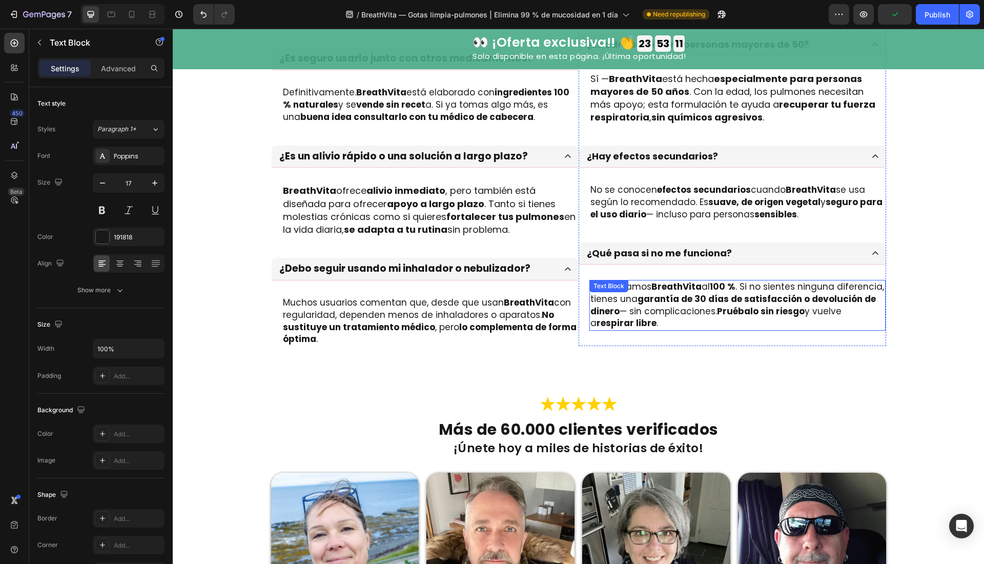
click at [646, 294] on div "Respaldamos BreathVita al 100 % . Si no sientes ninguna diferencia, tienes una …" at bounding box center [737, 305] width 296 height 51
click at [639, 294] on div "Text Block" at bounding box center [634, 290] width 90 height 16
click at [635, 297] on strong "garantía de 30 días de satisfacción o devolución de dinero" at bounding box center [732, 305] width 285 height 25
drag, startPoint x: 635, startPoint y: 297, endPoint x: 608, endPoint y: 312, distance: 30.3
click at [608, 312] on strong "garantía de 30 días de satisfacción o devolución de dinero" at bounding box center [732, 305] width 285 height 25
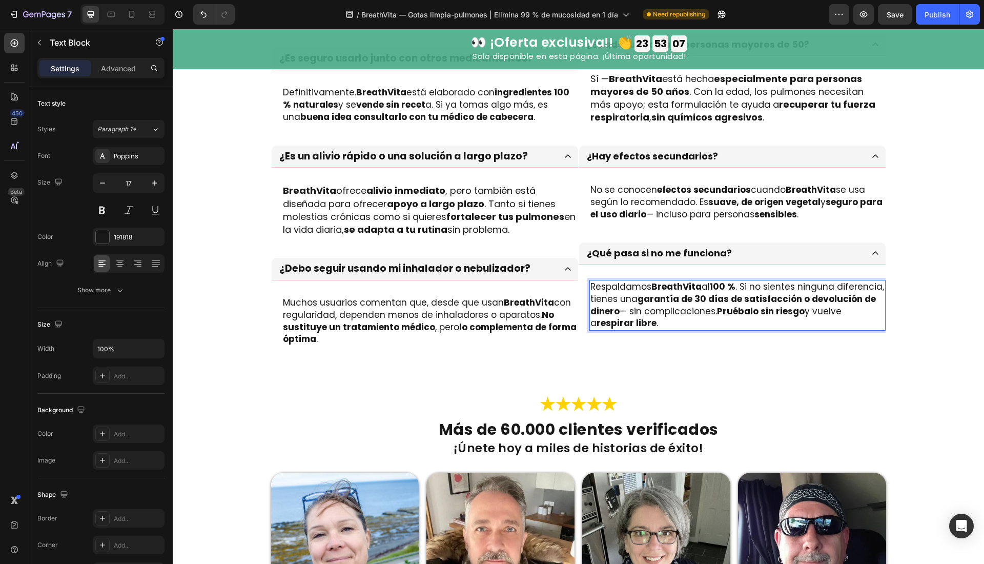
drag, startPoint x: 610, startPoint y: 310, endPoint x: 641, endPoint y: 301, distance: 31.8
click at [611, 310] on strong "garantía de 30 días de satisfacción o devolución de dinero" at bounding box center [732, 305] width 285 height 25
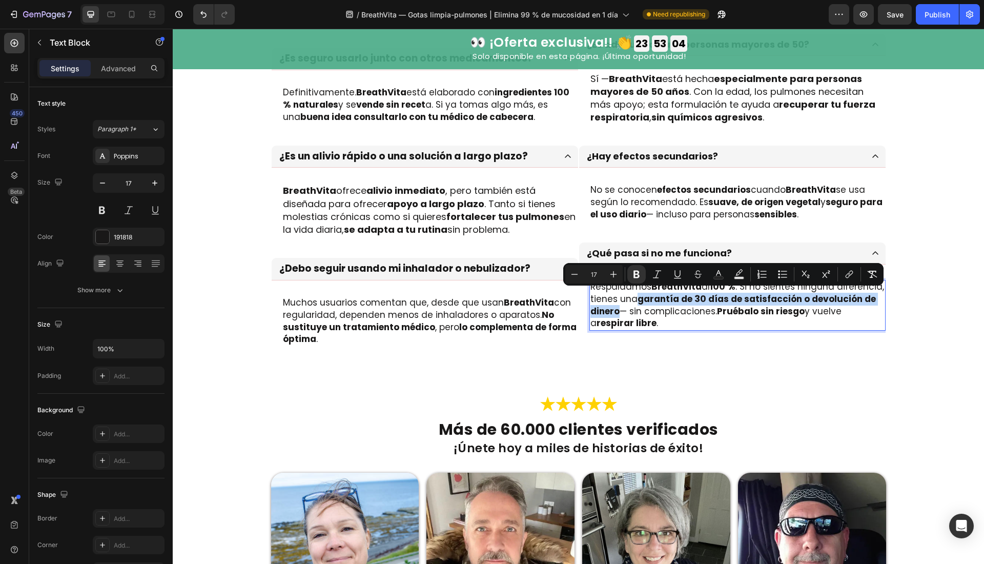
drag, startPoint x: 635, startPoint y: 296, endPoint x: 613, endPoint y: 308, distance: 25.2
click at [613, 308] on strong "garantía de 30 días de satisfacción o devolución de dinero" at bounding box center [732, 305] width 285 height 25
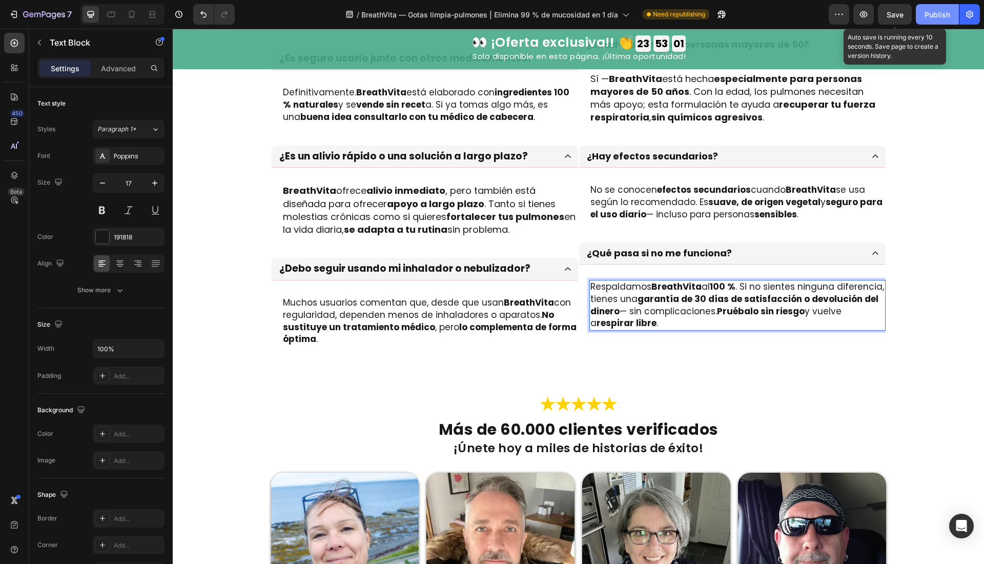
drag, startPoint x: 894, startPoint y: 24, endPoint x: 935, endPoint y: 14, distance: 42.1
click at [896, 23] on button "Save" at bounding box center [895, 14] width 34 height 20
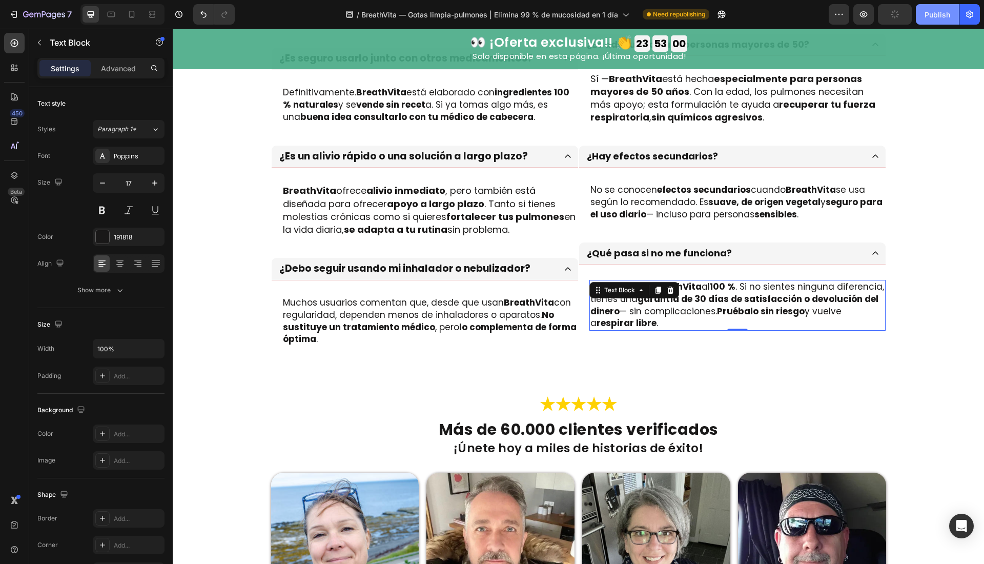
click at [935, 14] on div "Publish" at bounding box center [938, 14] width 26 height 11
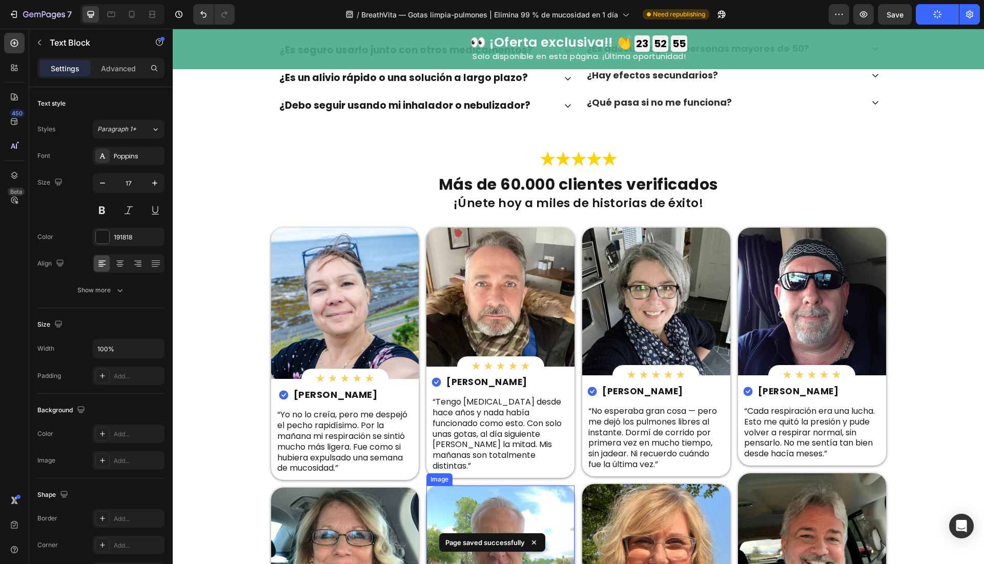
scroll to position [2814, 0]
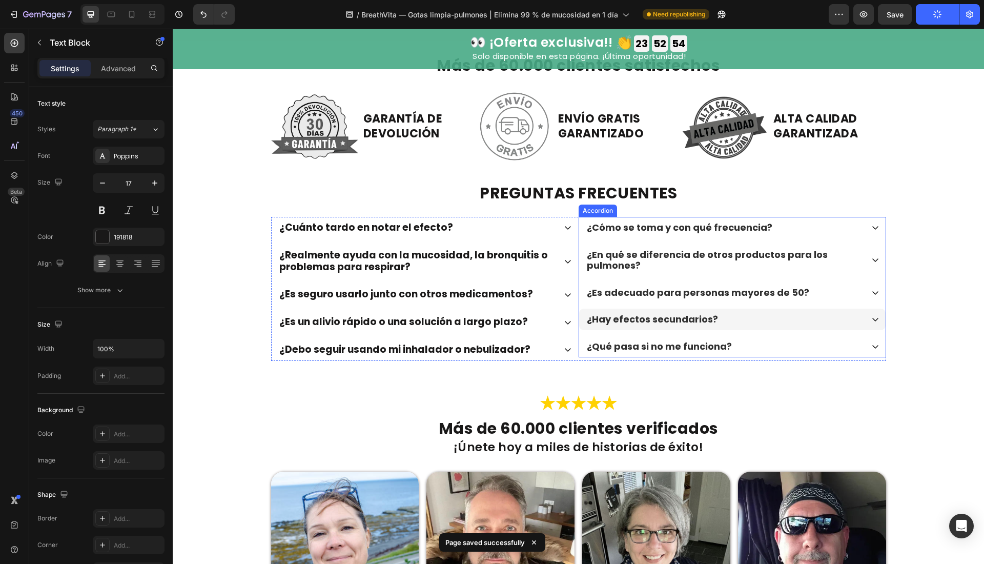
click at [769, 345] on div "¿Qué pasa si no me funciona?" at bounding box center [724, 346] width 278 height 14
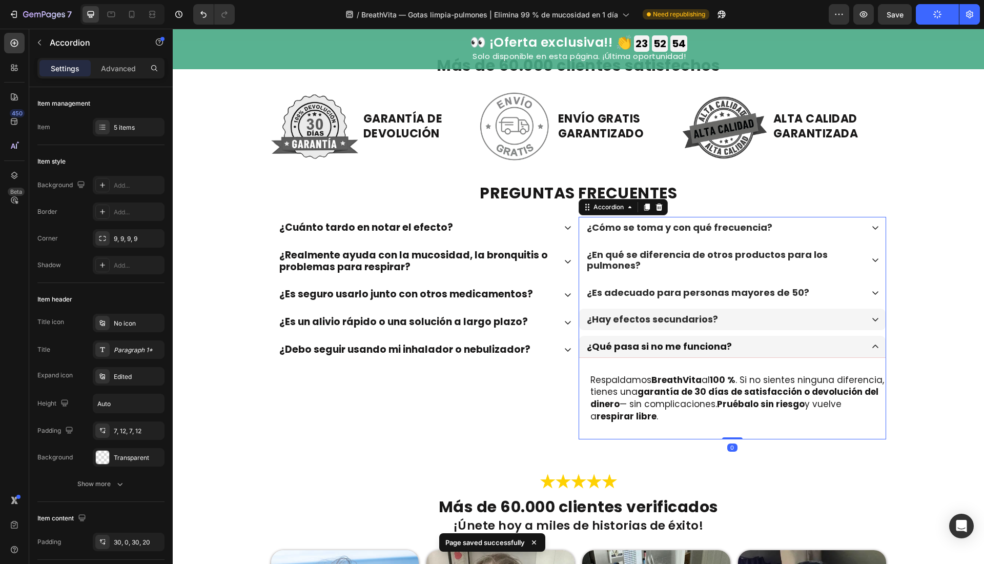
click at [780, 317] on div "¿Hay efectos secundarios?" at bounding box center [724, 319] width 278 height 14
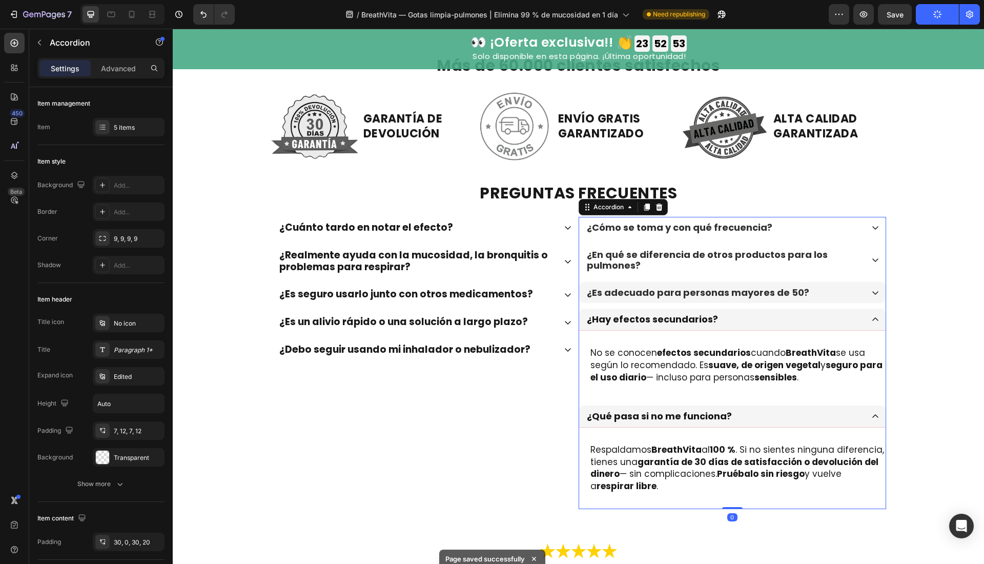
click at [839, 290] on div "¿Es adecuado para personas mayores de 50?" at bounding box center [724, 292] width 278 height 14
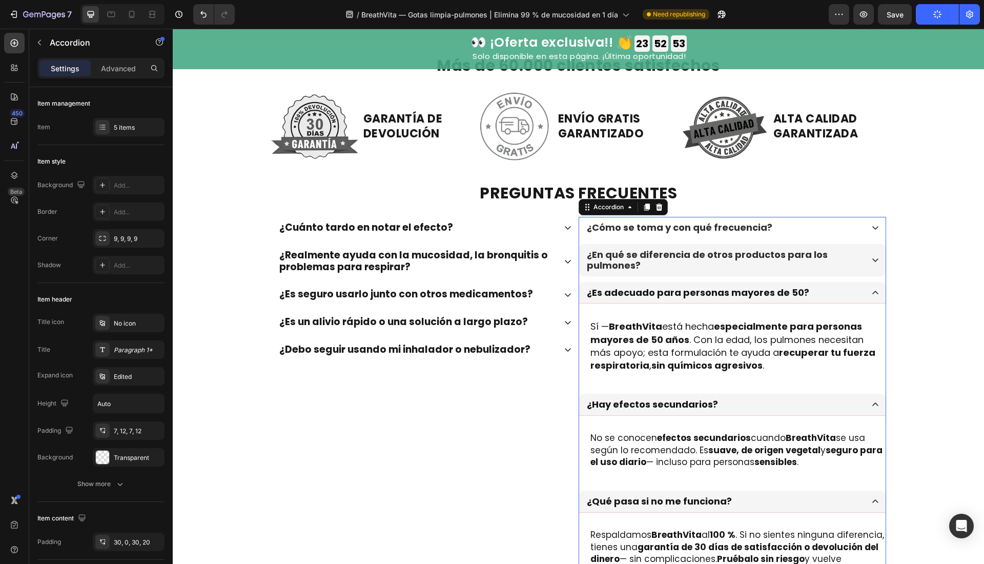
click at [843, 266] on p "¿En qué se diferencia de otros productos para los pulmones?" at bounding box center [724, 260] width 275 height 22
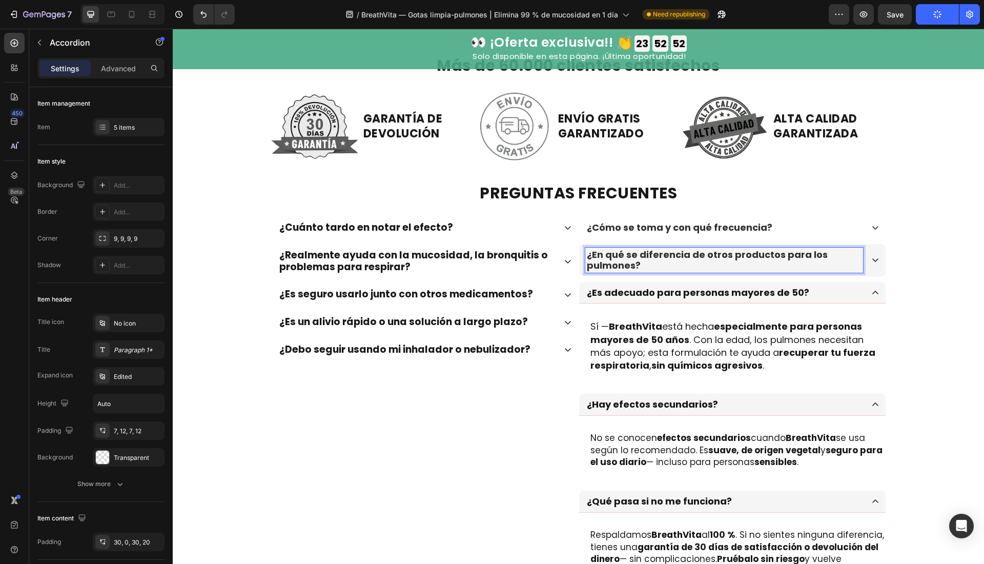
click at [852, 250] on p "¿En qué se diferencia de otros productos para los pulmones?" at bounding box center [724, 260] width 275 height 22
click at [548, 342] on div "¿Debo seguir usando mi inhalador o nebulizador?" at bounding box center [417, 349] width 278 height 15
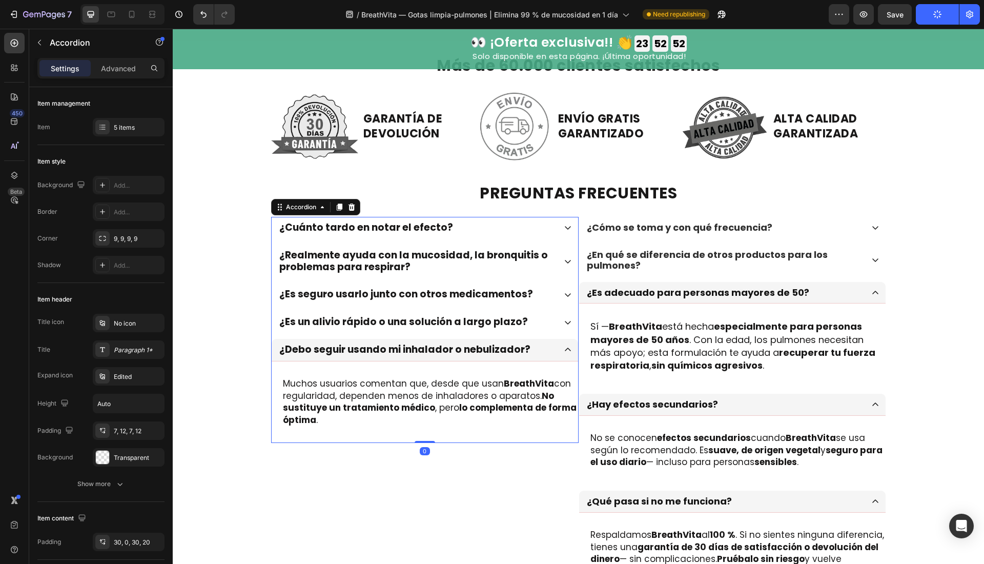
click at [558, 316] on div "¿Es un alivio rápido o una solución a largo plazo?" at bounding box center [425, 322] width 306 height 22
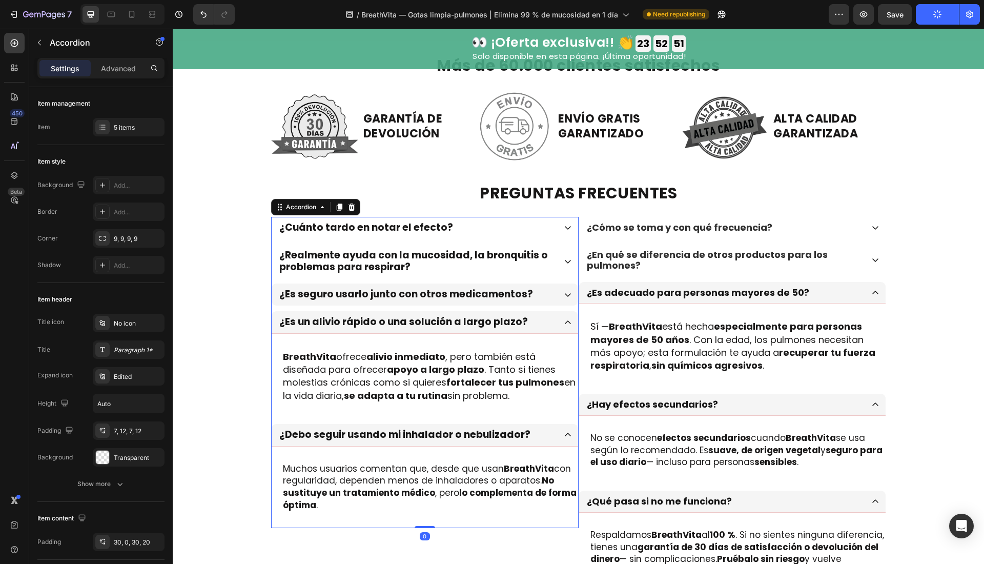
click at [564, 291] on icon at bounding box center [568, 295] width 8 height 8
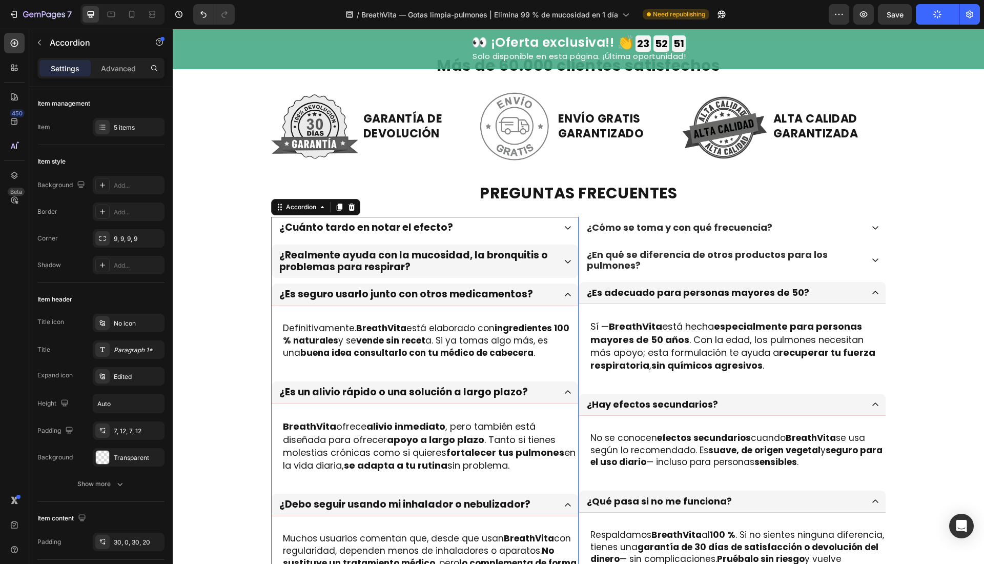
click at [562, 254] on div "¿Realmente ayuda con la mucosidad, la bronquitis o problemas para respirar?" at bounding box center [425, 261] width 306 height 34
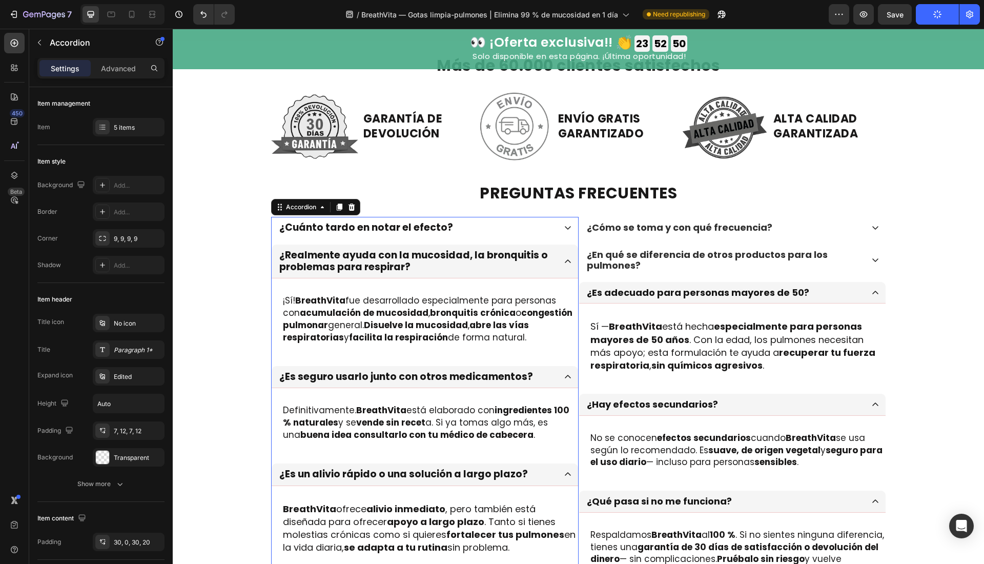
click at [562, 244] on div "¿Realmente ayuda con la mucosidad, la bronquitis o problemas para respirar?" at bounding box center [425, 261] width 306 height 34
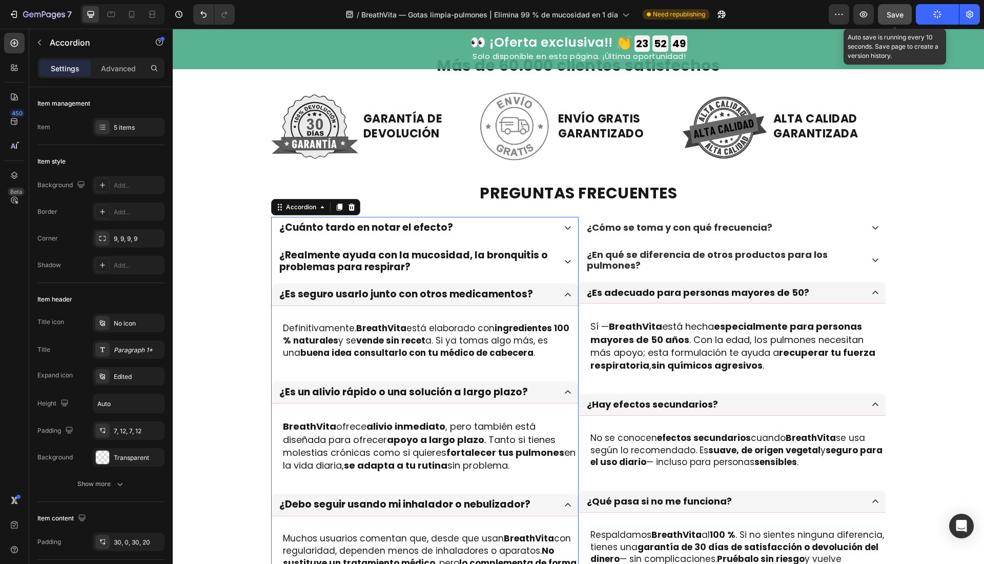
click at [908, 16] on button "Save" at bounding box center [895, 14] width 34 height 20
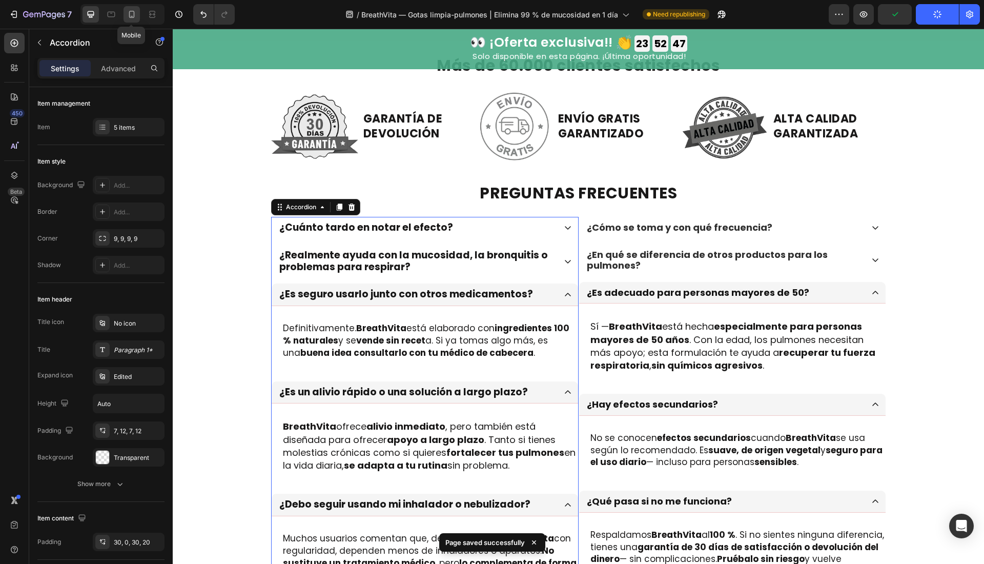
click at [131, 6] on div at bounding box center [132, 14] width 16 height 16
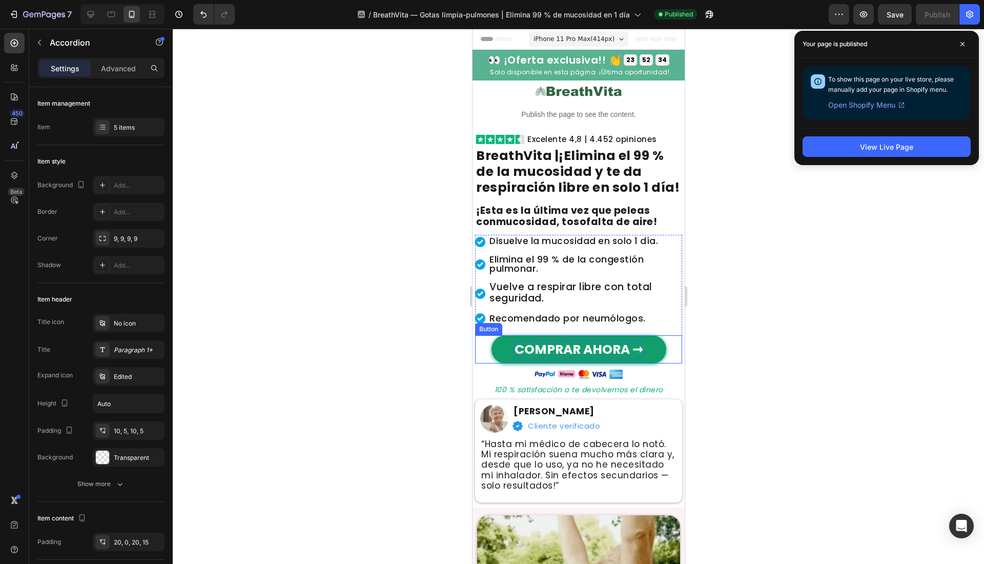
click at [580, 358] on strong "COMPRAR AHORA ➞" at bounding box center [578, 349] width 129 height 18
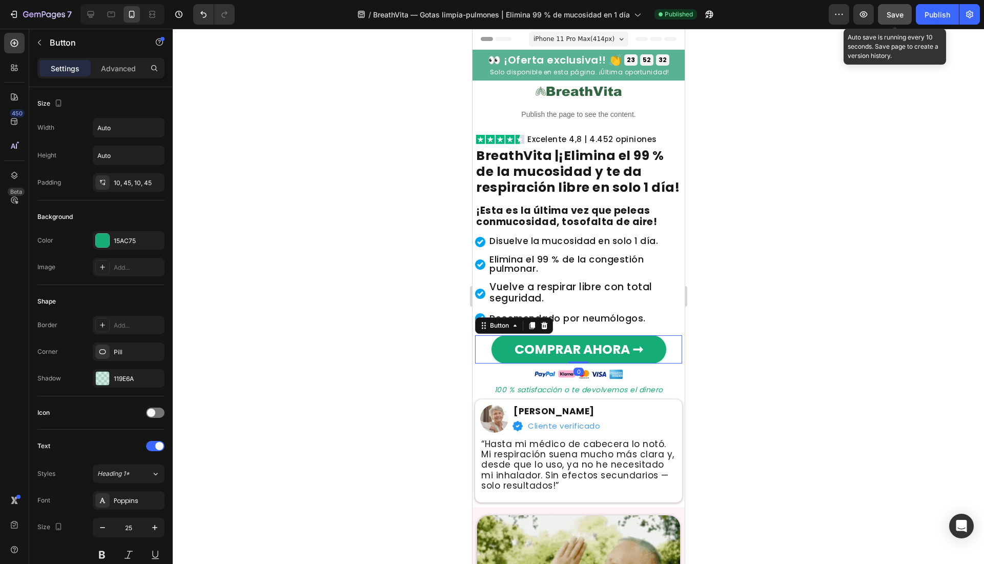
click at [897, 12] on span "Save" at bounding box center [895, 14] width 17 height 9
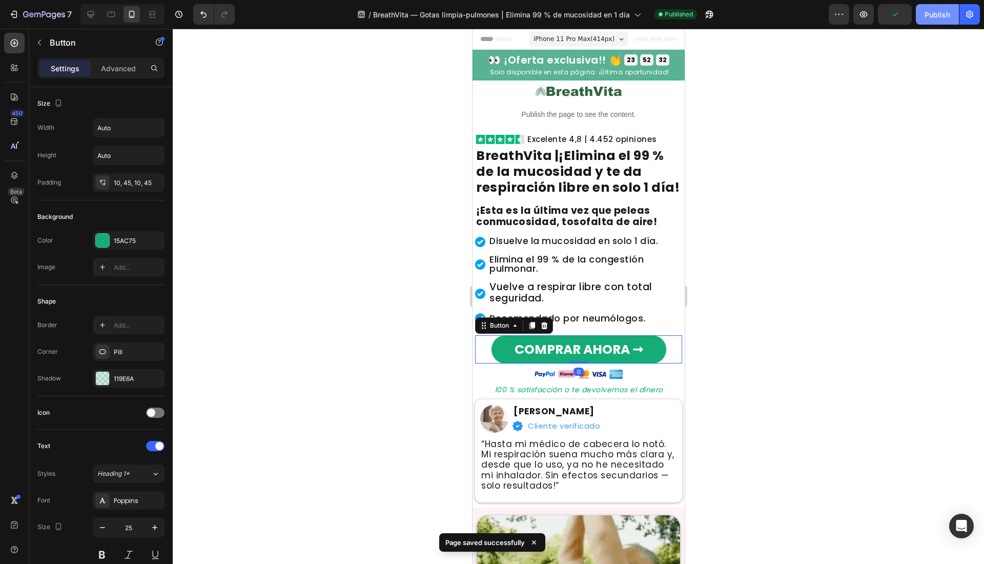
click at [933, 8] on button "Publish" at bounding box center [937, 14] width 43 height 20
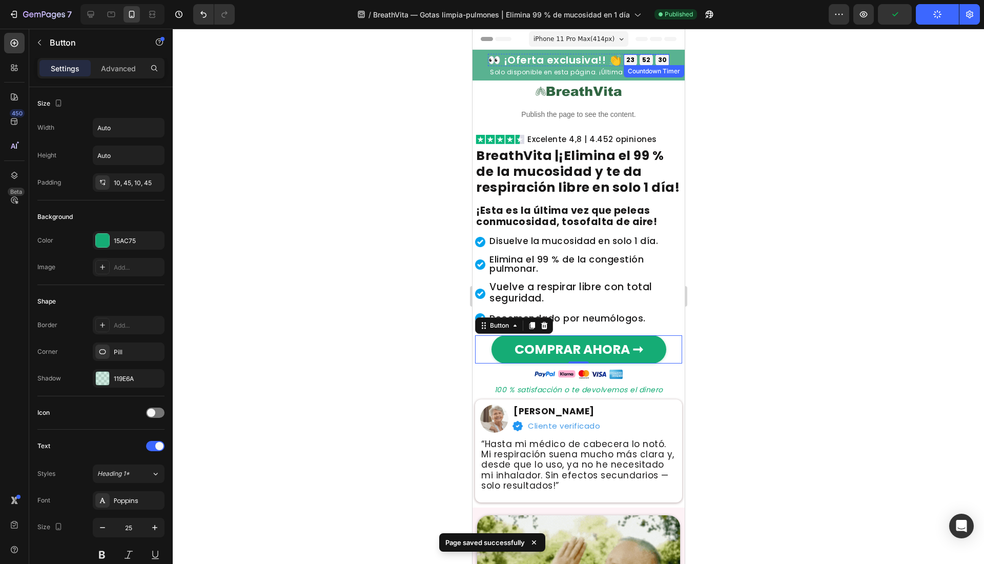
click at [655, 59] on div "30 SEK" at bounding box center [662, 59] width 14 height 11
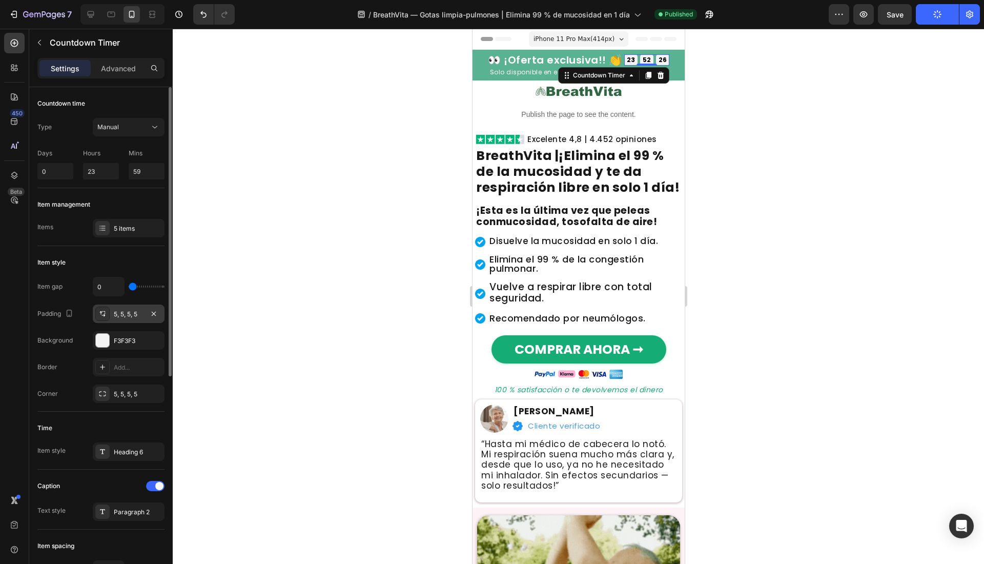
click at [121, 313] on div "5, 5, 5, 5" at bounding box center [129, 314] width 30 height 9
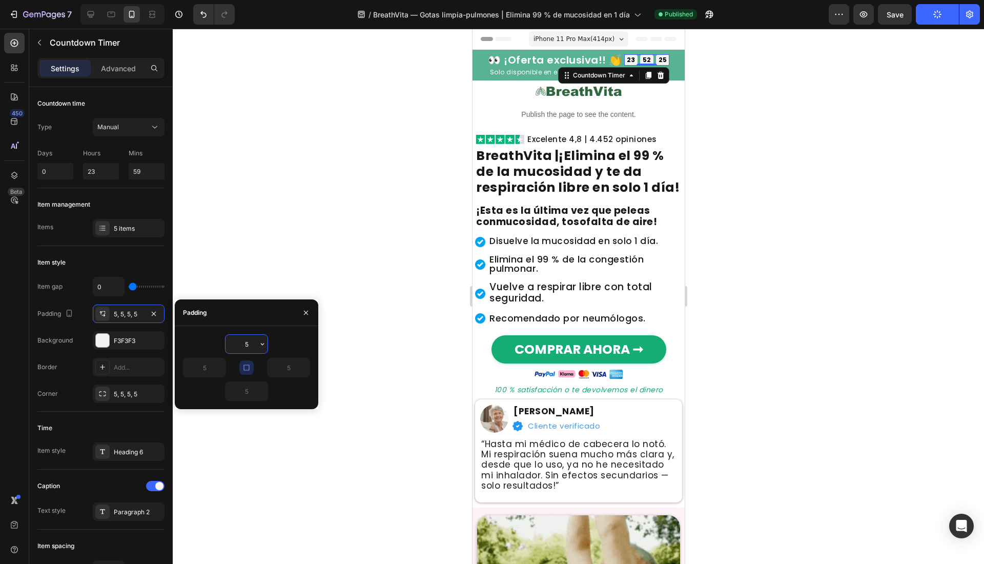
click at [244, 350] on input "5" at bounding box center [246, 344] width 42 height 18
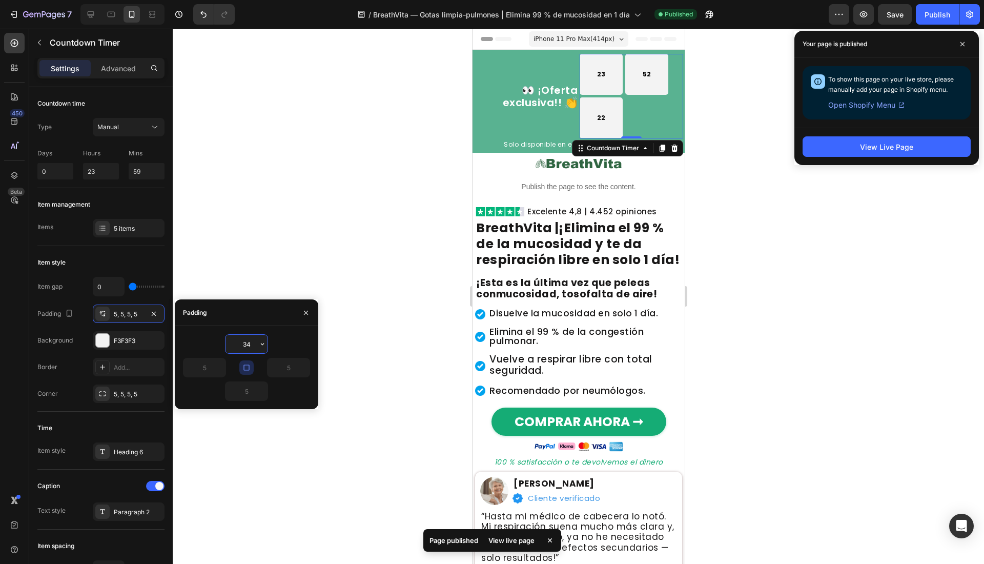
click at [239, 352] on input "34" at bounding box center [246, 344] width 42 height 18
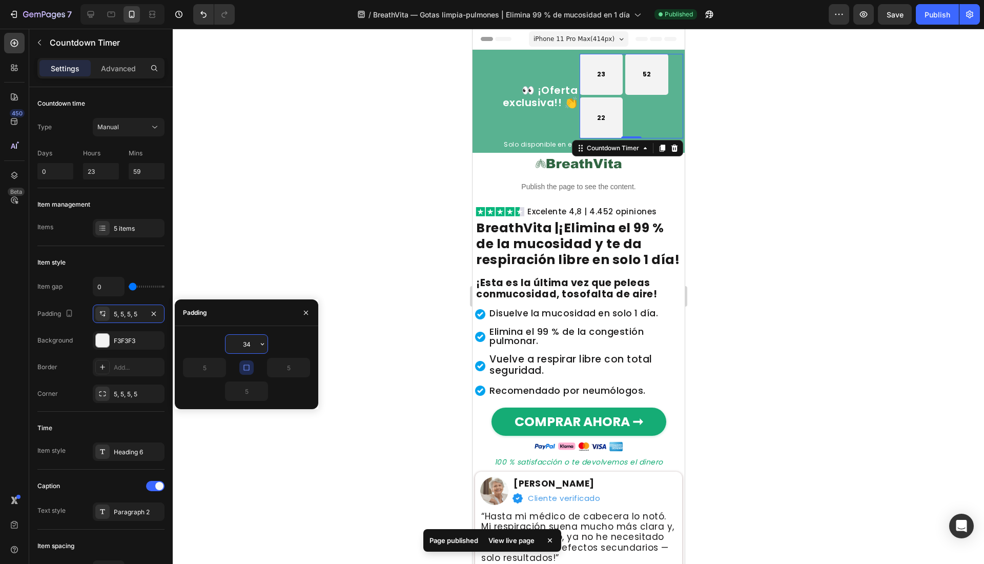
click at [239, 352] on input "34" at bounding box center [246, 344] width 42 height 18
type input "4"
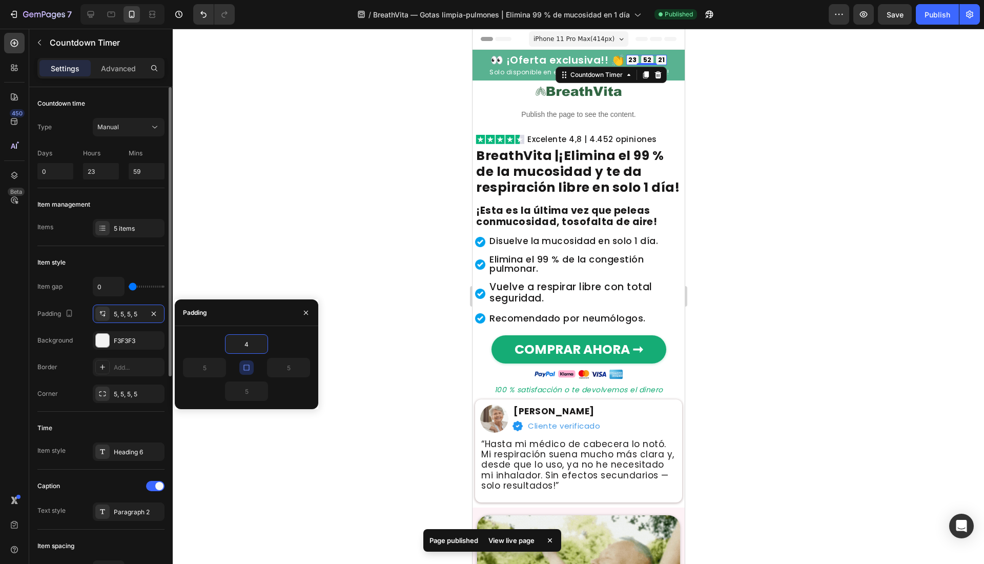
scroll to position [319, 0]
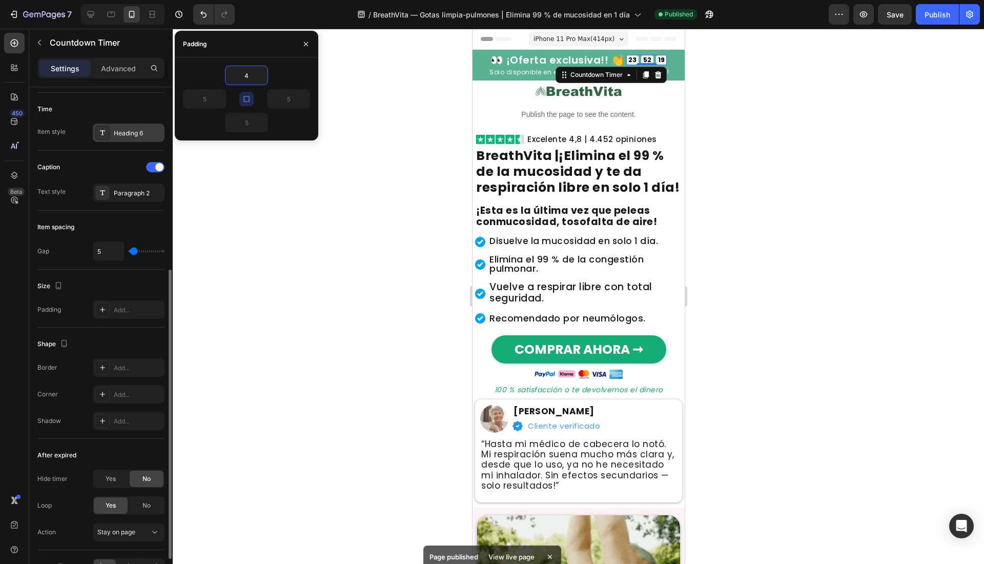
click at [115, 137] on div "Heading 6" at bounding box center [129, 133] width 72 height 18
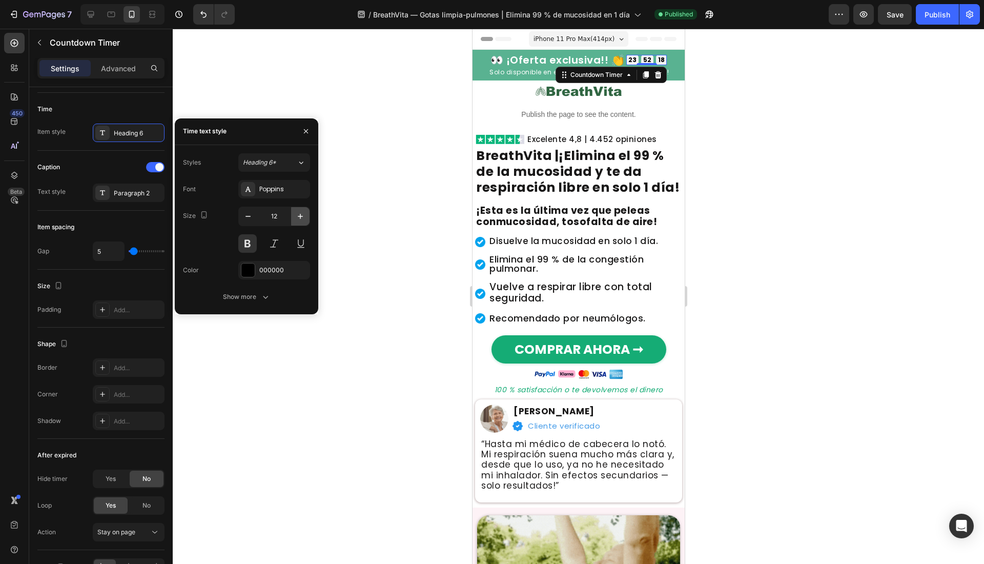
click at [295, 212] on icon "button" at bounding box center [300, 216] width 10 height 10
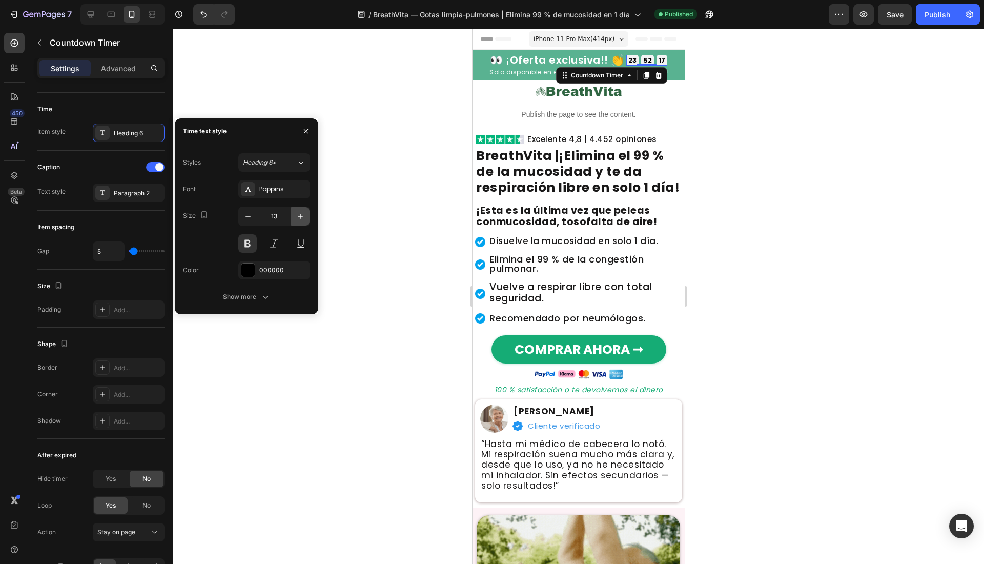
click at [295, 212] on icon "button" at bounding box center [300, 216] width 10 height 10
type input "14"
click at [377, 241] on div at bounding box center [578, 296] width 811 height 535
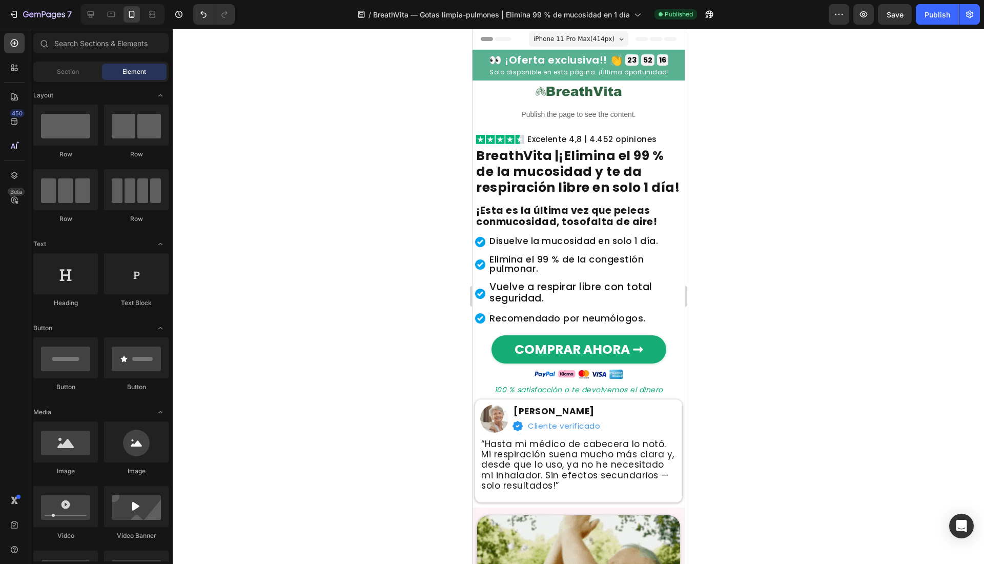
click at [668, 54] on div "👀 ¡Oferta exclusiva!! 👏 Heading 23 GODZ 52 MIN 16 SEK Countdown Timer Row Solo …" at bounding box center [578, 65] width 209 height 31
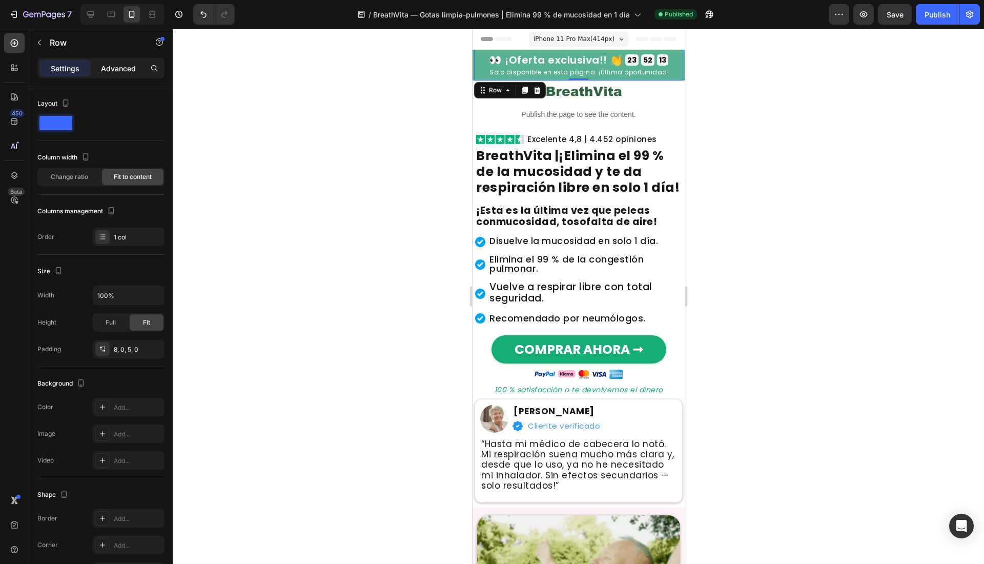
click at [115, 65] on p "Advanced" at bounding box center [118, 68] width 35 height 11
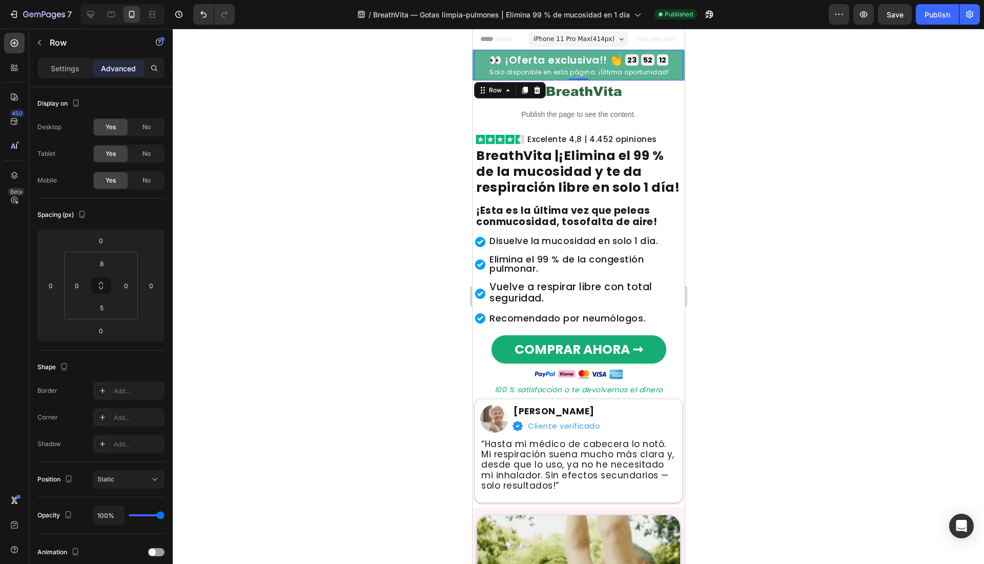
drag, startPoint x: 922, startPoint y: 73, endPoint x: 907, endPoint y: 44, distance: 32.6
click at [922, 72] on div at bounding box center [578, 296] width 811 height 535
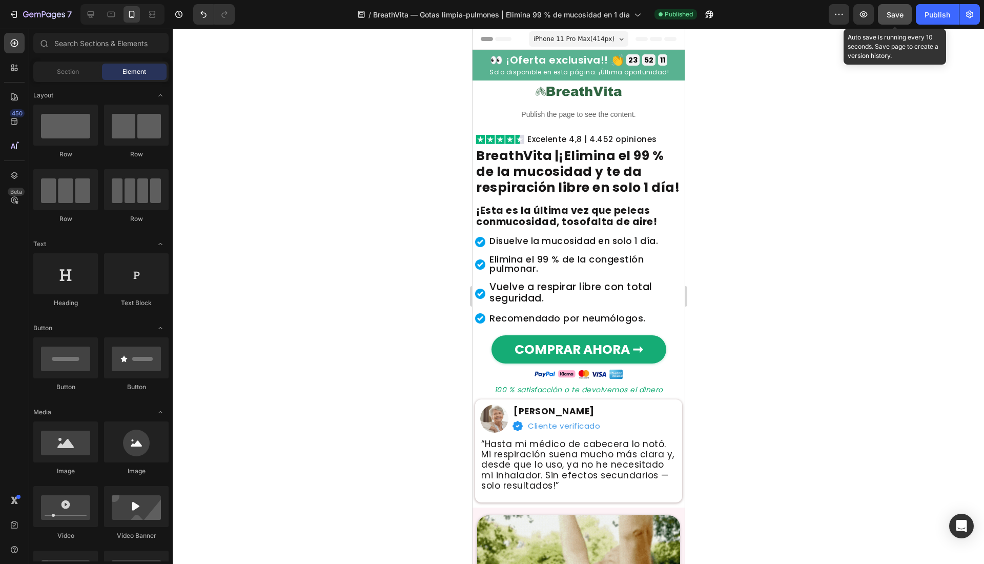
click at [902, 13] on span "Save" at bounding box center [895, 14] width 17 height 9
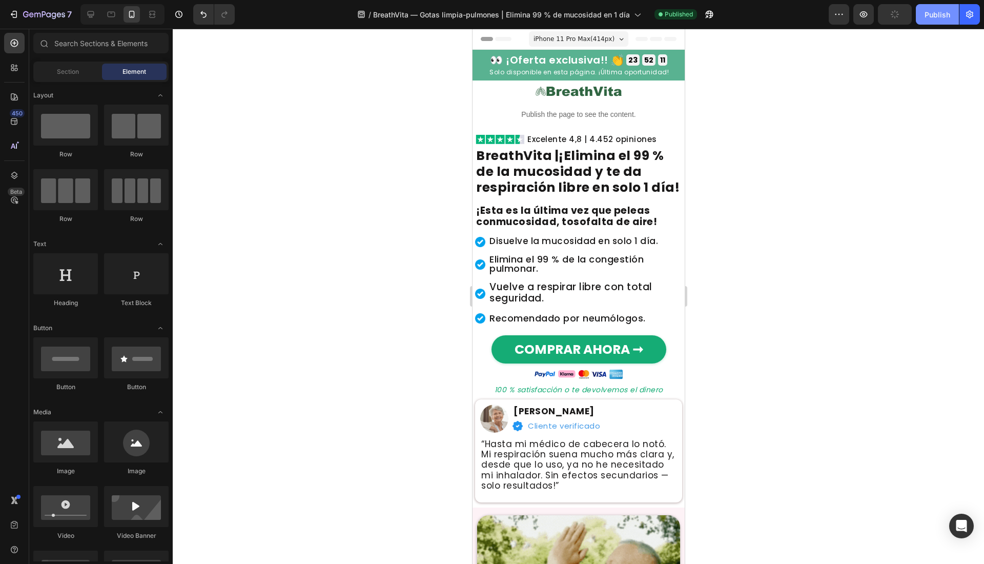
click at [928, 16] on div "Publish" at bounding box center [938, 14] width 26 height 11
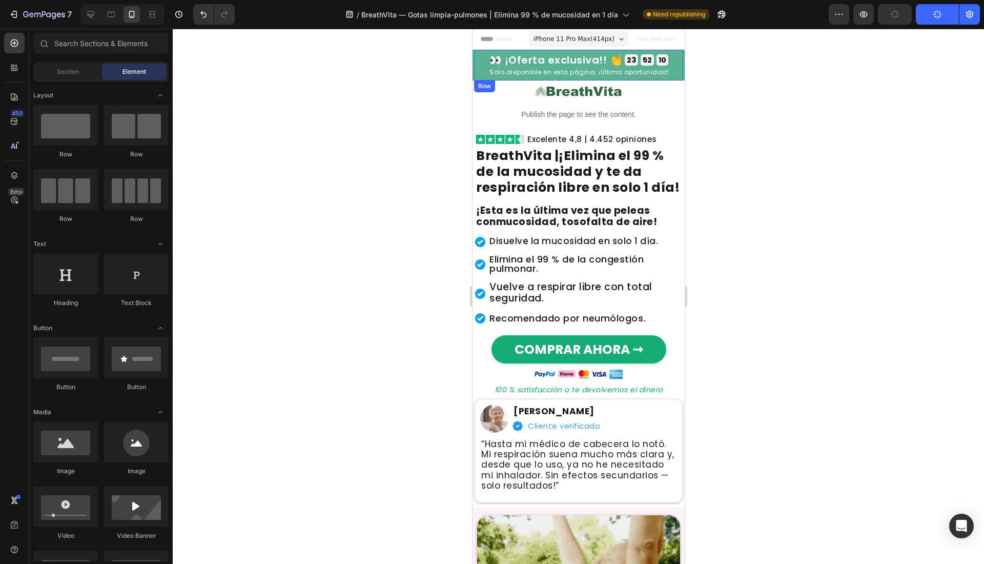
click at [476, 65] on div "👀 ¡Oferta exclusiva!! 👏 Heading 23 GODZ 52 MIN 10 SEK Countdown Timer Row Solo …" at bounding box center [578, 65] width 209 height 31
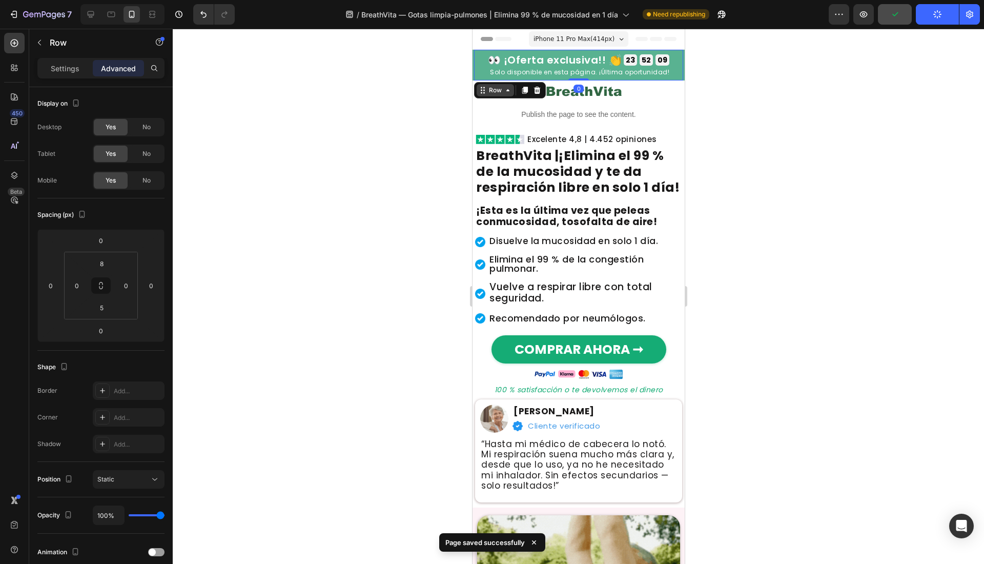
click at [485, 89] on icon at bounding box center [482, 90] width 8 height 8
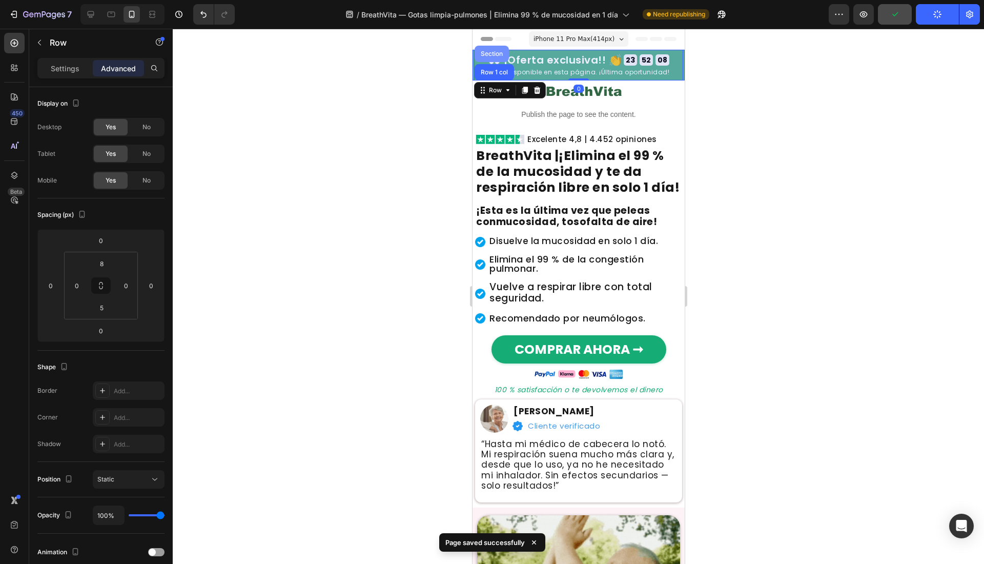
click at [495, 53] on div "Section" at bounding box center [491, 54] width 26 height 6
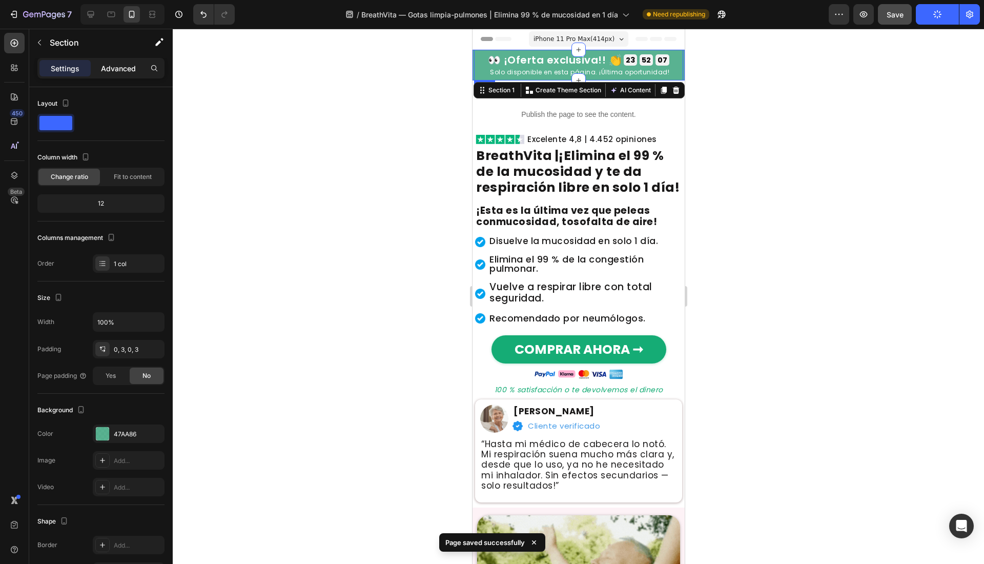
drag, startPoint x: 117, startPoint y: 68, endPoint x: 129, endPoint y: 73, distance: 12.9
click at [117, 68] on p "Advanced" at bounding box center [118, 68] width 35 height 11
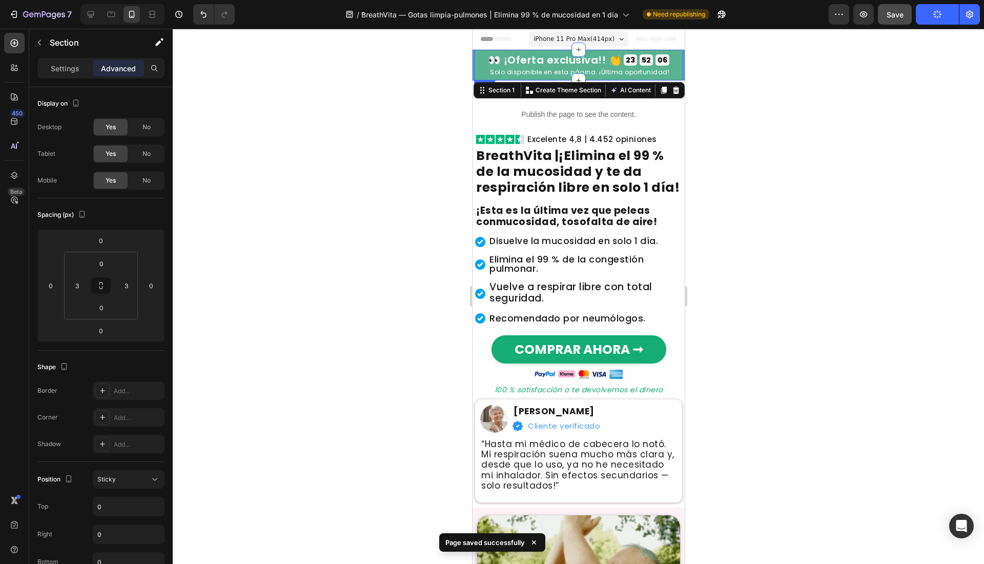
click at [287, 204] on div at bounding box center [578, 296] width 811 height 535
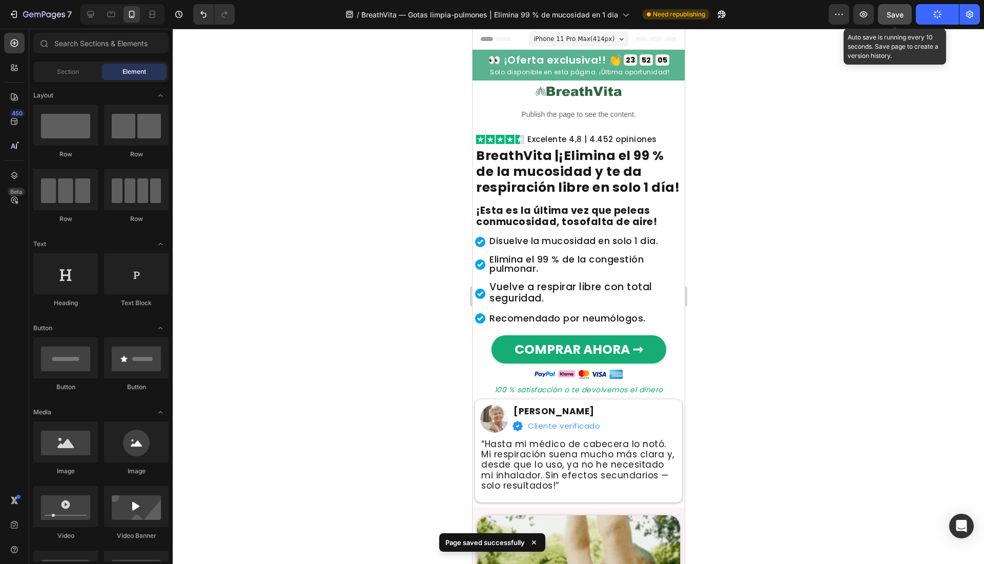
click at [893, 16] on span "Save" at bounding box center [895, 14] width 17 height 9
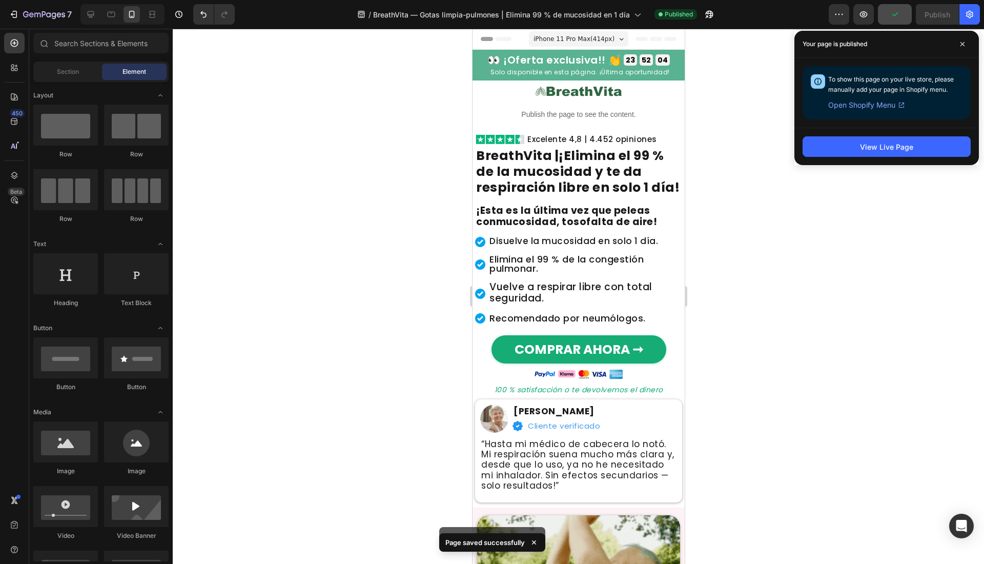
click at [913, 163] on div "View Live Page" at bounding box center [886, 146] width 184 height 37
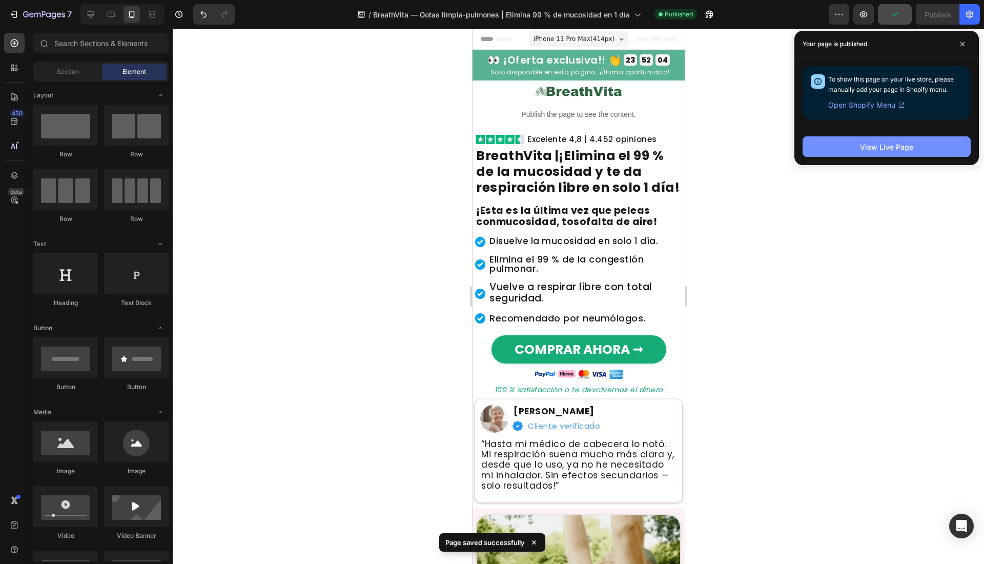
click at [910, 147] on div "View Live Page" at bounding box center [886, 146] width 53 height 11
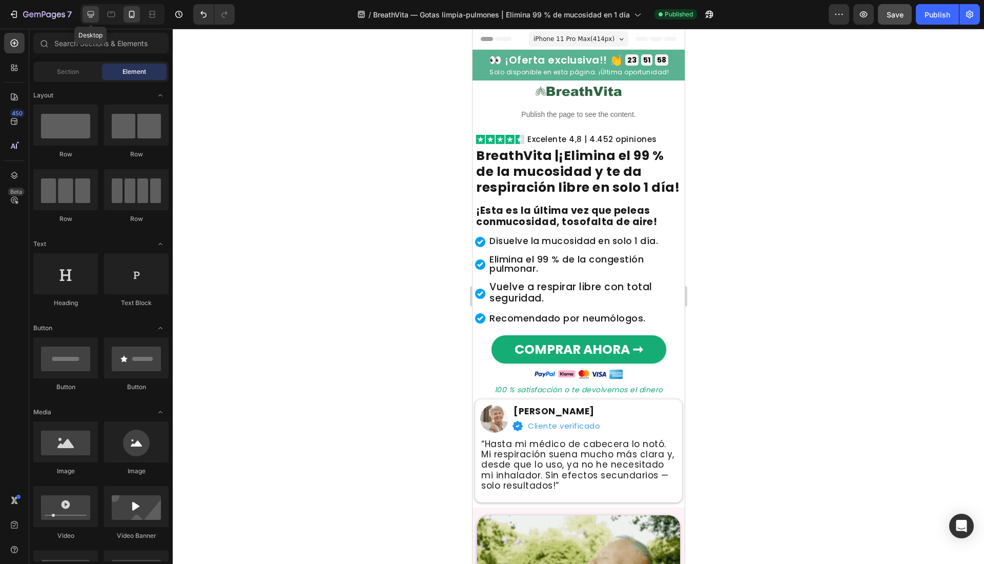
click at [90, 11] on icon at bounding box center [91, 14] width 7 height 7
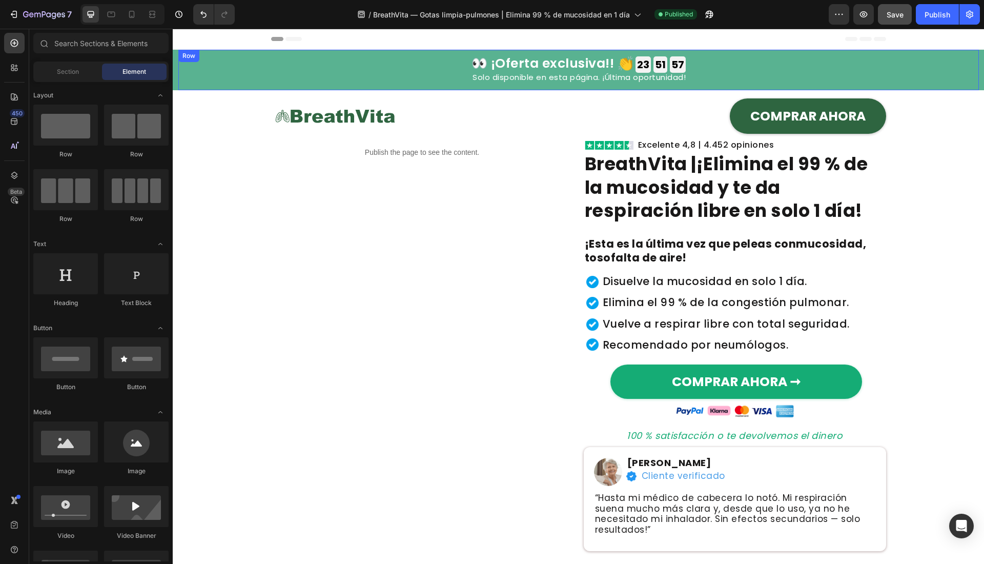
click at [445, 84] on h2 "Solo disponible en esta página. ¡Última oportunidad!" at bounding box center [578, 78] width 615 height 11
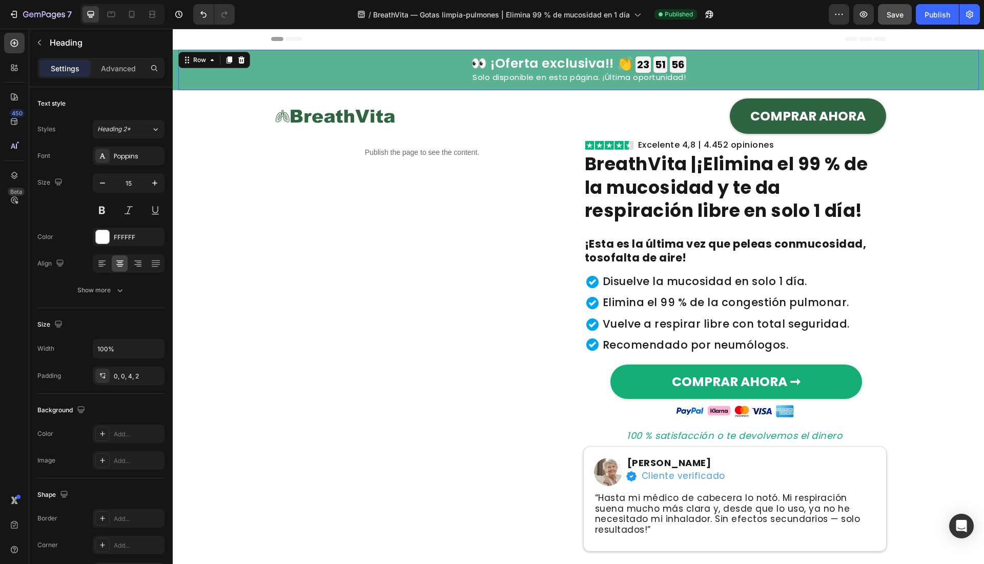
click at [456, 87] on div "👀 ¡Oferta exclusiva!! 👏 Heading 23 GODZ 51 MIN 56 SEK Countdown Timer Row Solo …" at bounding box center [578, 70] width 615 height 40
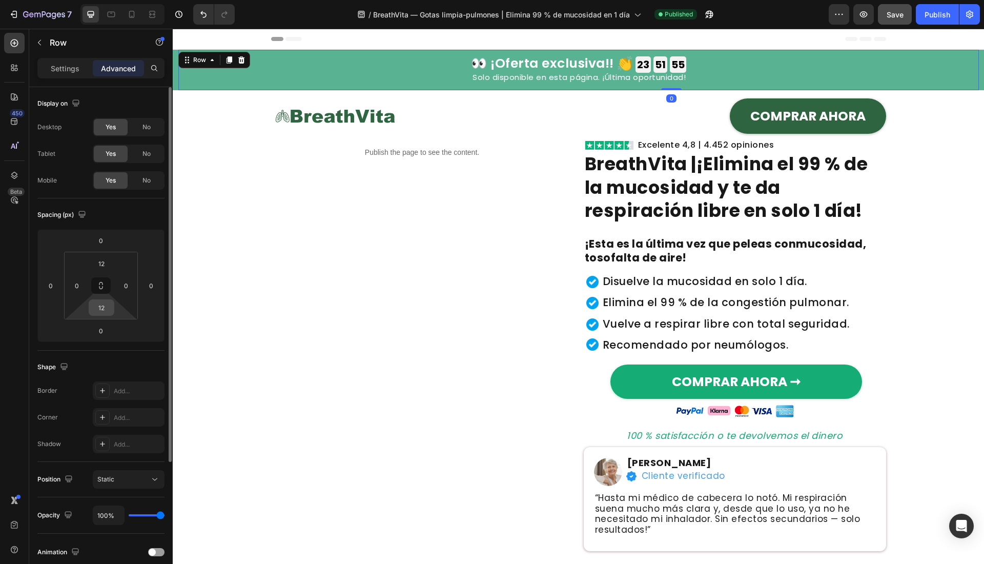
click at [97, 314] on input "12" at bounding box center [101, 307] width 20 height 15
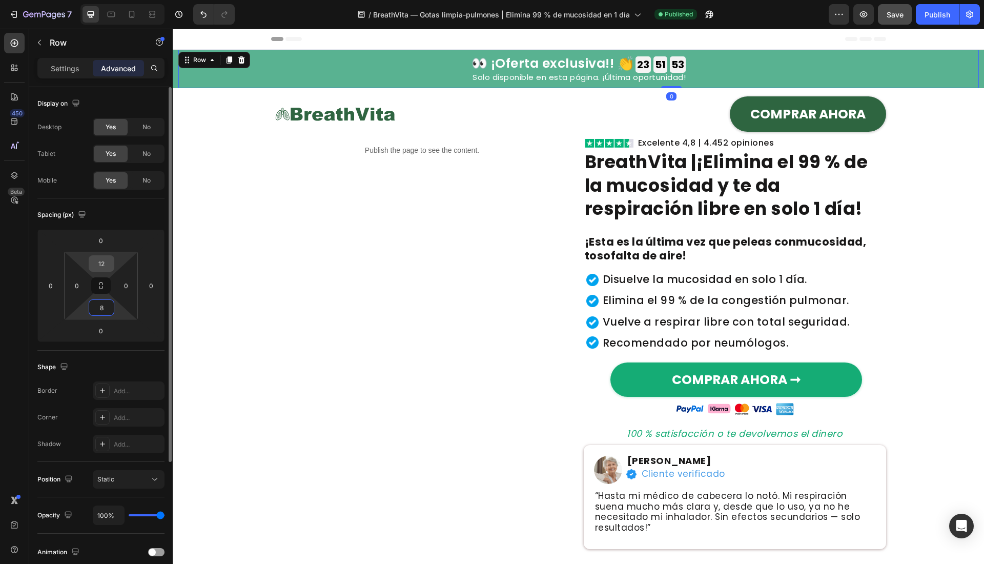
type input "8"
click at [104, 262] on input "12" at bounding box center [101, 263] width 20 height 15
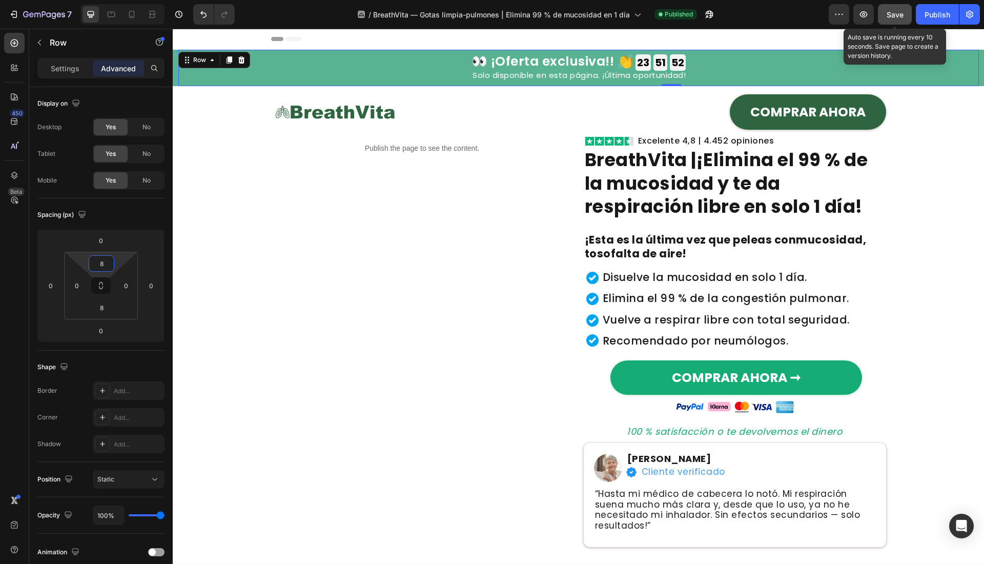
type input "8"
click at [898, 11] on span "Save" at bounding box center [895, 14] width 17 height 9
click at [932, 18] on div "Publish" at bounding box center [938, 14] width 26 height 11
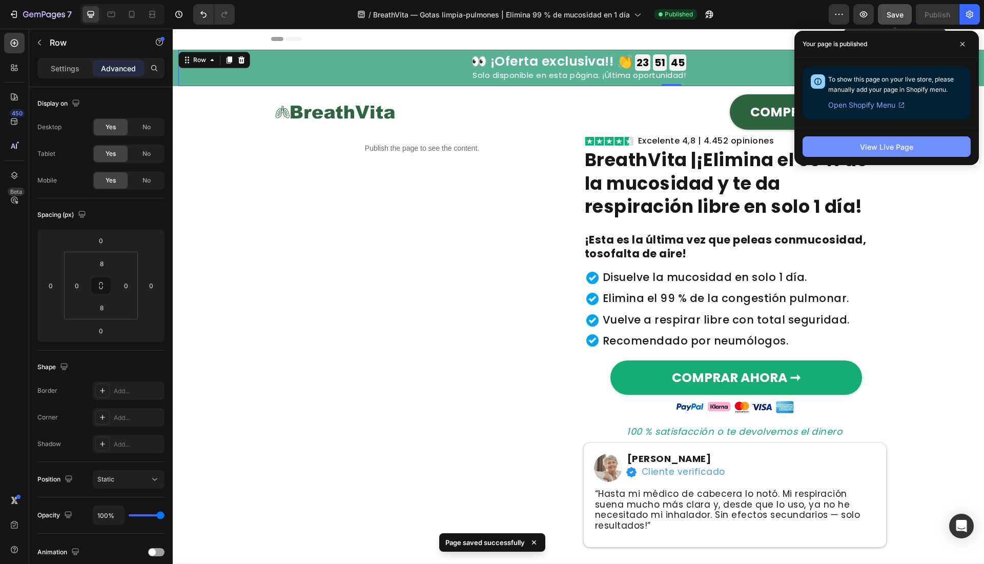
click at [907, 152] on button "View Live Page" at bounding box center [887, 146] width 168 height 20
